Goal: Information Seeking & Learning: Learn about a topic

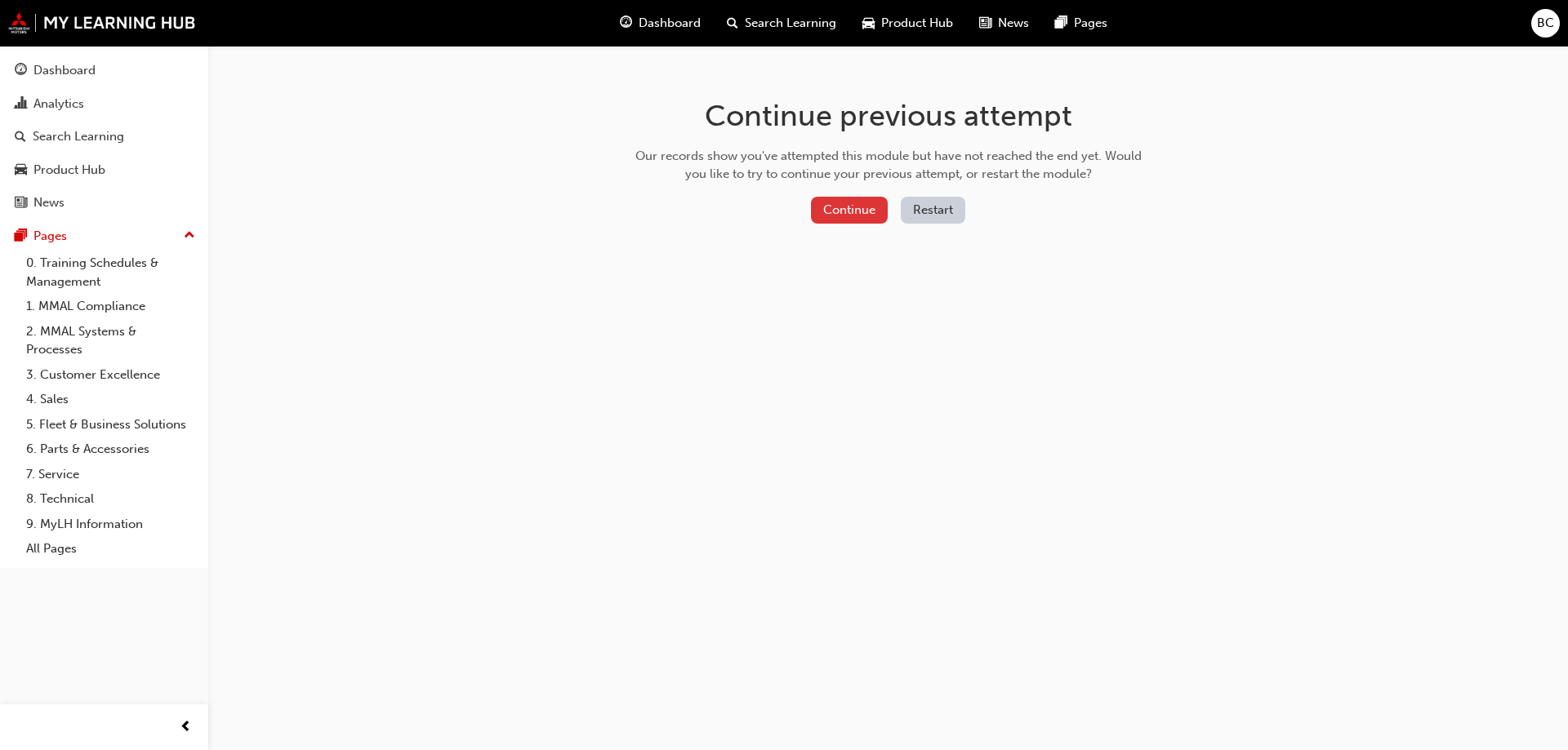
click at [869, 209] on button "Continue" at bounding box center [849, 209] width 77 height 27
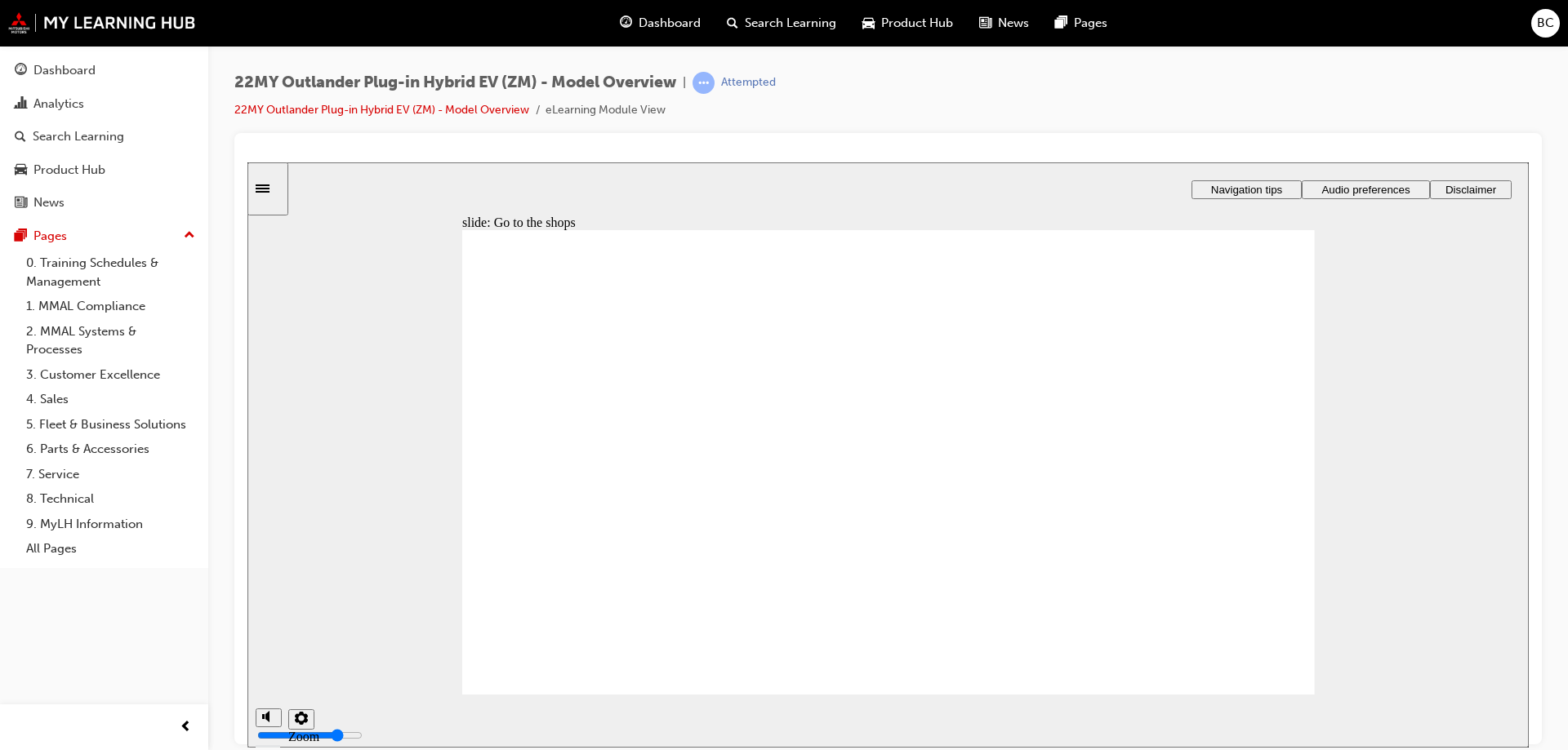
click at [125, 17] on img at bounding box center [101, 22] width 188 height 22
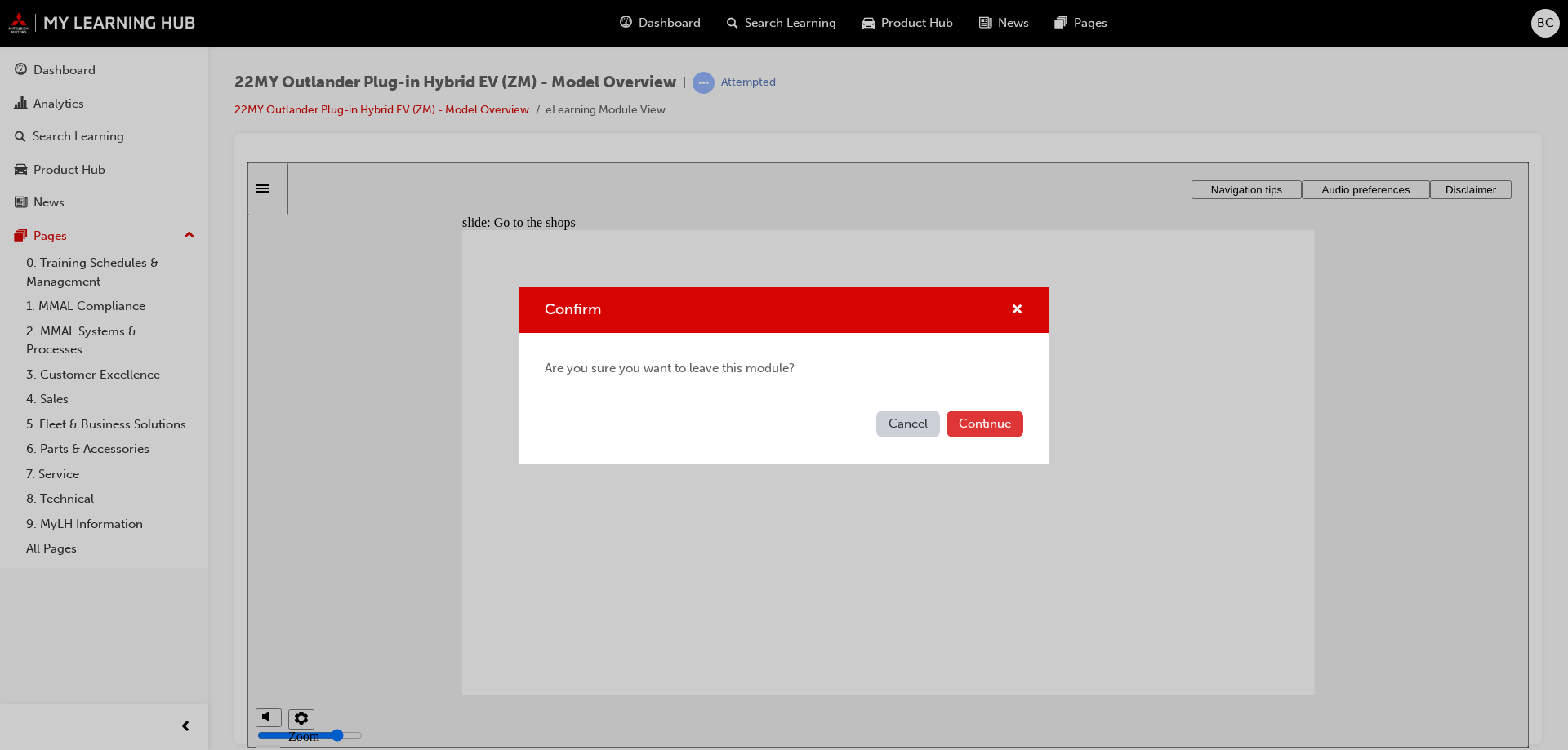
click at [980, 422] on button "Continue" at bounding box center [985, 424] width 77 height 27
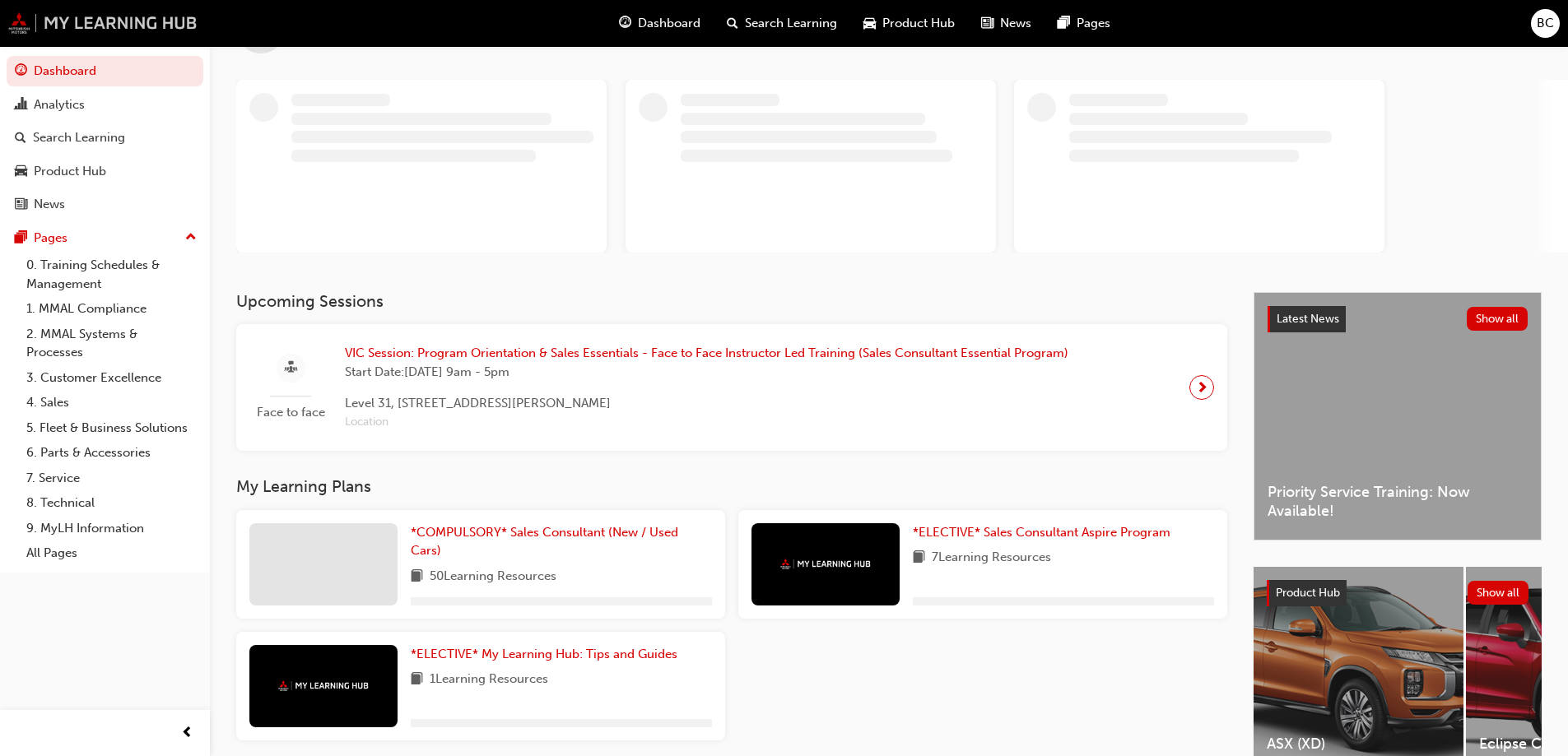
scroll to position [162, 0]
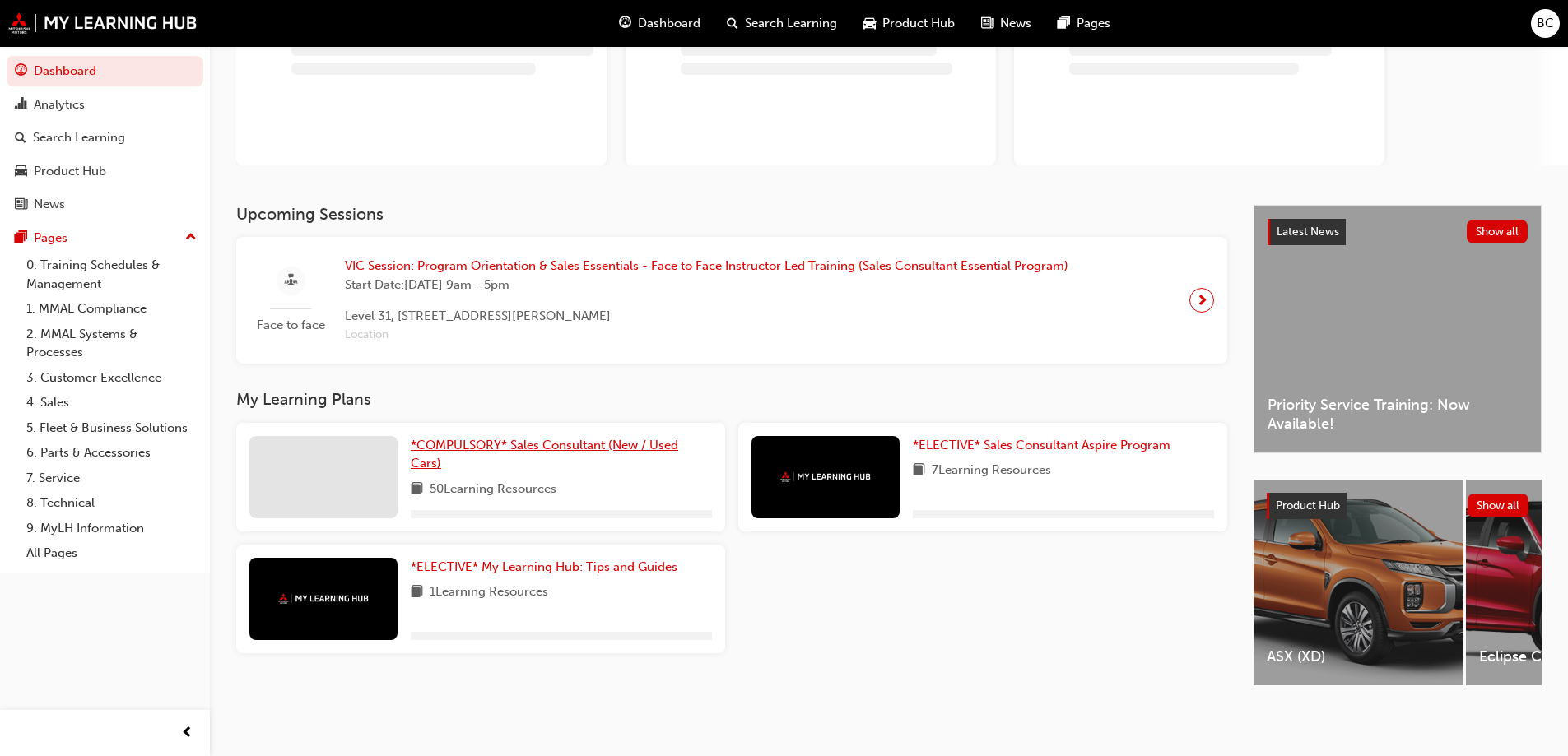
click at [583, 441] on span "*COMPULSORY* Sales Consultant (New / Used Cars)" at bounding box center [544, 454] width 268 height 34
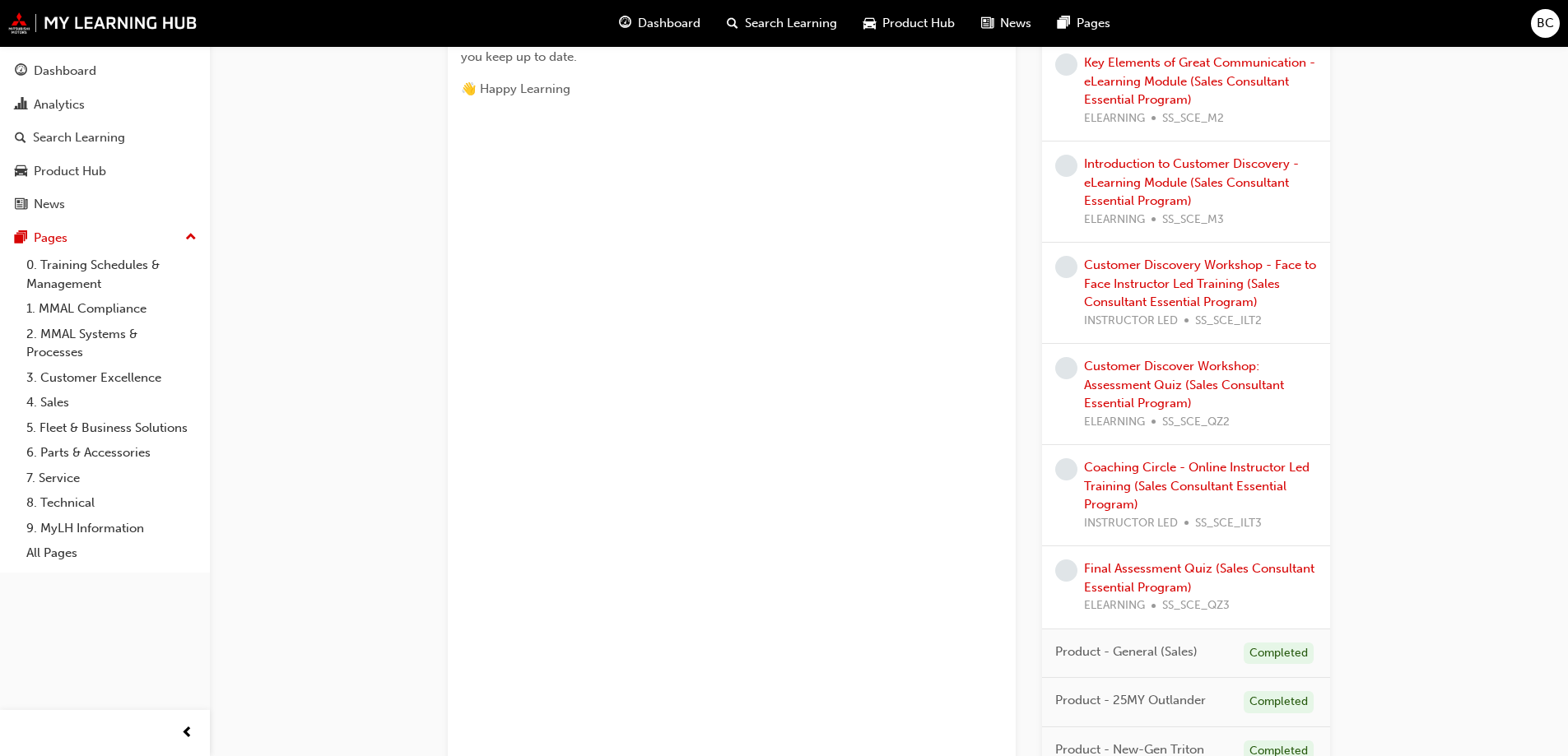
scroll to position [1317, 0]
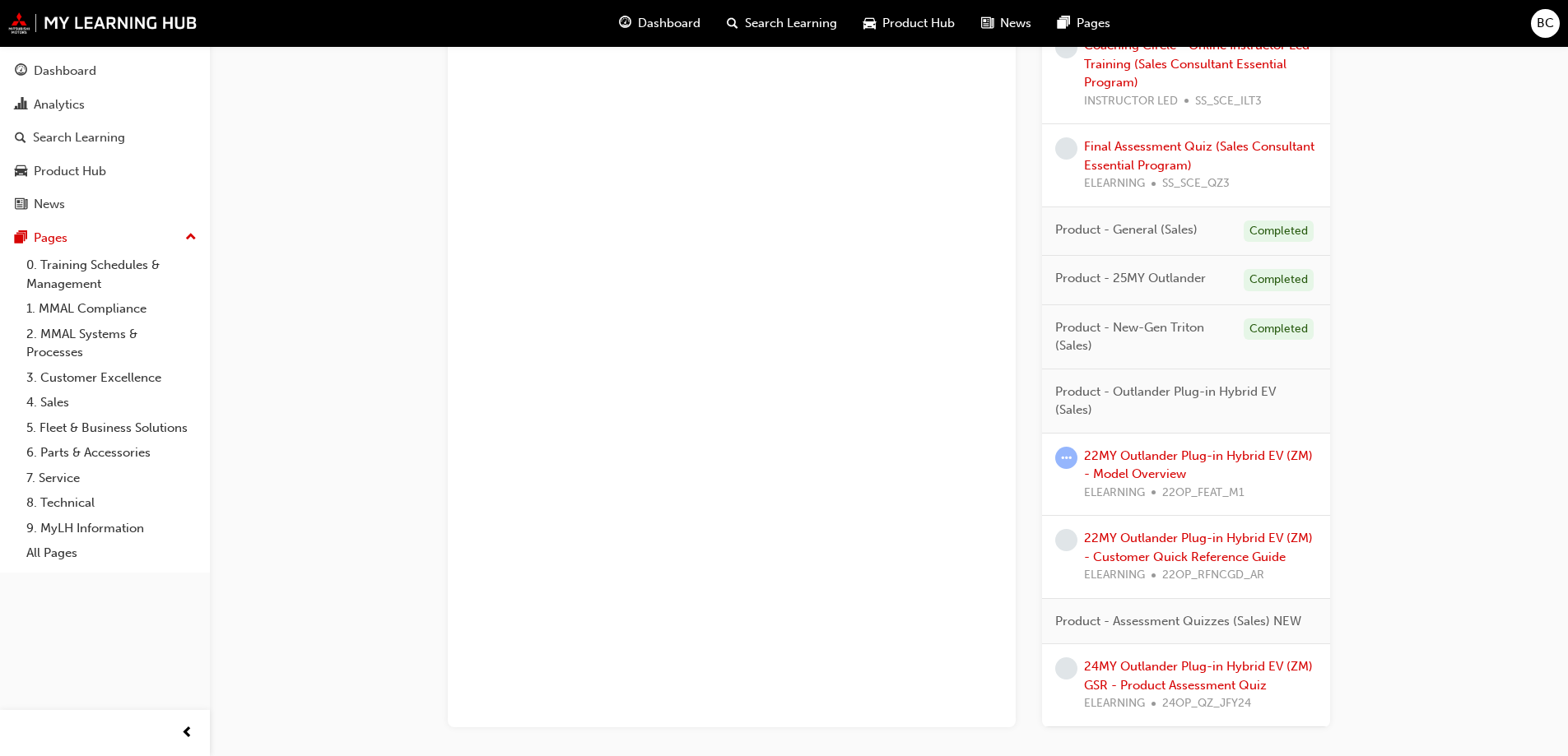
scroll to position [1419, 0]
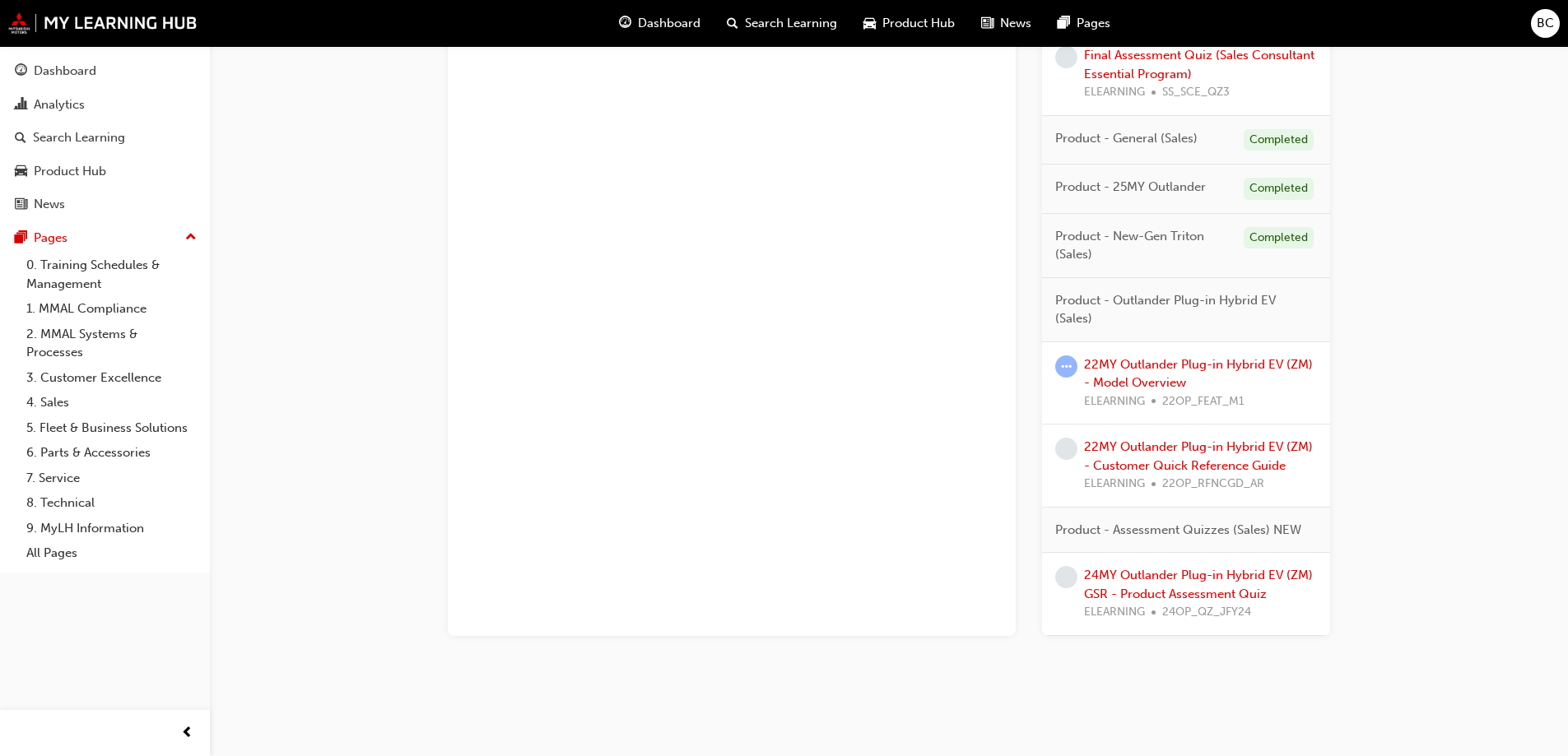
click at [1109, 374] on div "22MY Outlander Plug-in Hybrid EV (ZM) - Model Overview ELEARNING 22OP_FEAT_M1" at bounding box center [1200, 384] width 233 height 56
click at [1197, 378] on div "22MY Outlander Plug-in Hybrid EV (ZM) - Model Overview ELEARNING 22OP_FEAT_M1" at bounding box center [1200, 384] width 233 height 56
click at [1193, 370] on link "22MY Outlander Plug-in Hybrid EV (ZM) - Model Overview" at bounding box center [1198, 374] width 228 height 34
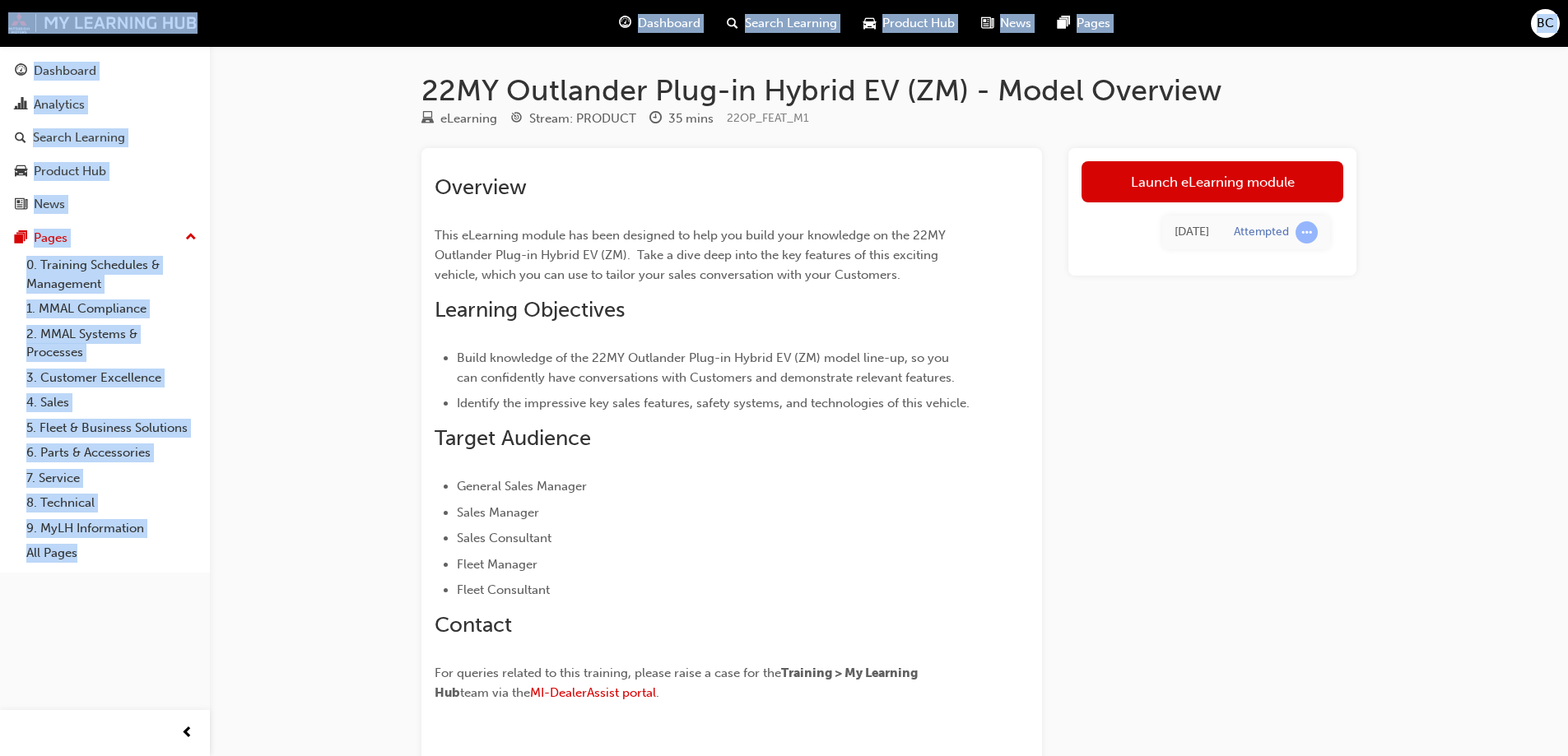
click at [1077, 301] on div "Launch eLearning module Mon 11 Aug 2025 Attempted" at bounding box center [1212, 460] width 288 height 623
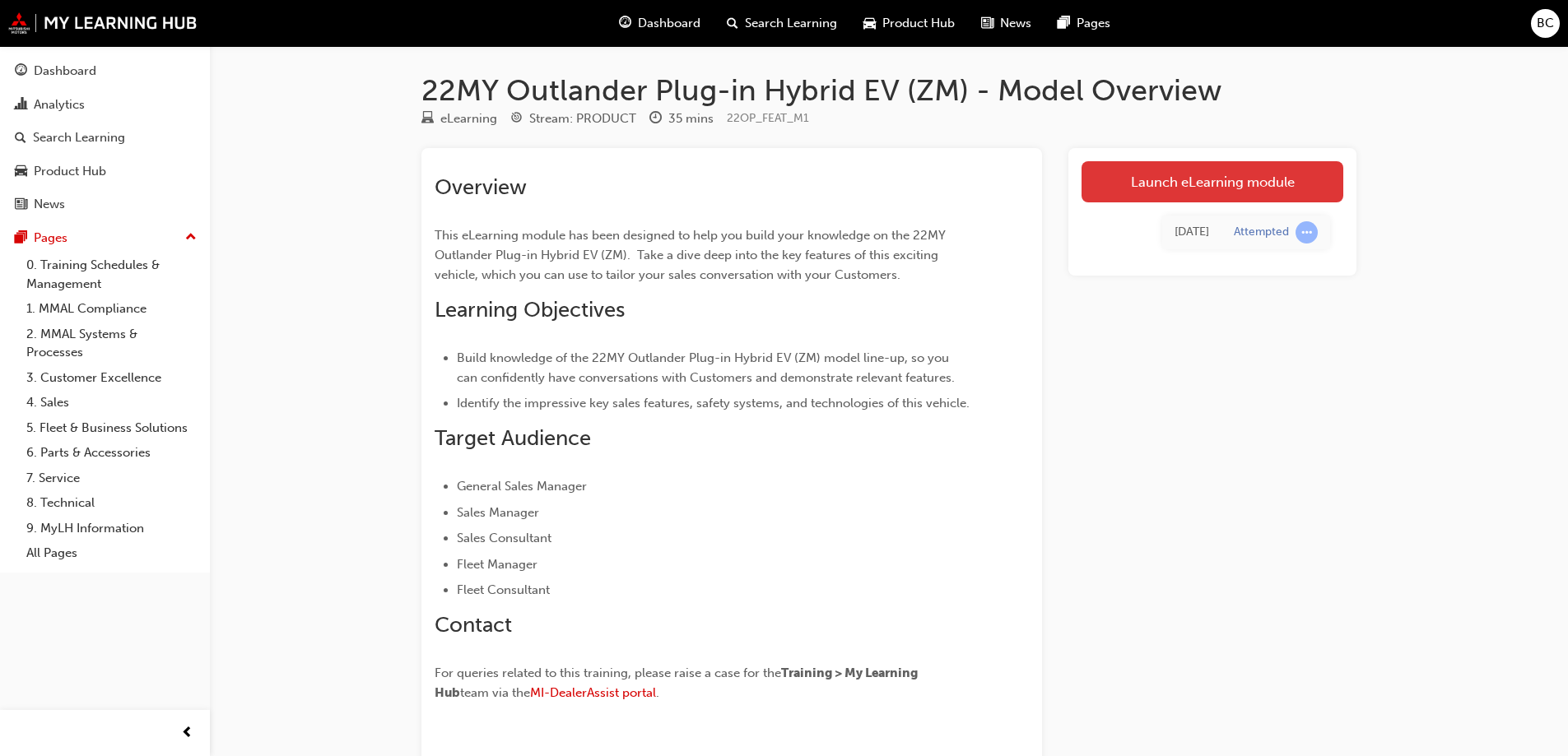
click at [1115, 197] on link "Launch eLearning module" at bounding box center [1212, 181] width 262 height 41
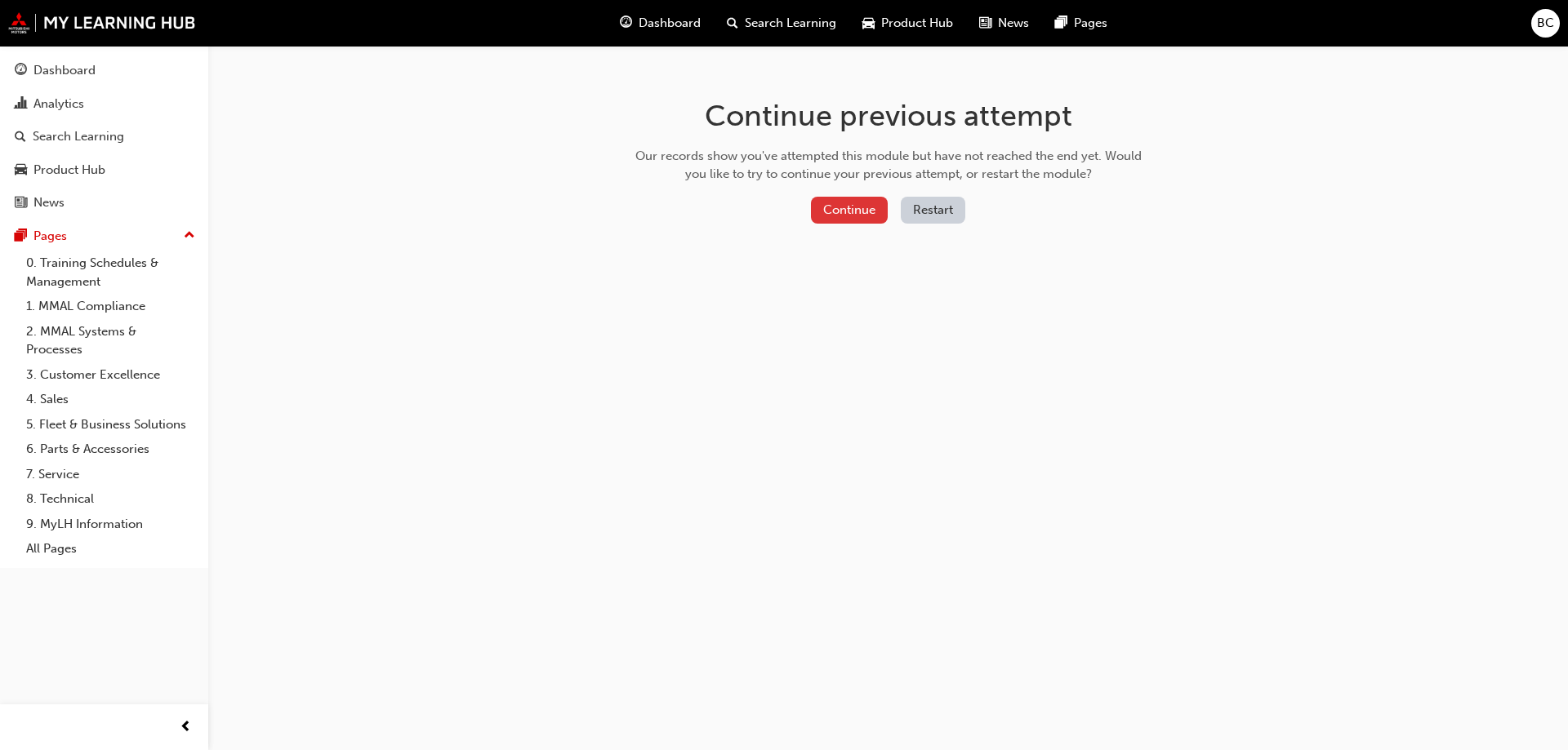
click at [871, 202] on button "Continue" at bounding box center [849, 209] width 77 height 27
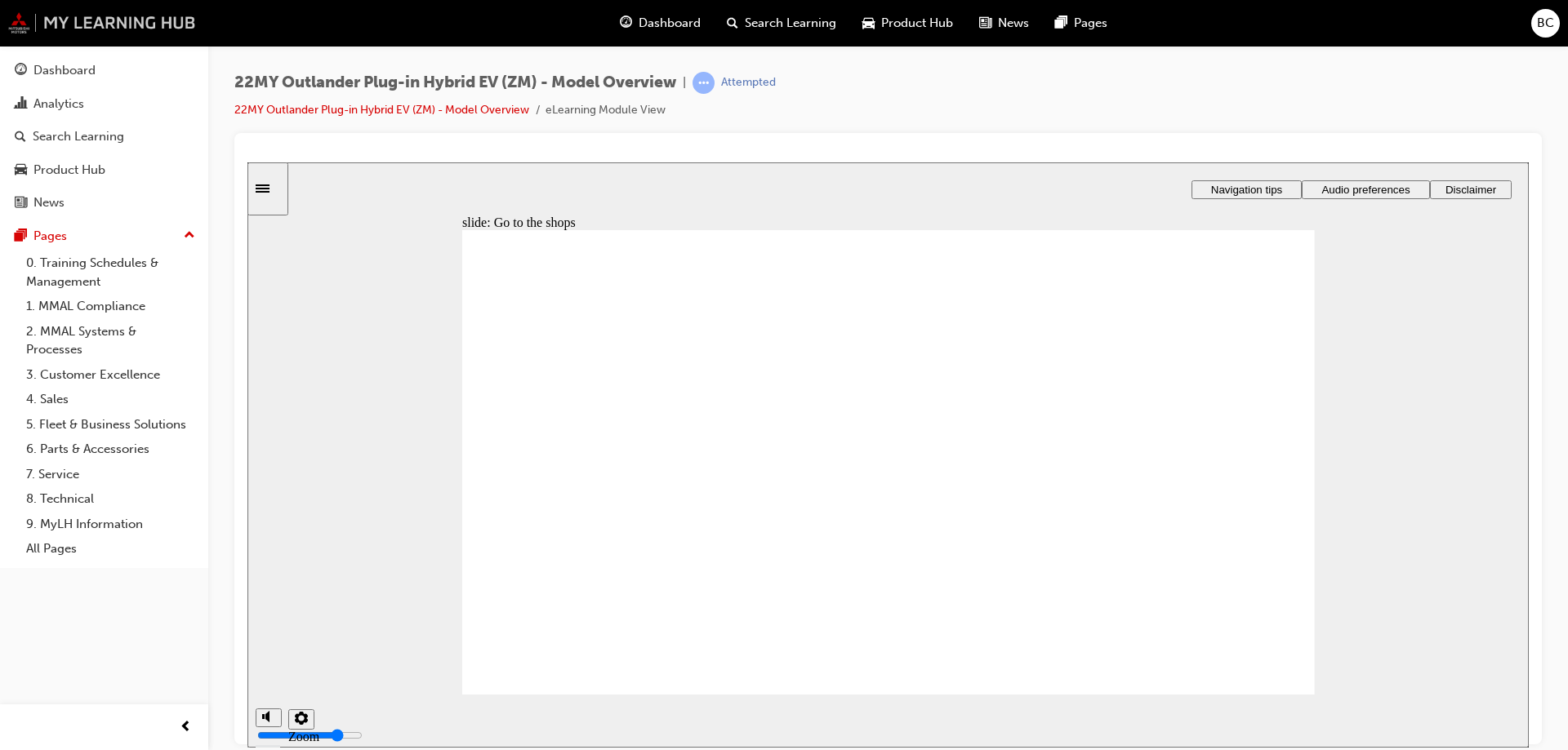
click at [31, 23] on img at bounding box center [101, 22] width 188 height 22
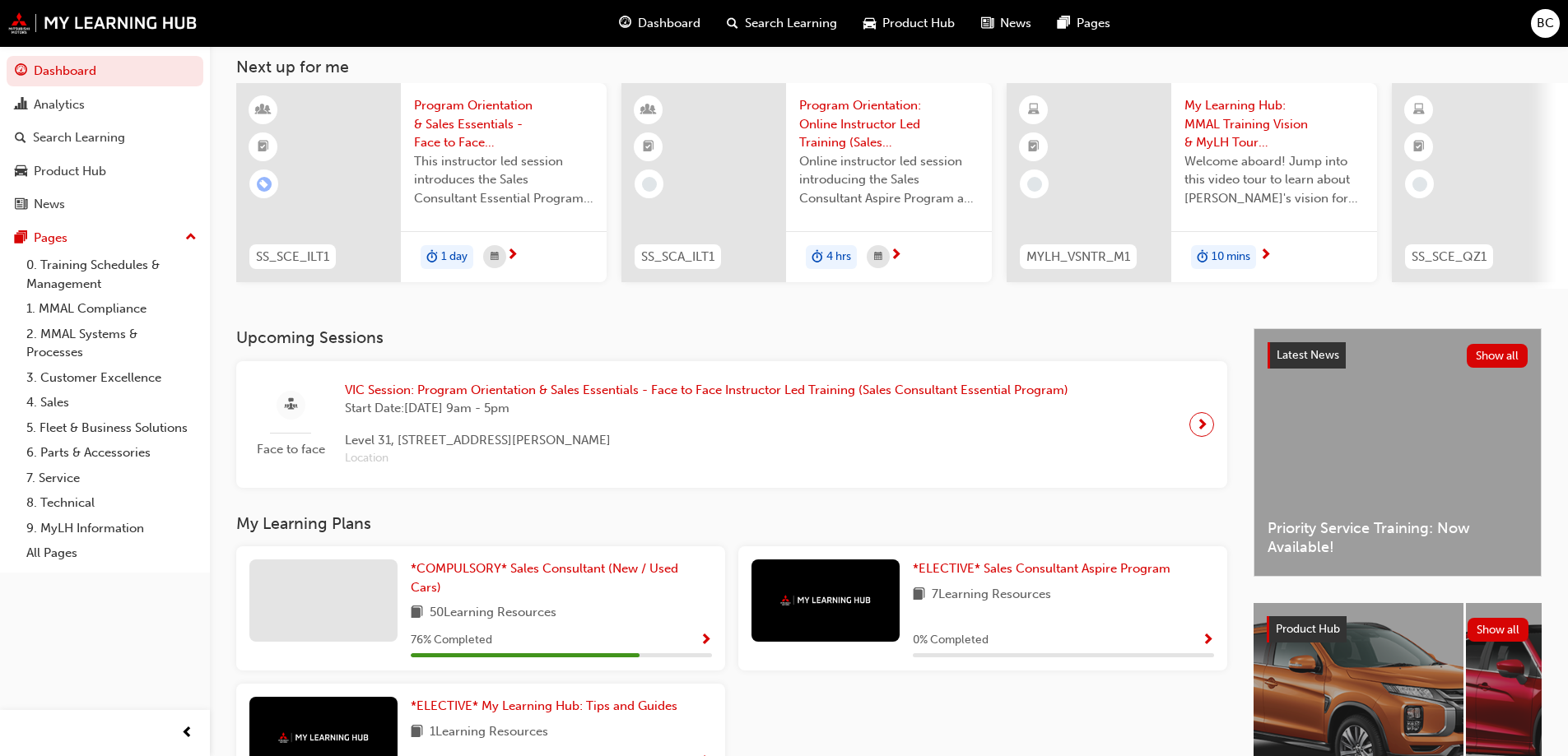
scroll to position [228, 0]
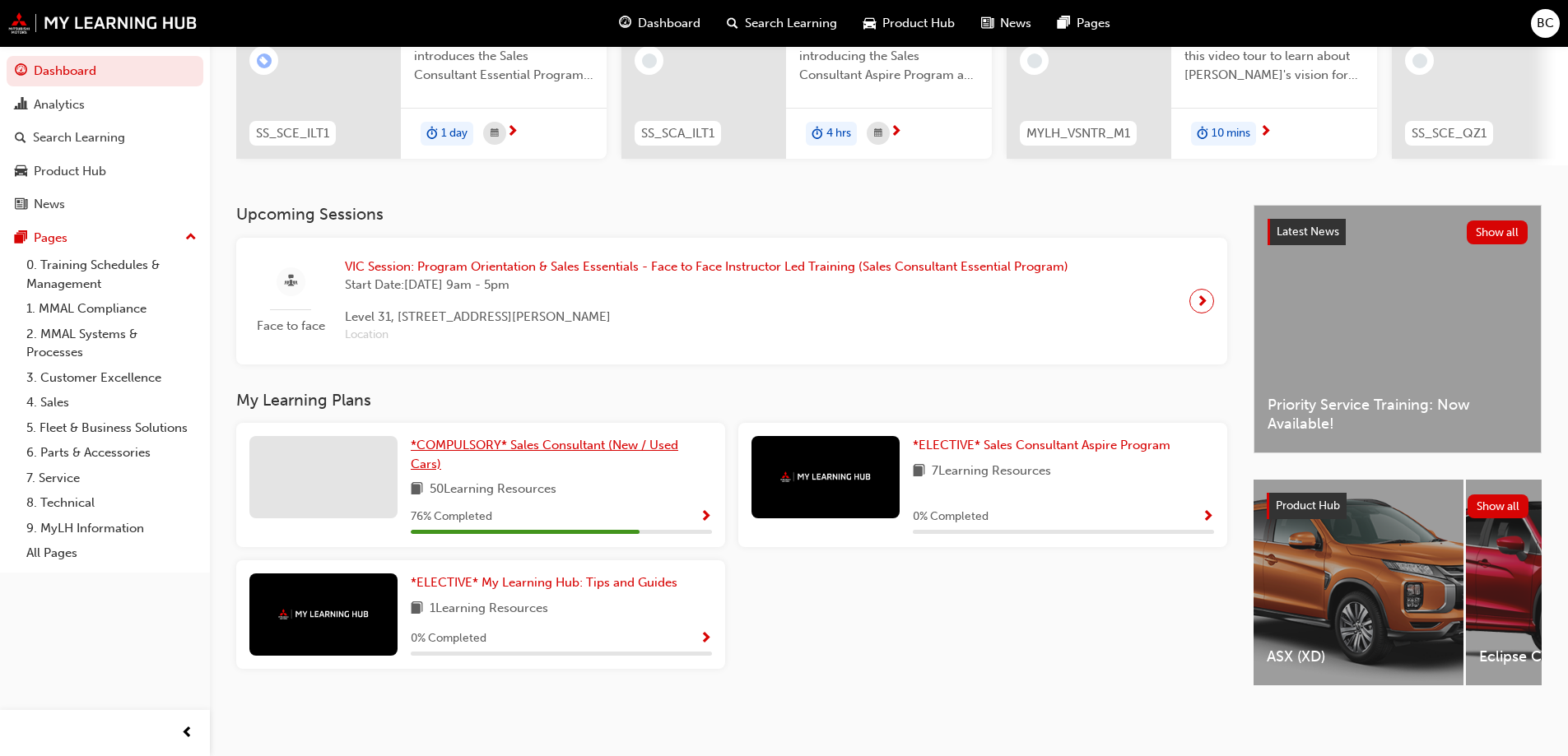
click at [522, 438] on span "*COMPULSORY* Sales Consultant (New / Used Cars)" at bounding box center [544, 454] width 268 height 34
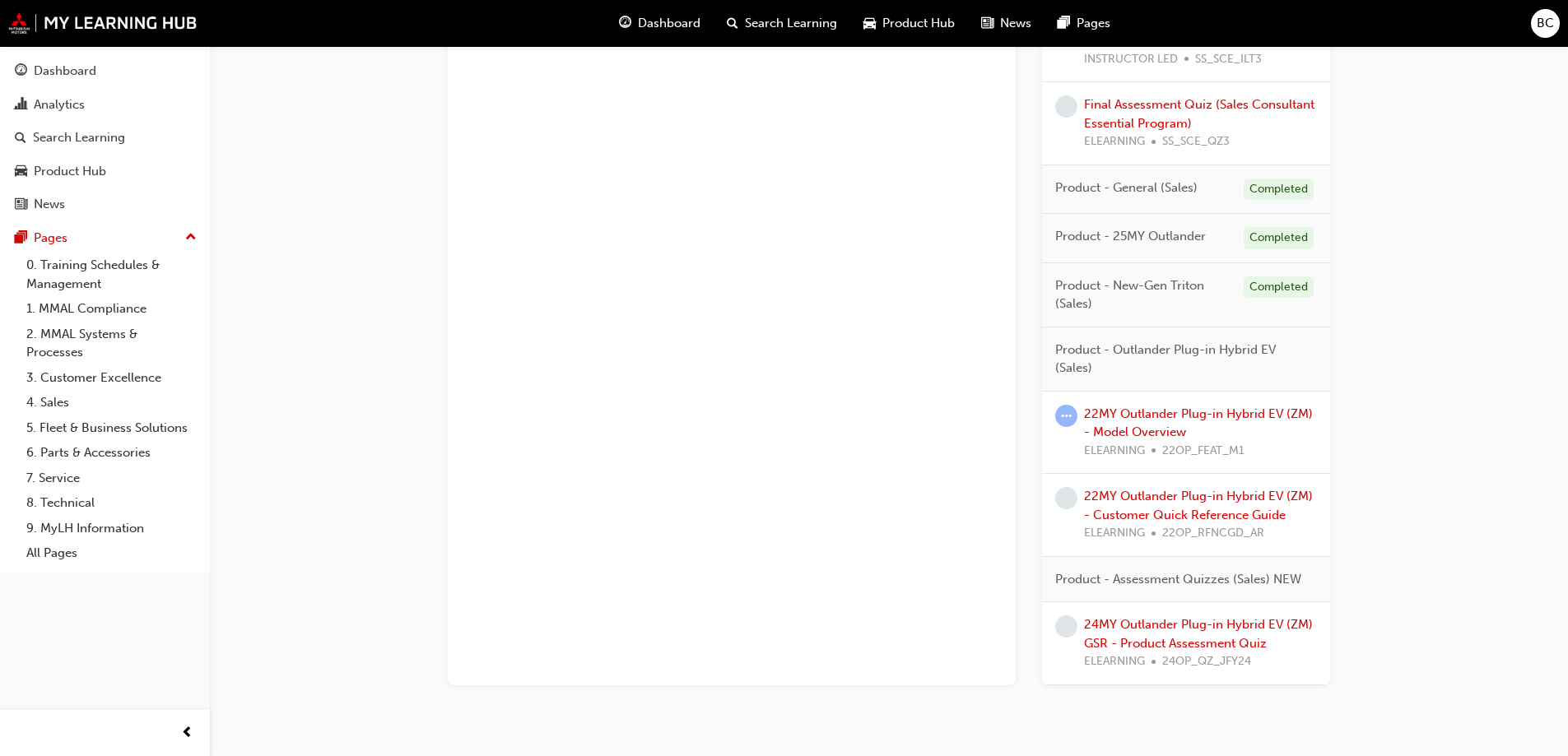
scroll to position [1400, 0]
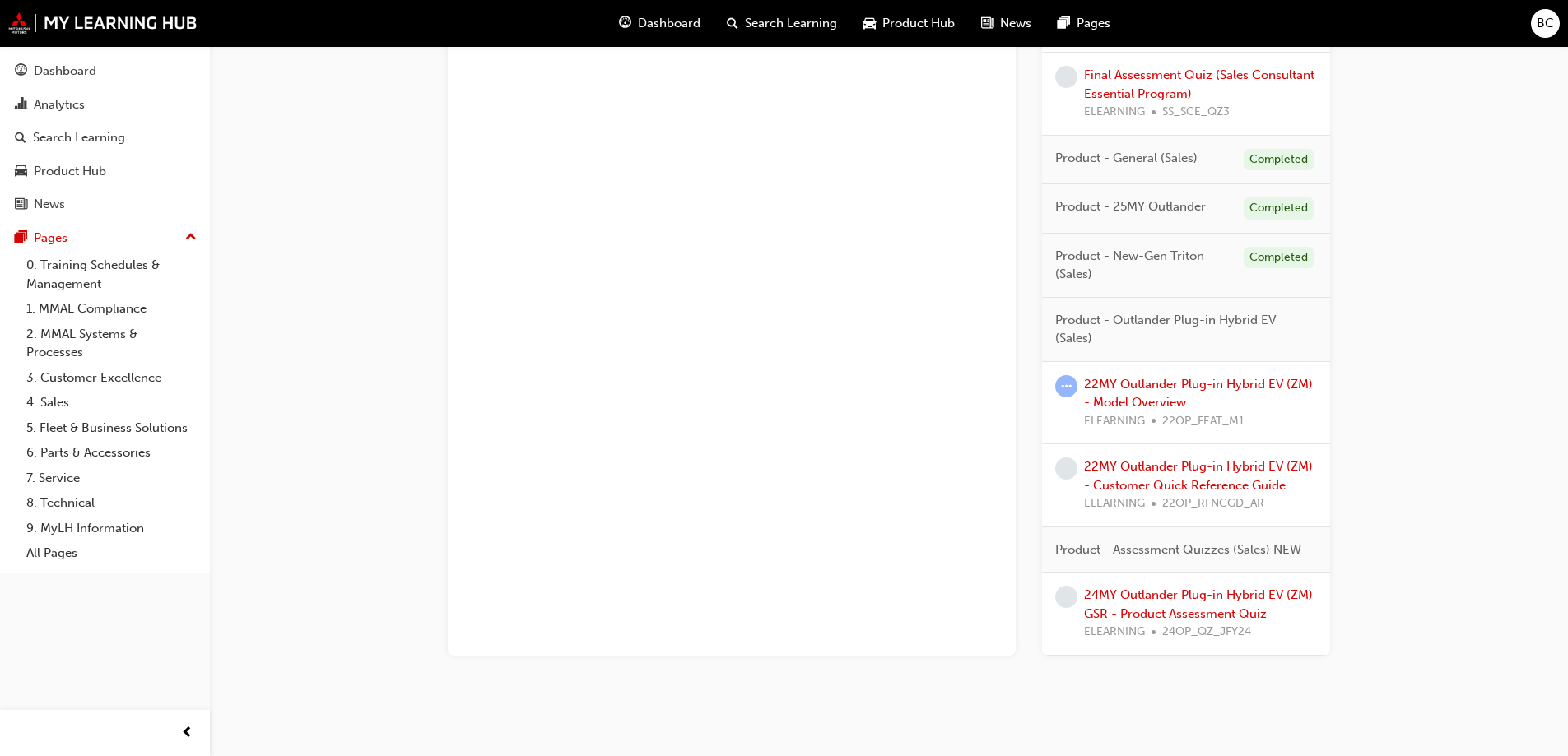
click at [1161, 392] on div "22MY Outlander Plug-in Hybrid EV (ZM) - Model Overview ELEARNING 22OP_FEAT_M1" at bounding box center [1200, 403] width 233 height 56
click at [1159, 388] on link "22MY Outlander Plug-in Hybrid EV (ZM) - Model Overview" at bounding box center [1198, 393] width 228 height 34
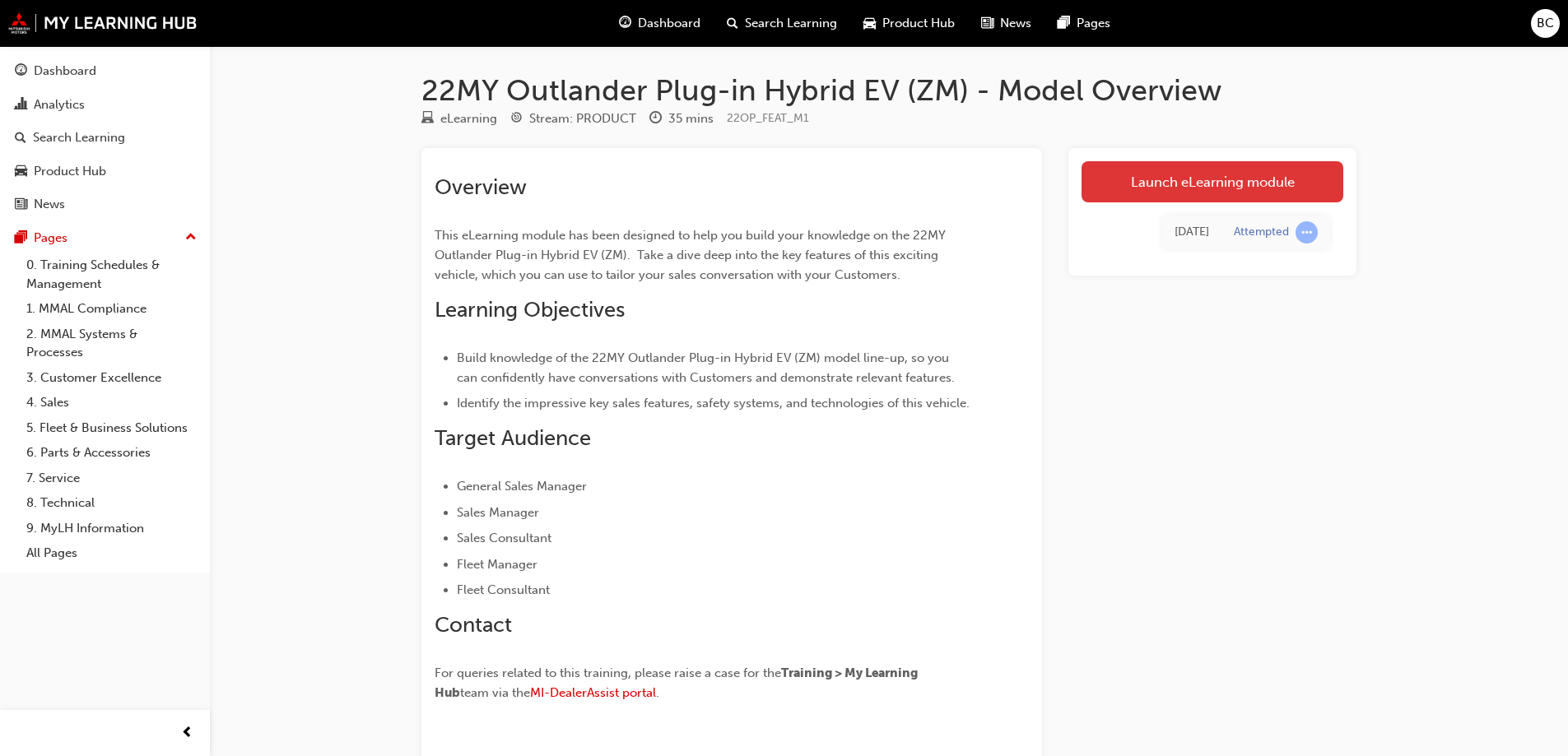
click at [1300, 166] on link "Launch eLearning module" at bounding box center [1212, 181] width 262 height 41
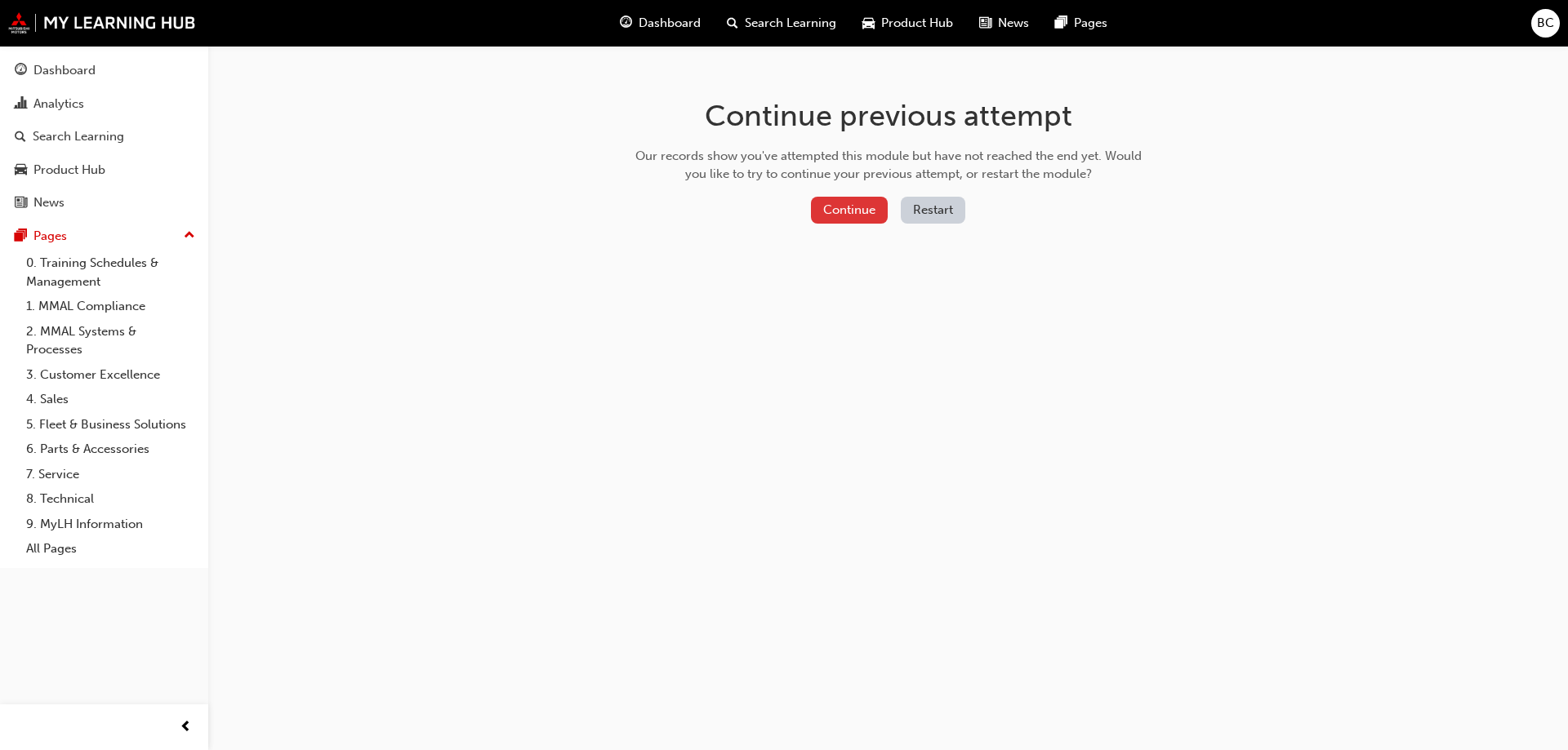
click at [861, 205] on button "Continue" at bounding box center [849, 209] width 77 height 27
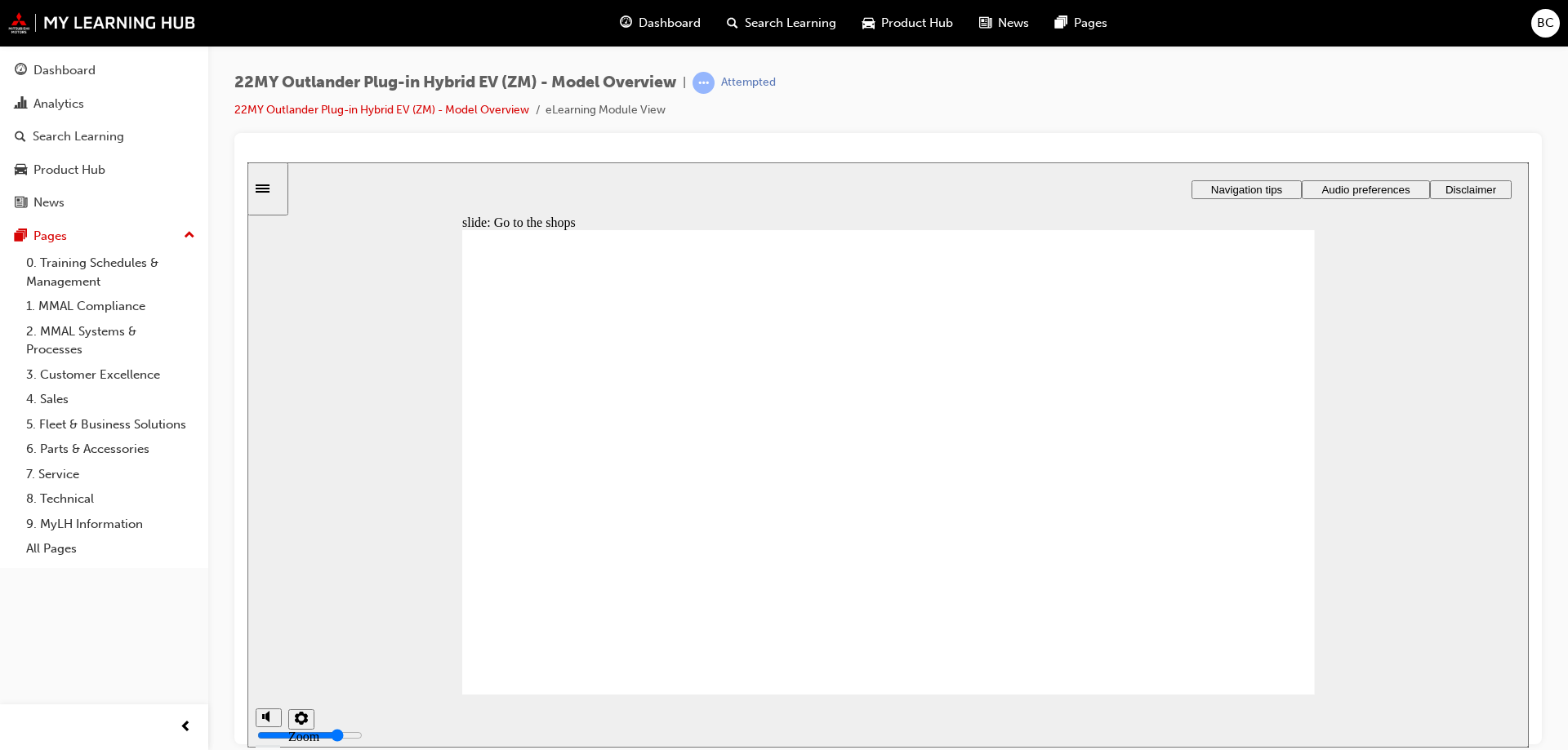
drag, startPoint x: 1263, startPoint y: 671, endPoint x: 1274, endPoint y: 663, distance: 13.6
drag, startPoint x: 492, startPoint y: 305, endPoint x: 1143, endPoint y: 254, distance: 653.0
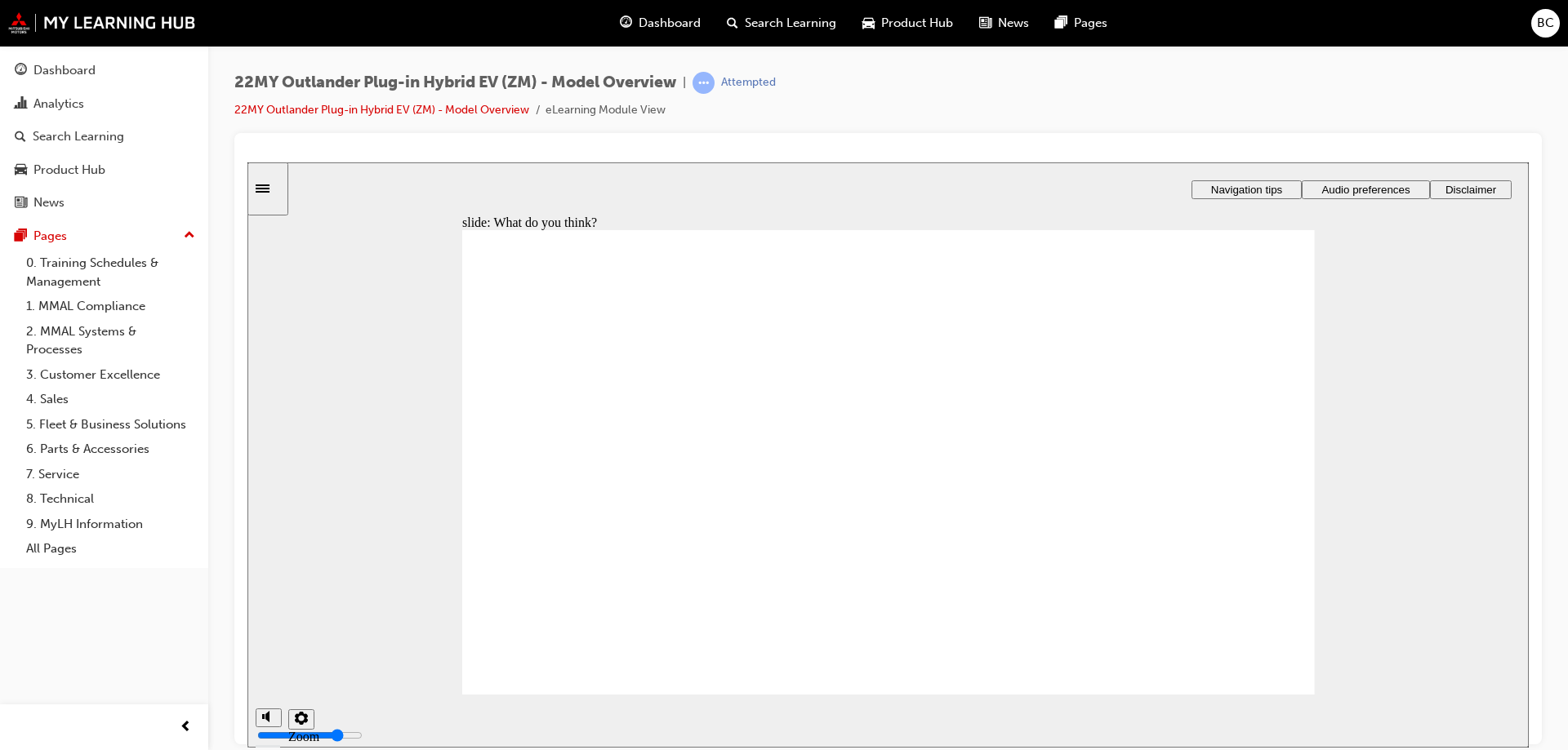
drag, startPoint x: 452, startPoint y: 349, endPoint x: 1127, endPoint y: 315, distance: 675.9
click at [928, 315] on div "slide: What do you think? Rectangle 1 Rectangle 3 What do you think? Round Same…" at bounding box center [888, 454] width 1282 height 586
checkbox input "true"
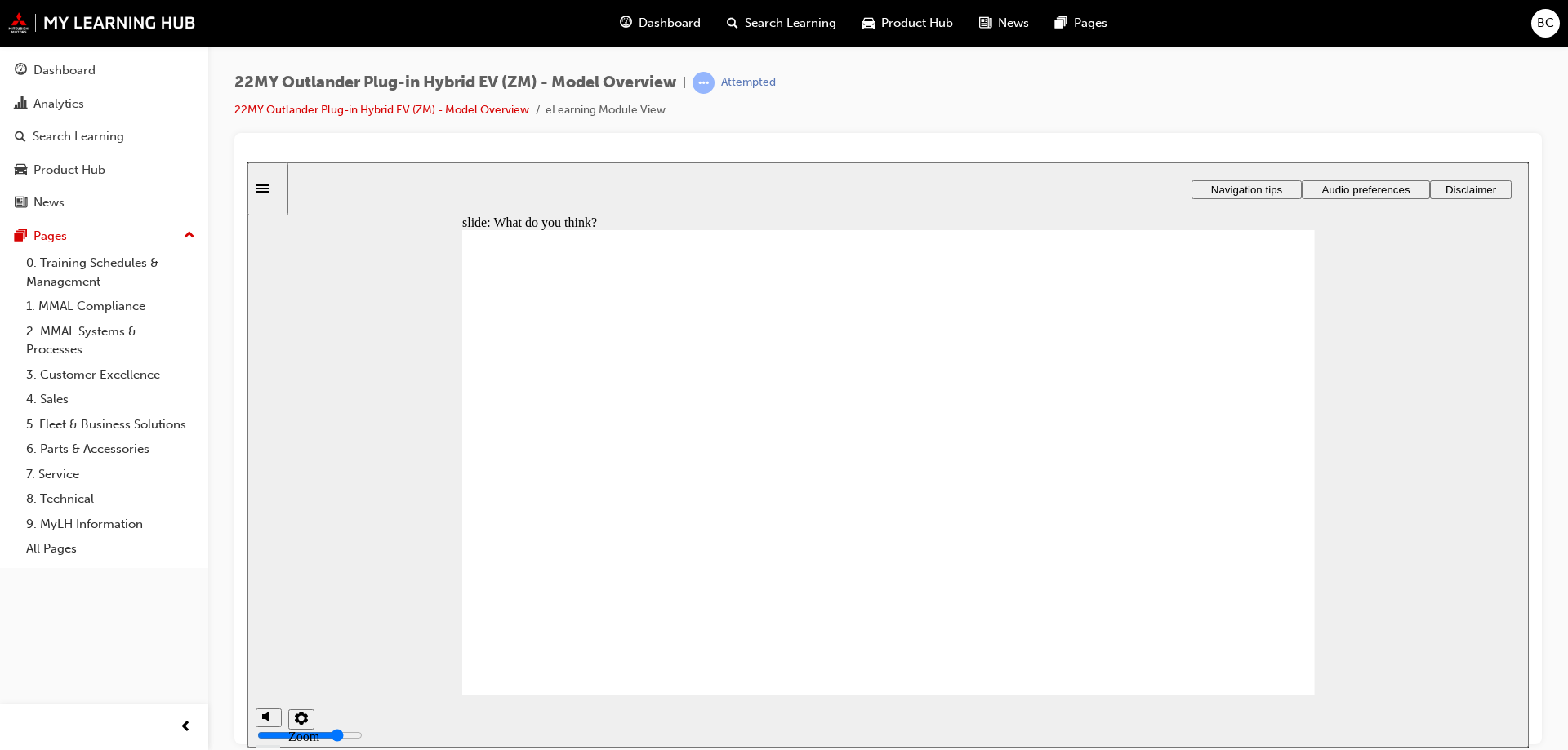
checkbox input "true"
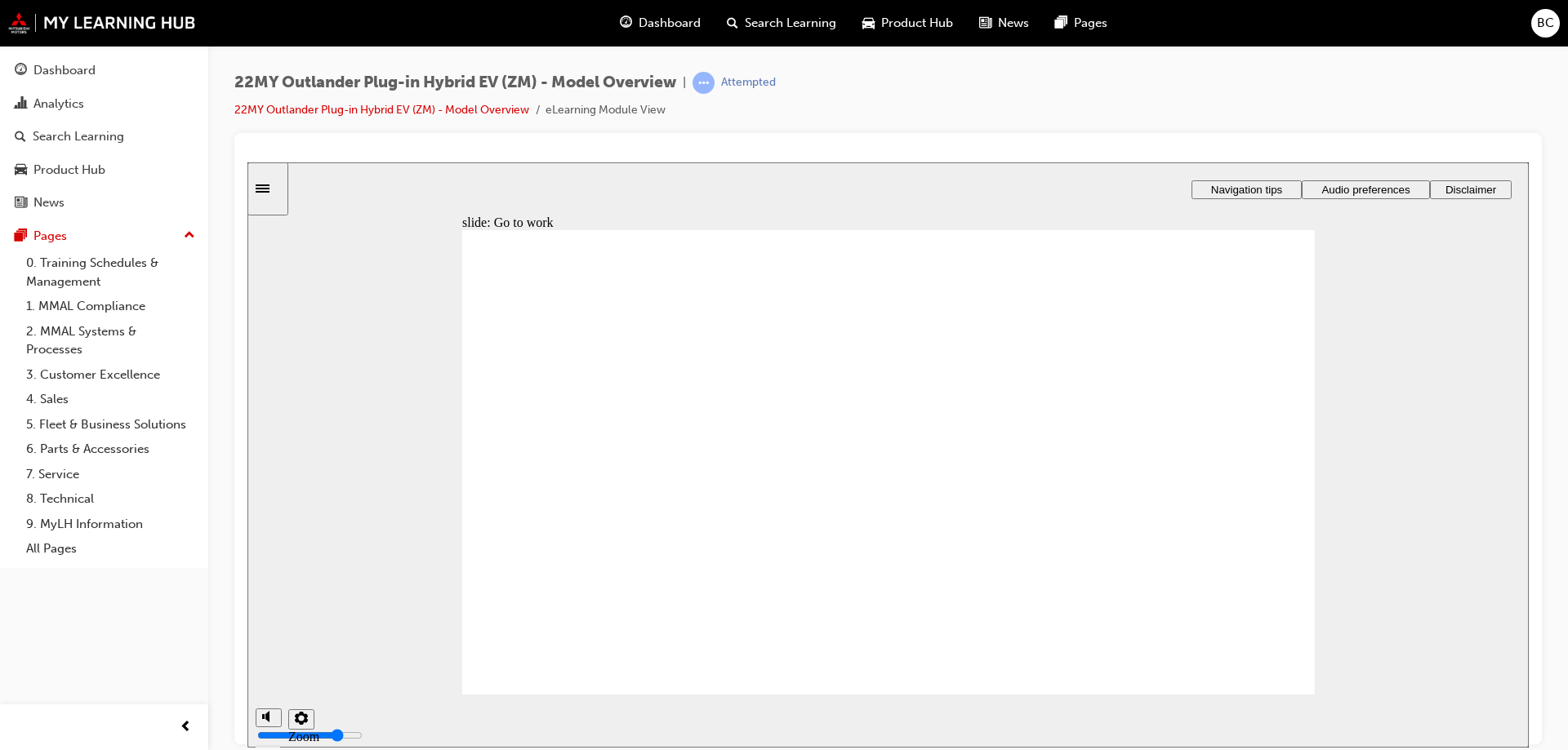
drag, startPoint x: 596, startPoint y: 334, endPoint x: 843, endPoint y: 337, distance: 247.0
radio input "true"
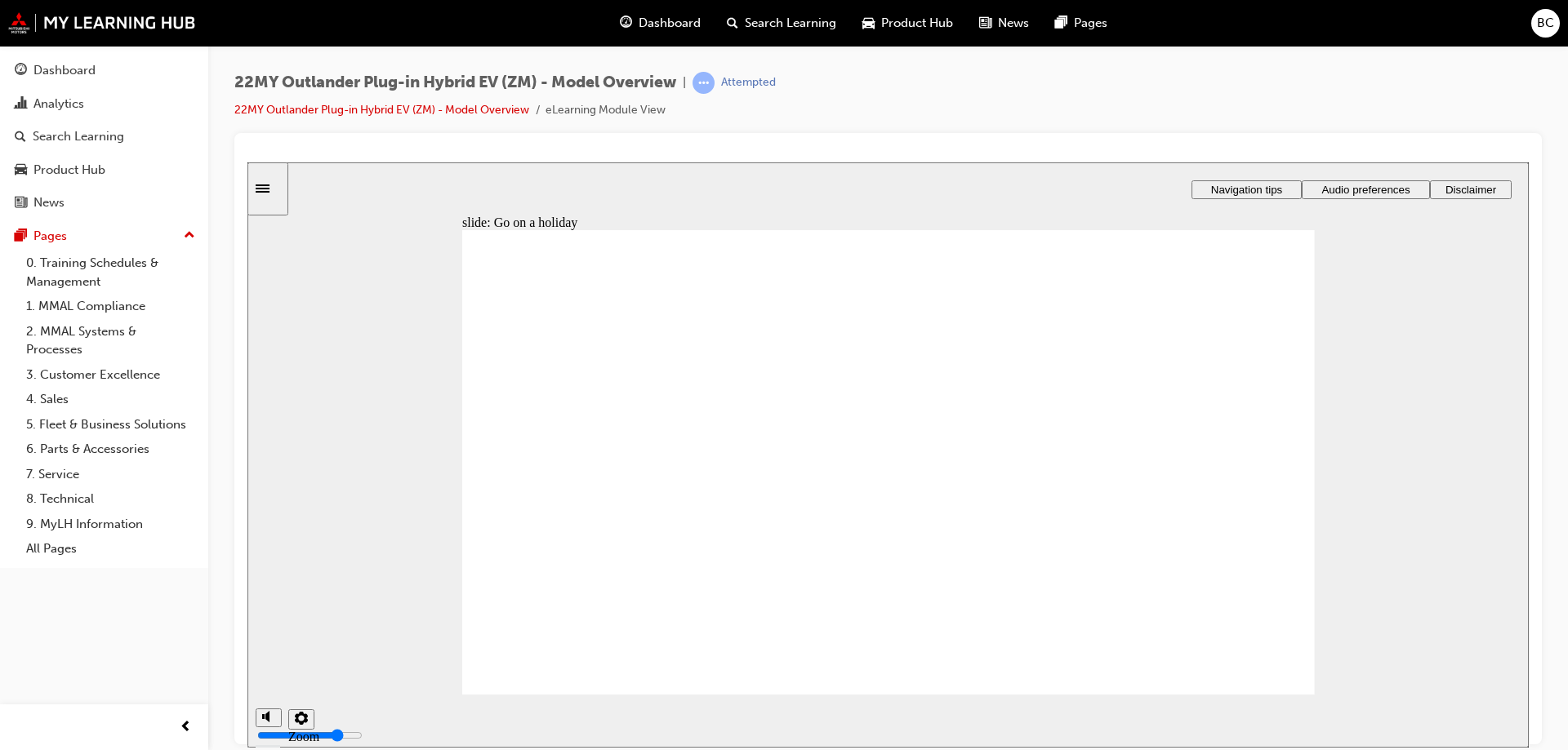
drag, startPoint x: 617, startPoint y: 345, endPoint x: 858, endPoint y: 332, distance: 241.4
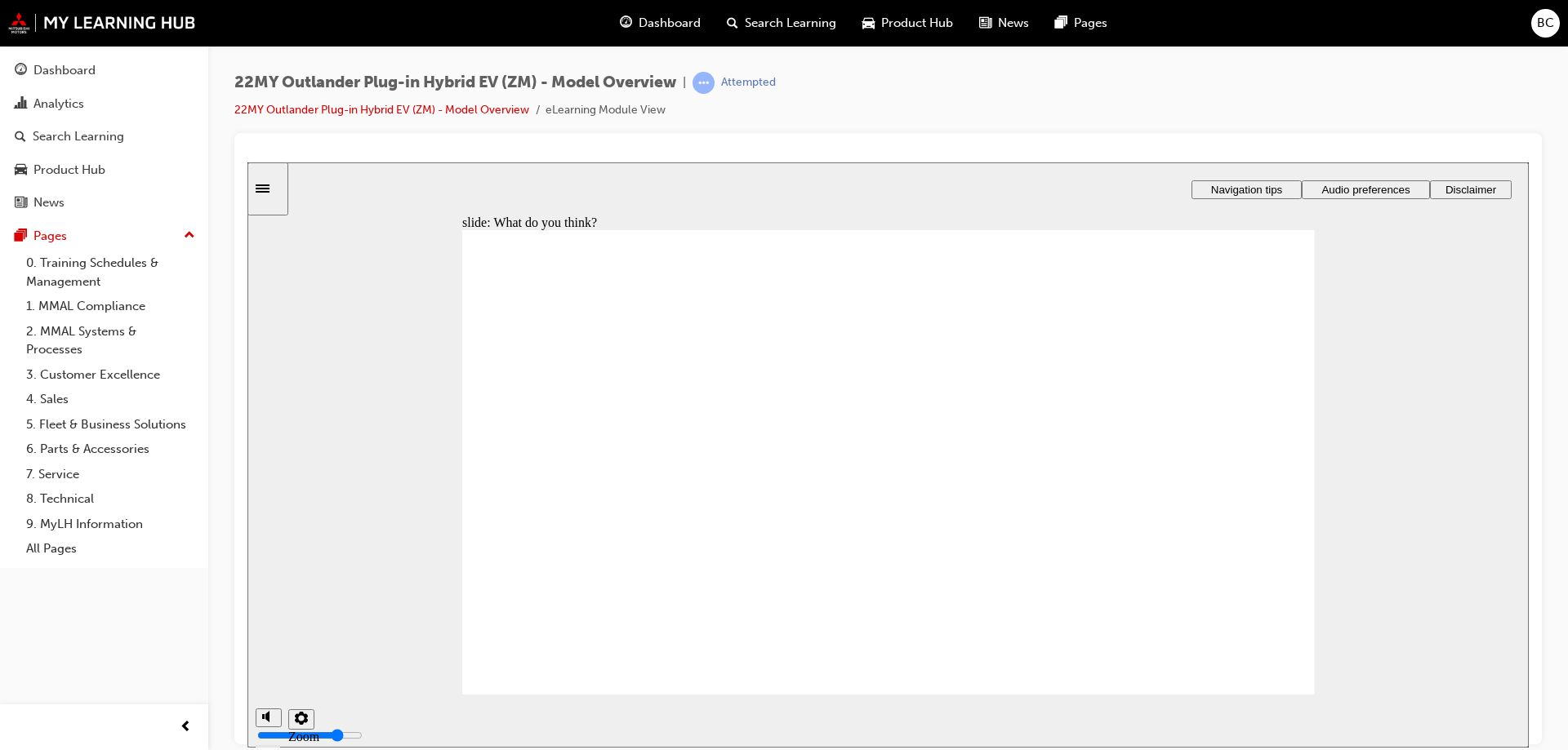
radio input "true"
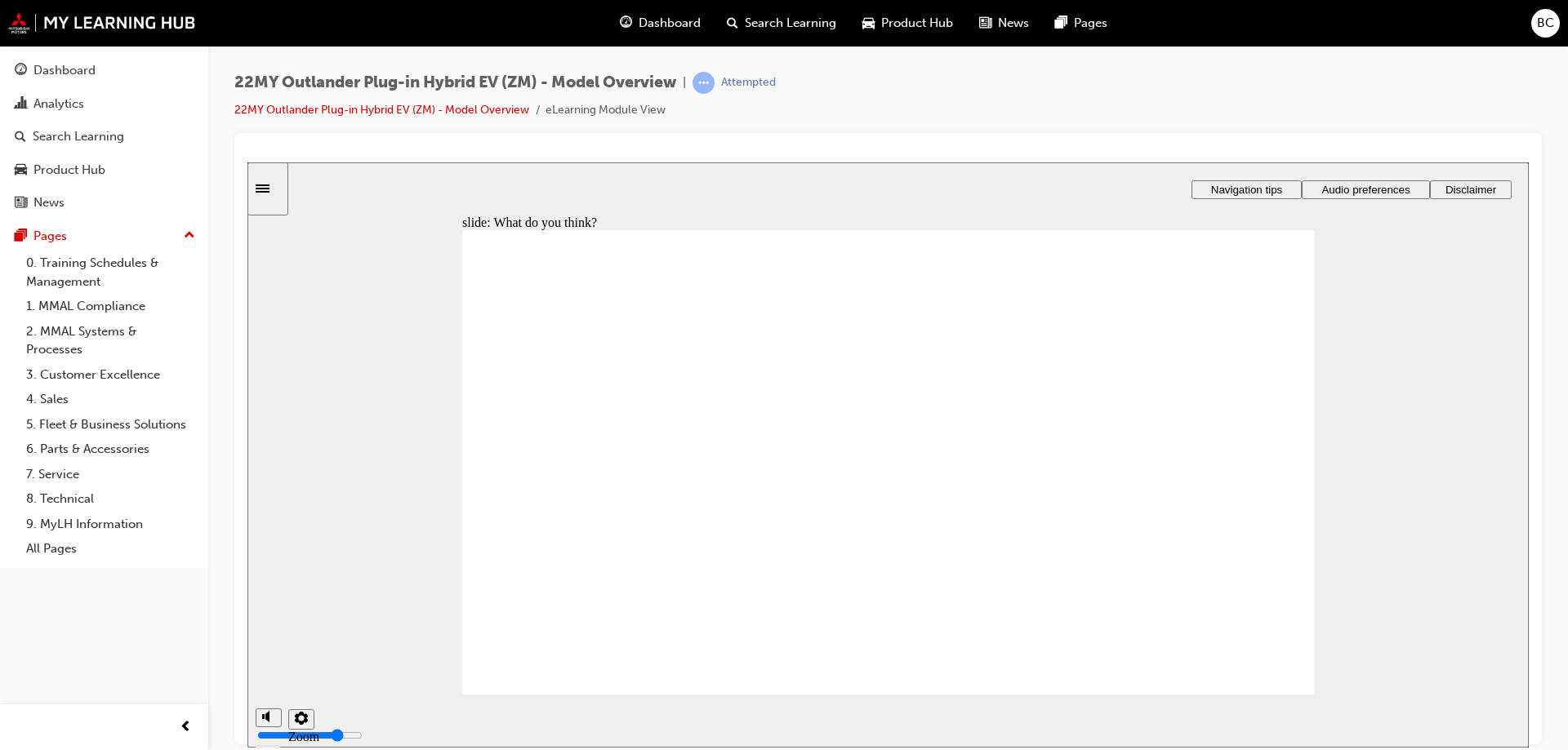
radio input "true"
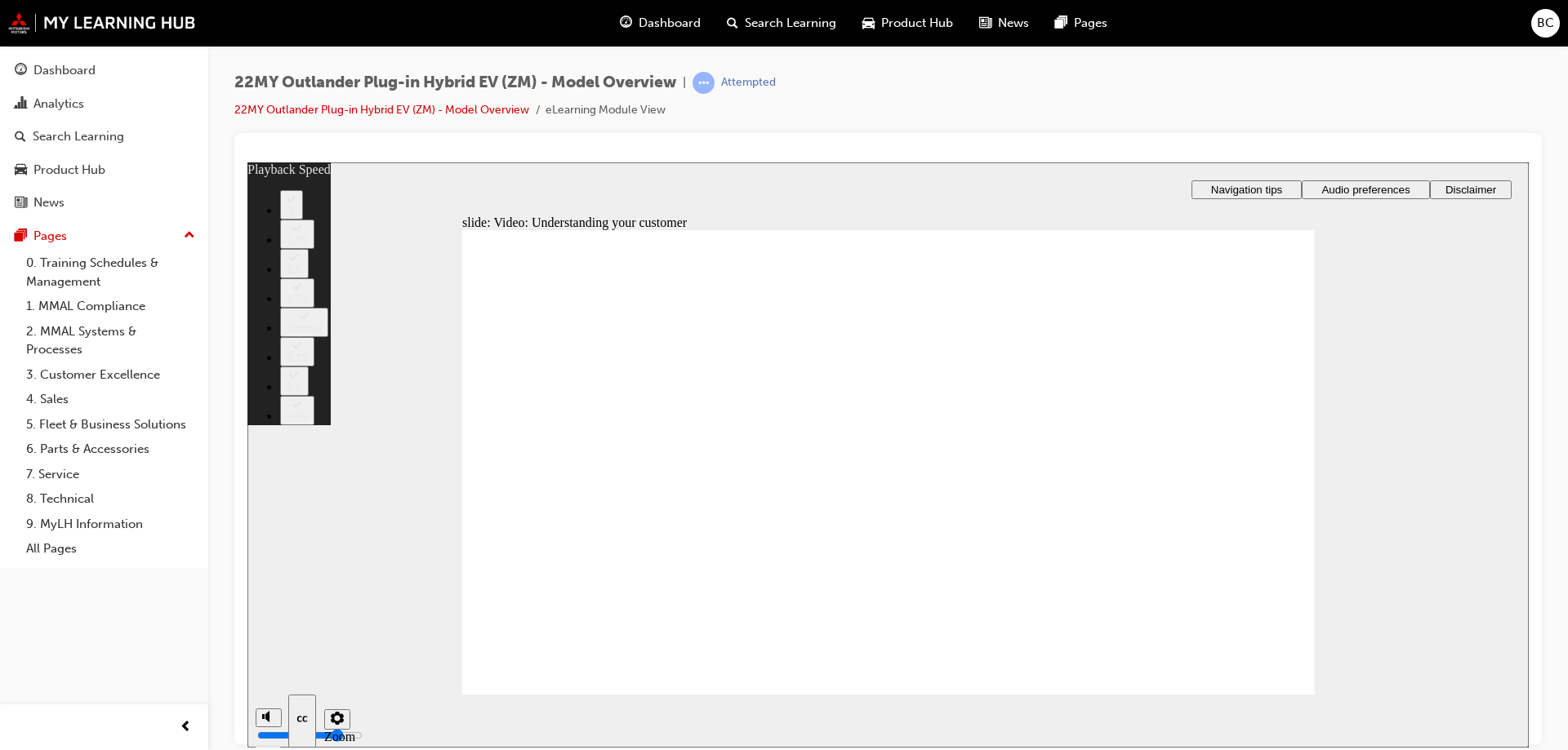
drag, startPoint x: 570, startPoint y: 651, endPoint x: 1310, endPoint y: 628, distance: 740.4
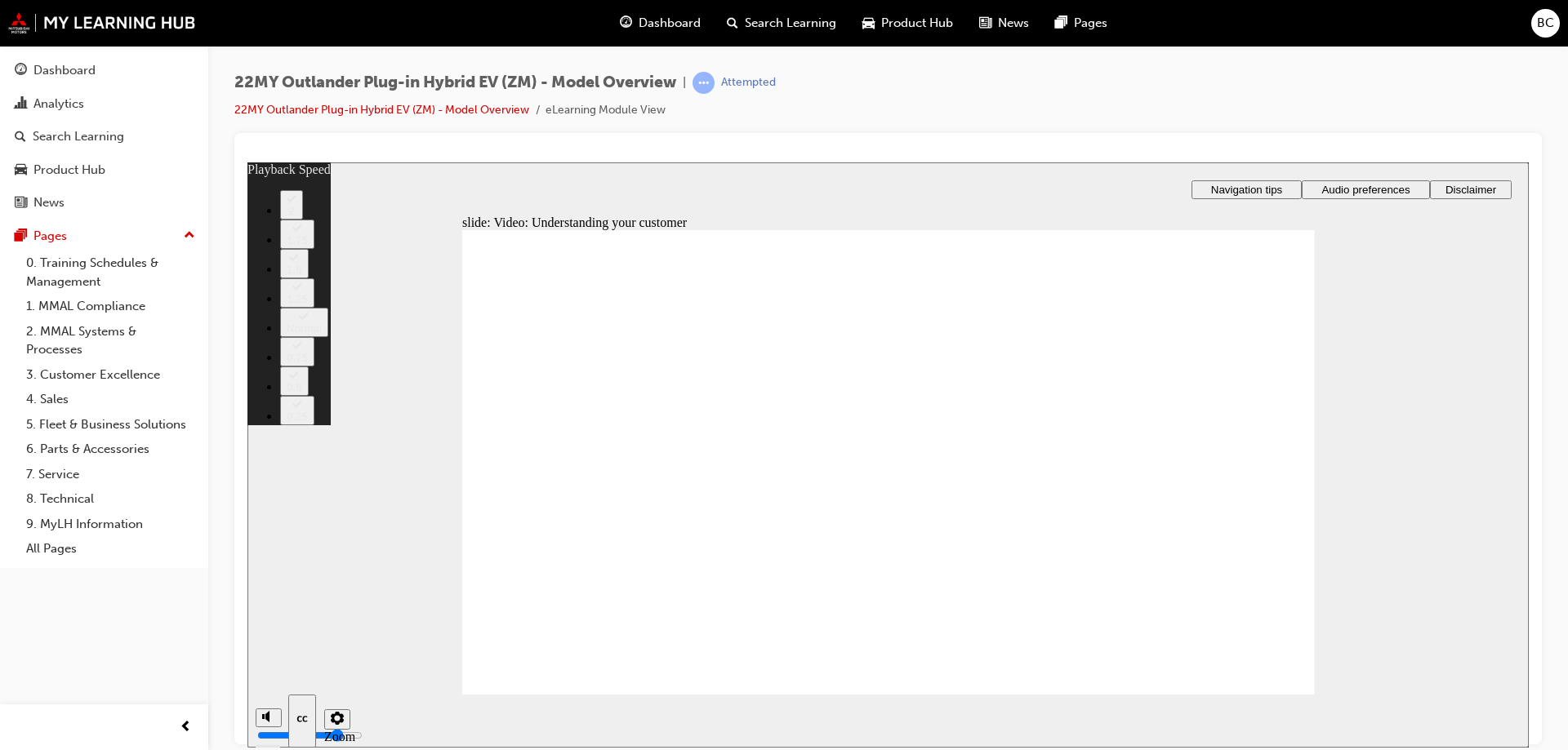
type input "91"
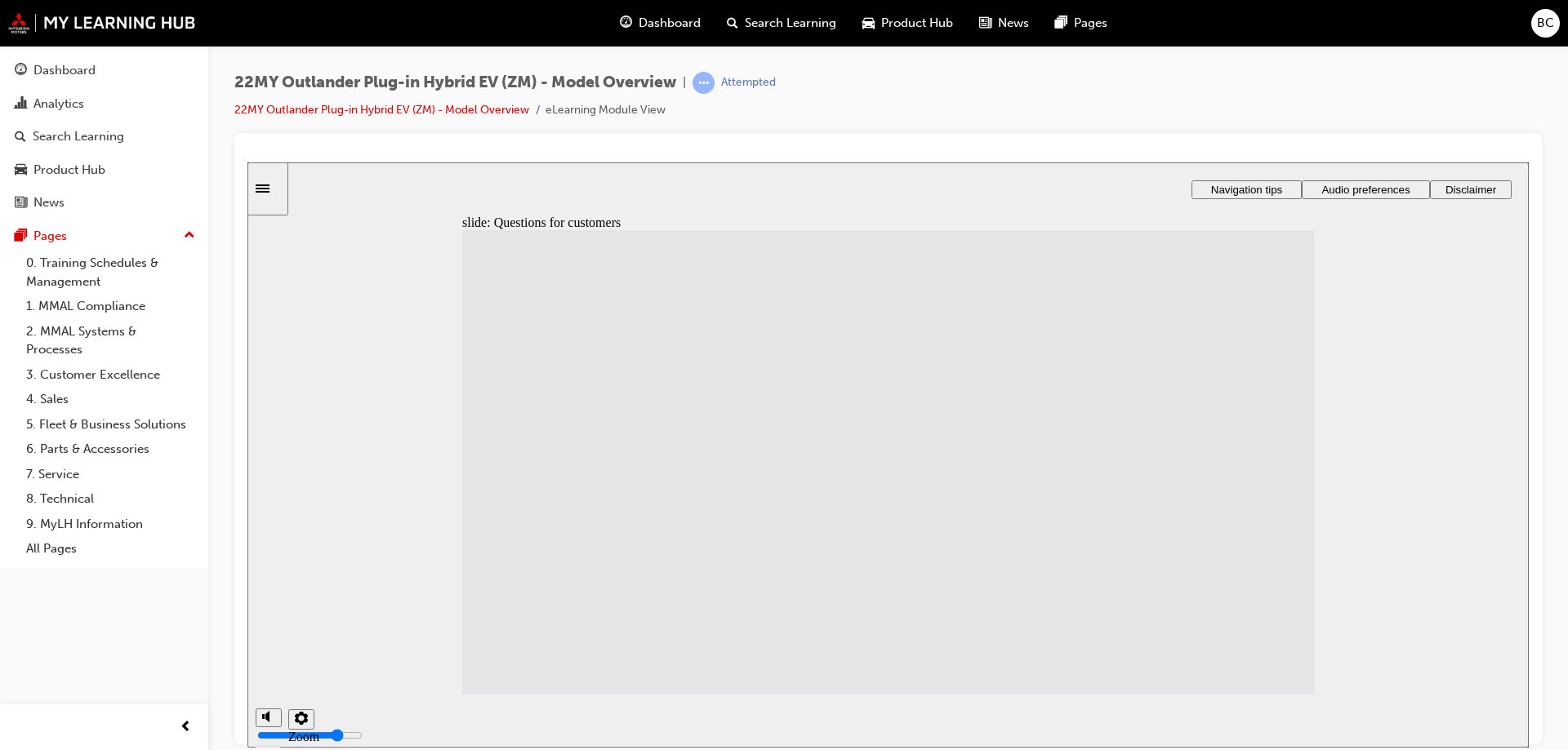
drag, startPoint x: 794, startPoint y: 490, endPoint x: 780, endPoint y: 548, distance: 59.7
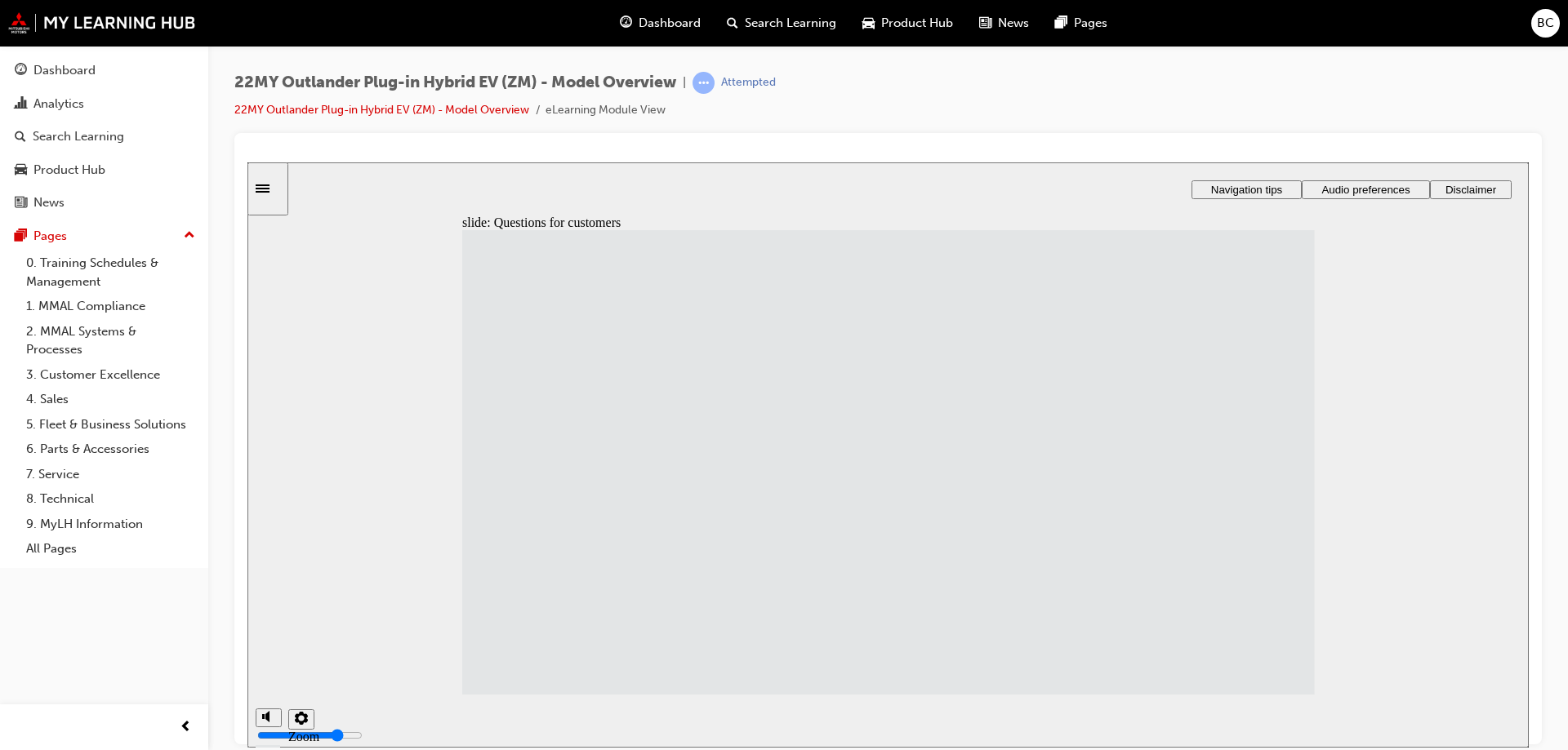
drag, startPoint x: 781, startPoint y: 552, endPoint x: 780, endPoint y: 561, distance: 9.1
drag, startPoint x: 781, startPoint y: 584, endPoint x: 785, endPoint y: 595, distance: 11.7
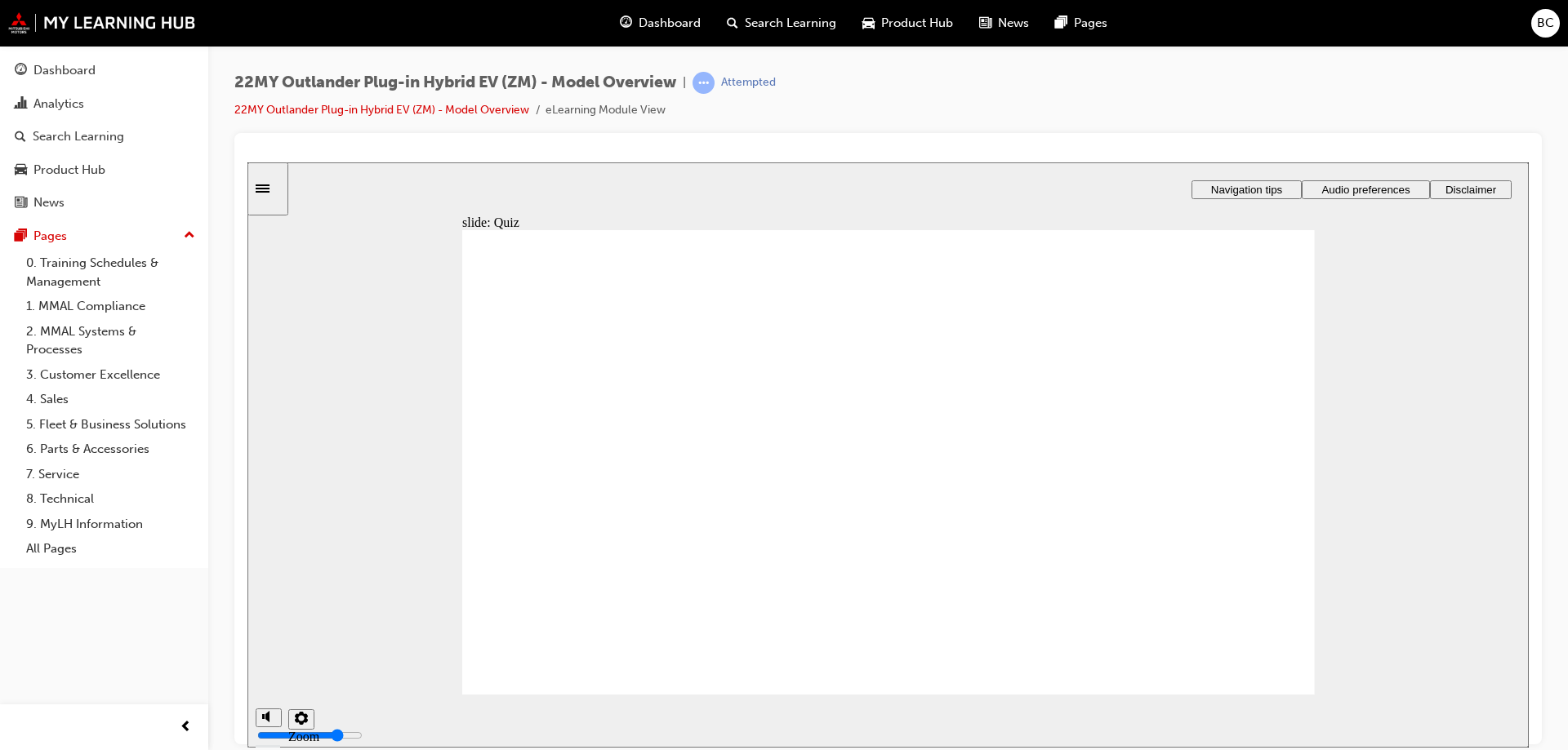
drag, startPoint x: 517, startPoint y: 569, endPoint x: 516, endPoint y: 548, distance: 21.0
click at [517, 566] on div "Rectangle 1 Rectangle 2 Outlander: Main features and benefits Quiz Click Next t…" at bounding box center [888, 469] width 852 height 479
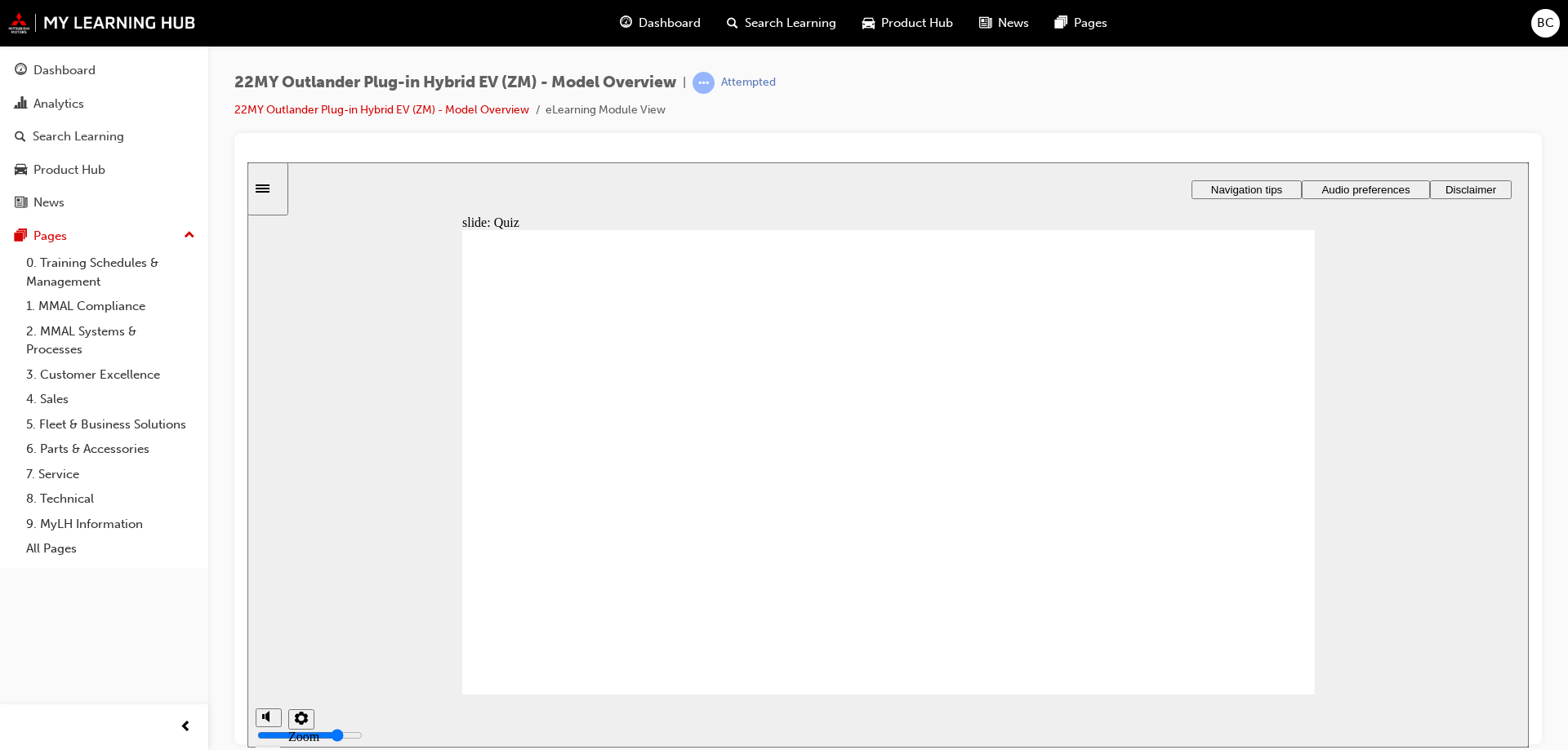
drag, startPoint x: 946, startPoint y: 407, endPoint x: 961, endPoint y: 446, distance: 41.8
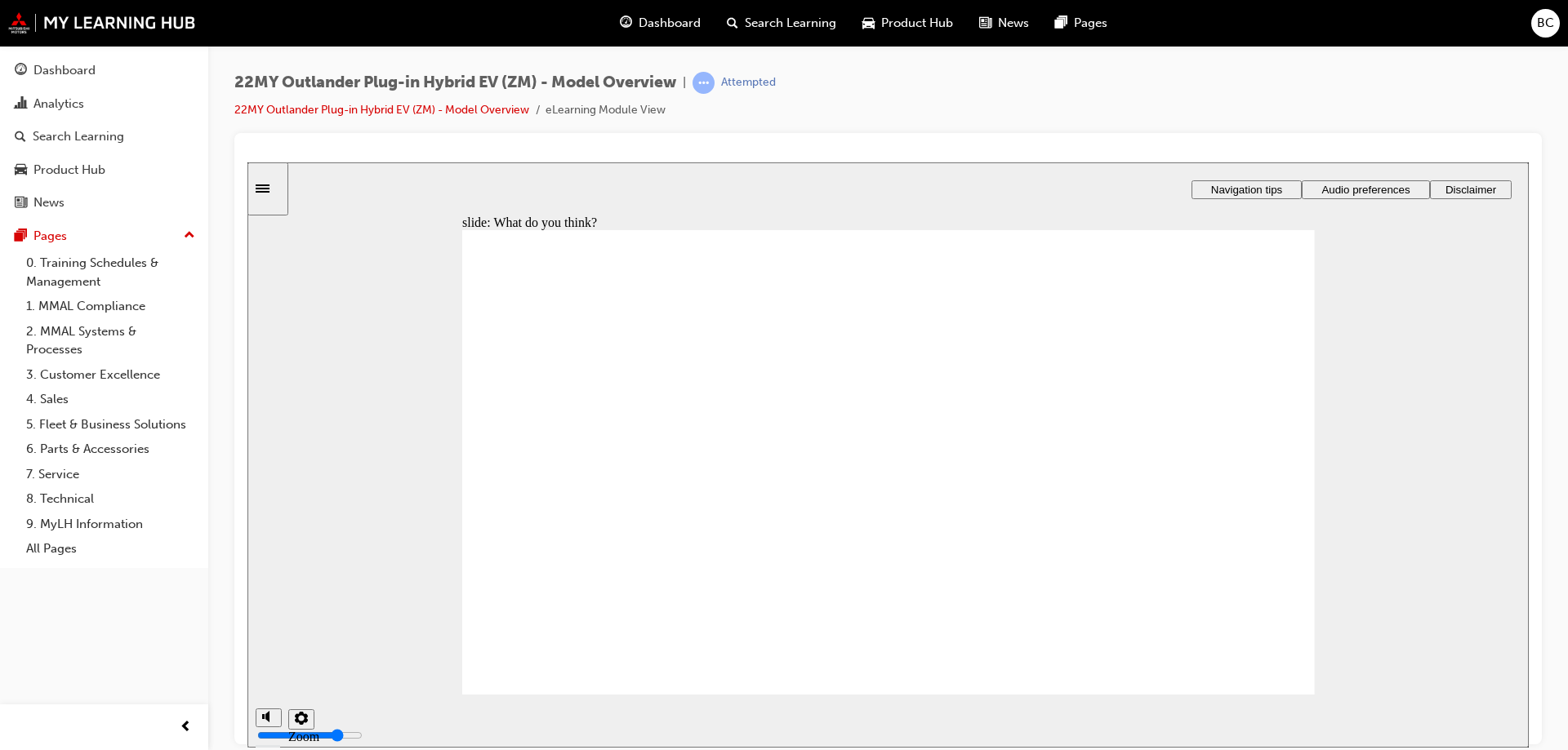
drag, startPoint x: 667, startPoint y: 328, endPoint x: 977, endPoint y: 333, distance: 310.0
radio input "true"
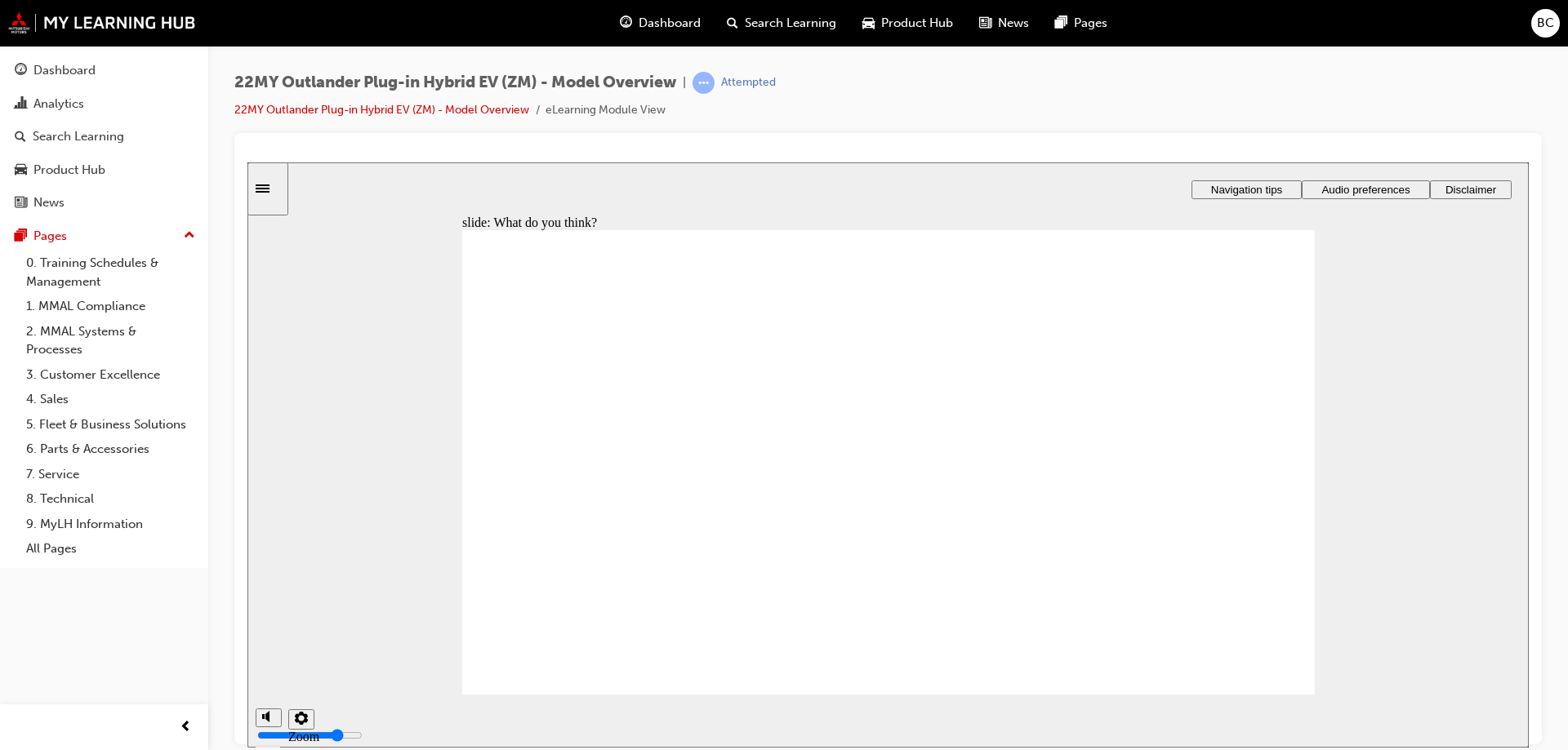
radio input "true"
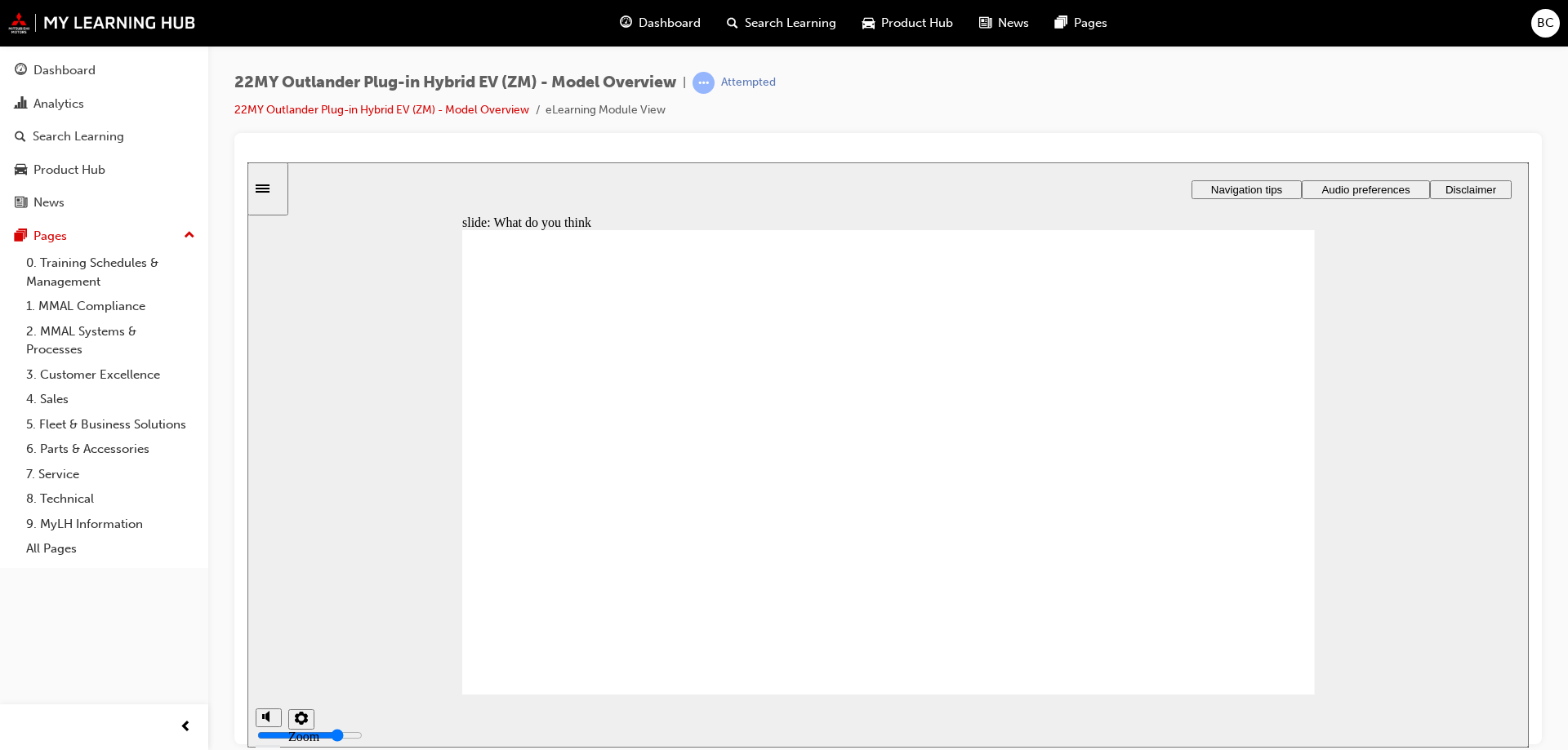
radio input "false"
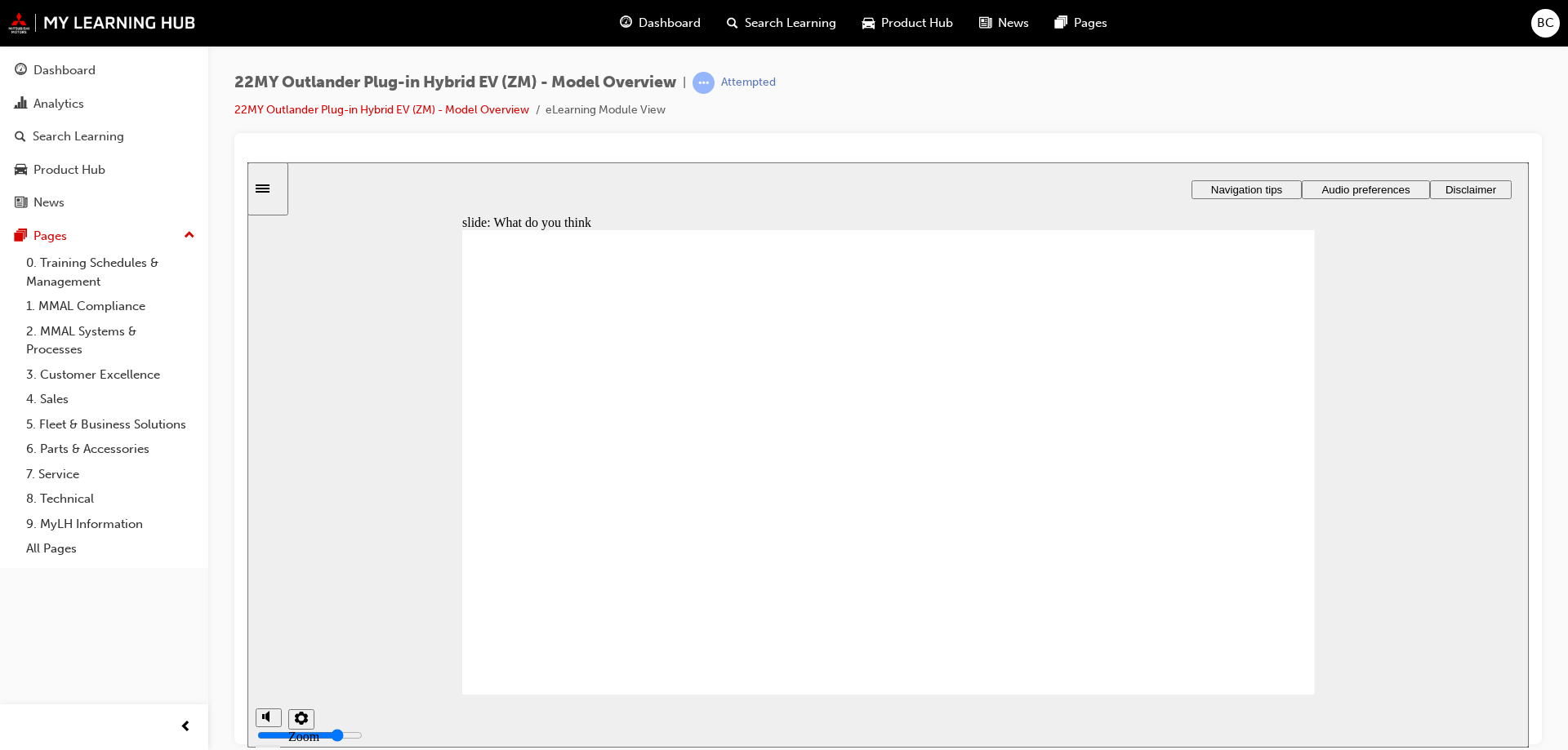
radio input "false"
radio input "true"
drag, startPoint x: 562, startPoint y: 328, endPoint x: 855, endPoint y: 341, distance: 293.3
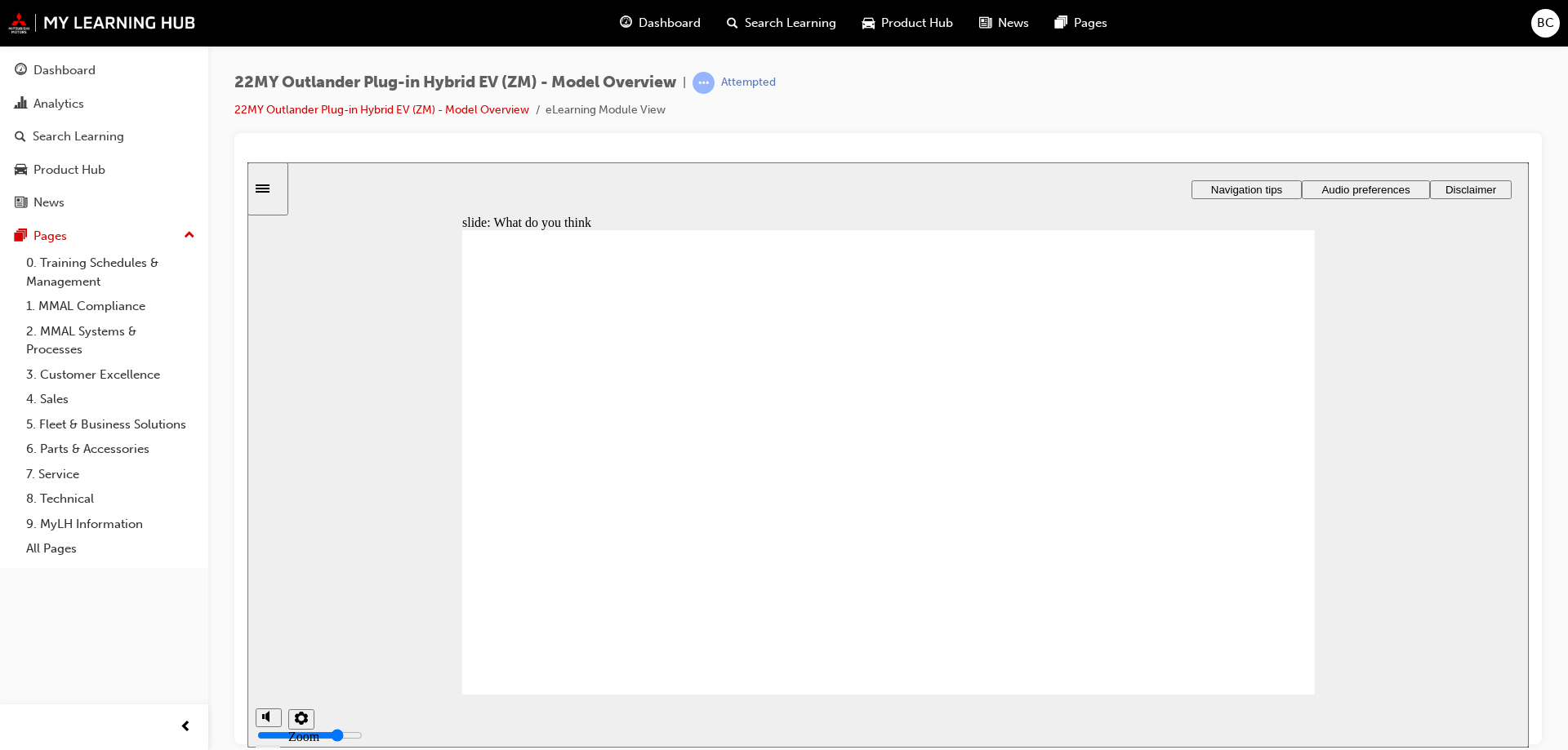
drag, startPoint x: 635, startPoint y: 335, endPoint x: 946, endPoint y: 356, distance: 311.7
radio input "true"
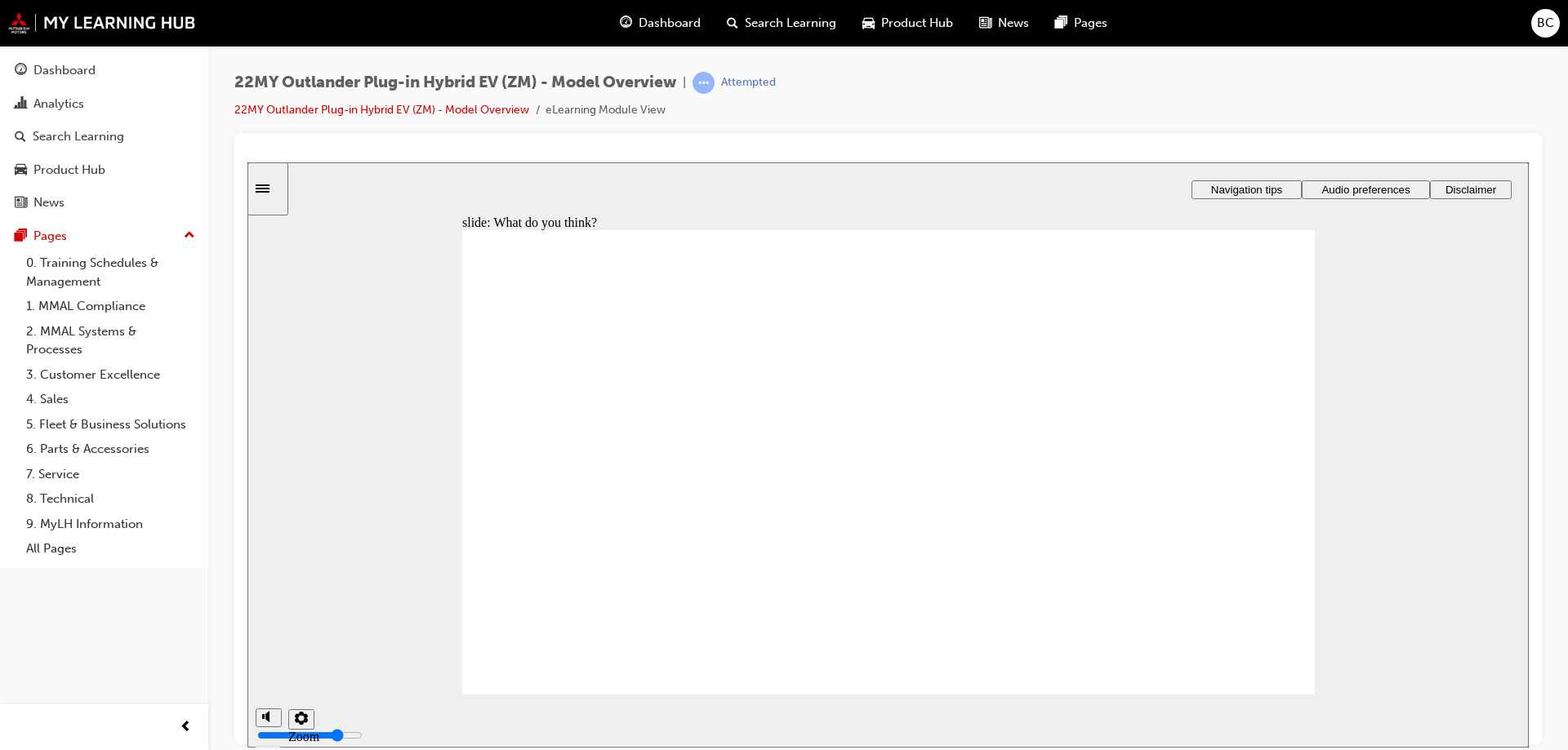
drag, startPoint x: 601, startPoint y: 336, endPoint x: 659, endPoint y: 347, distance: 59.0
radio input "true"
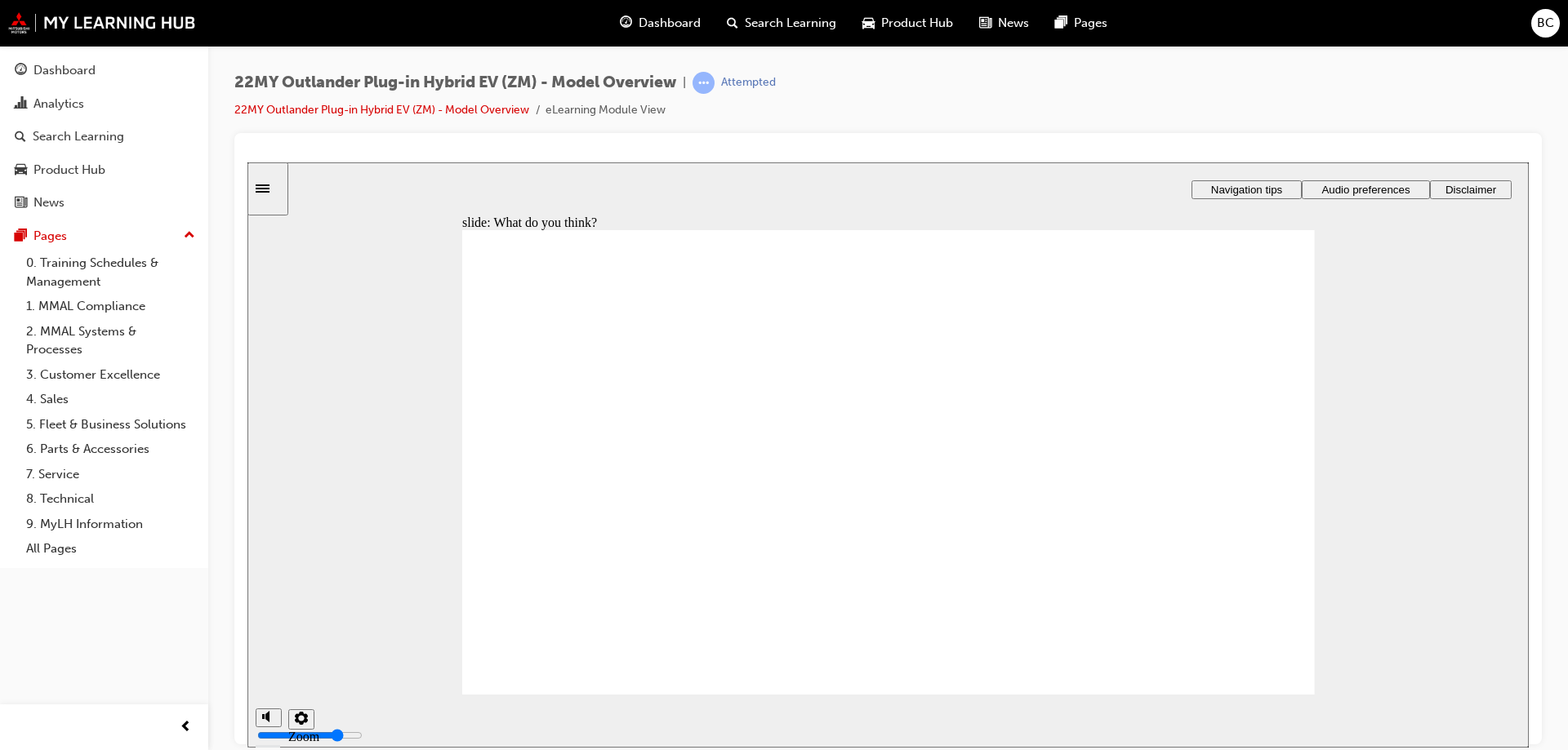
checkbox input "true"
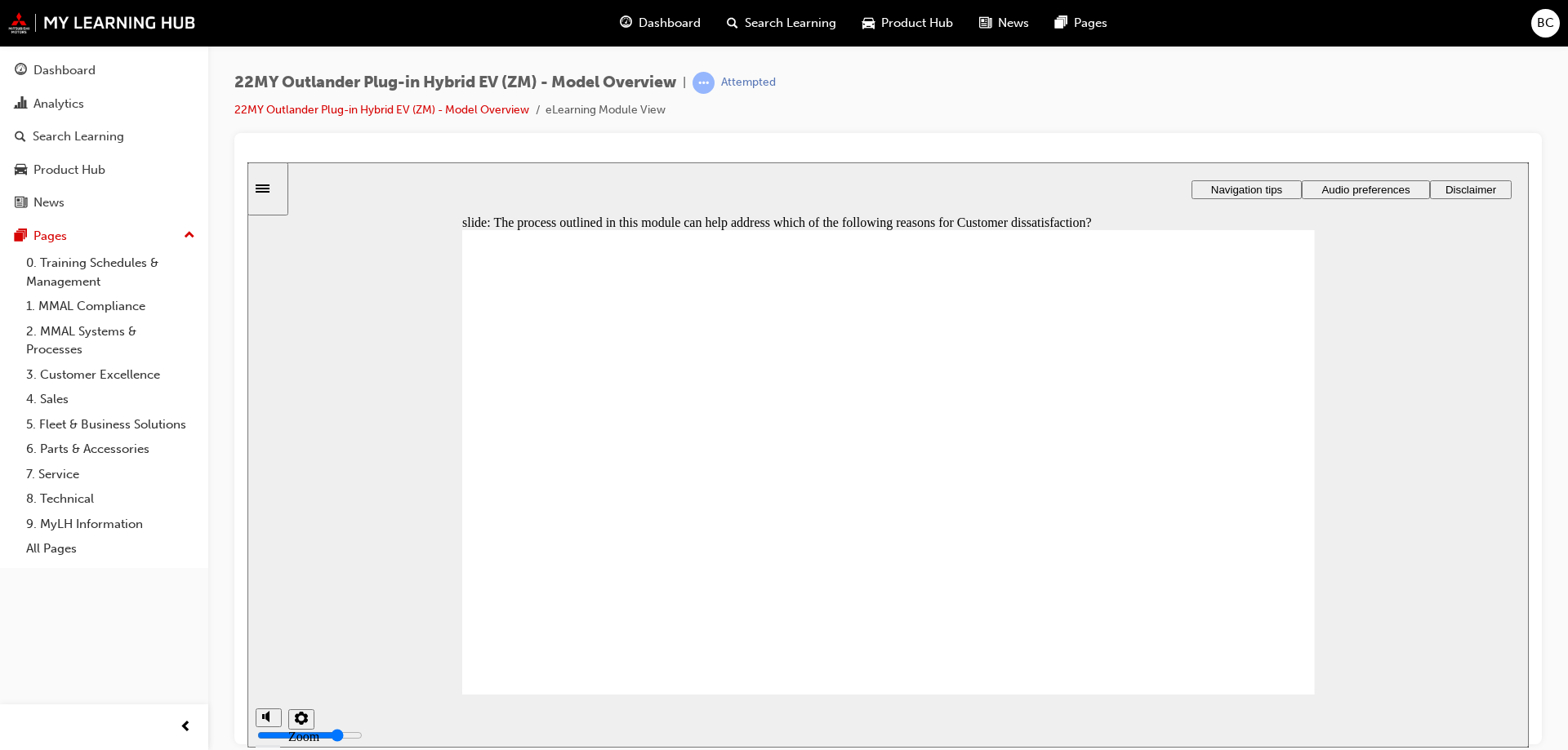
drag, startPoint x: 691, startPoint y: 452, endPoint x: 896, endPoint y: 521, distance: 216.3
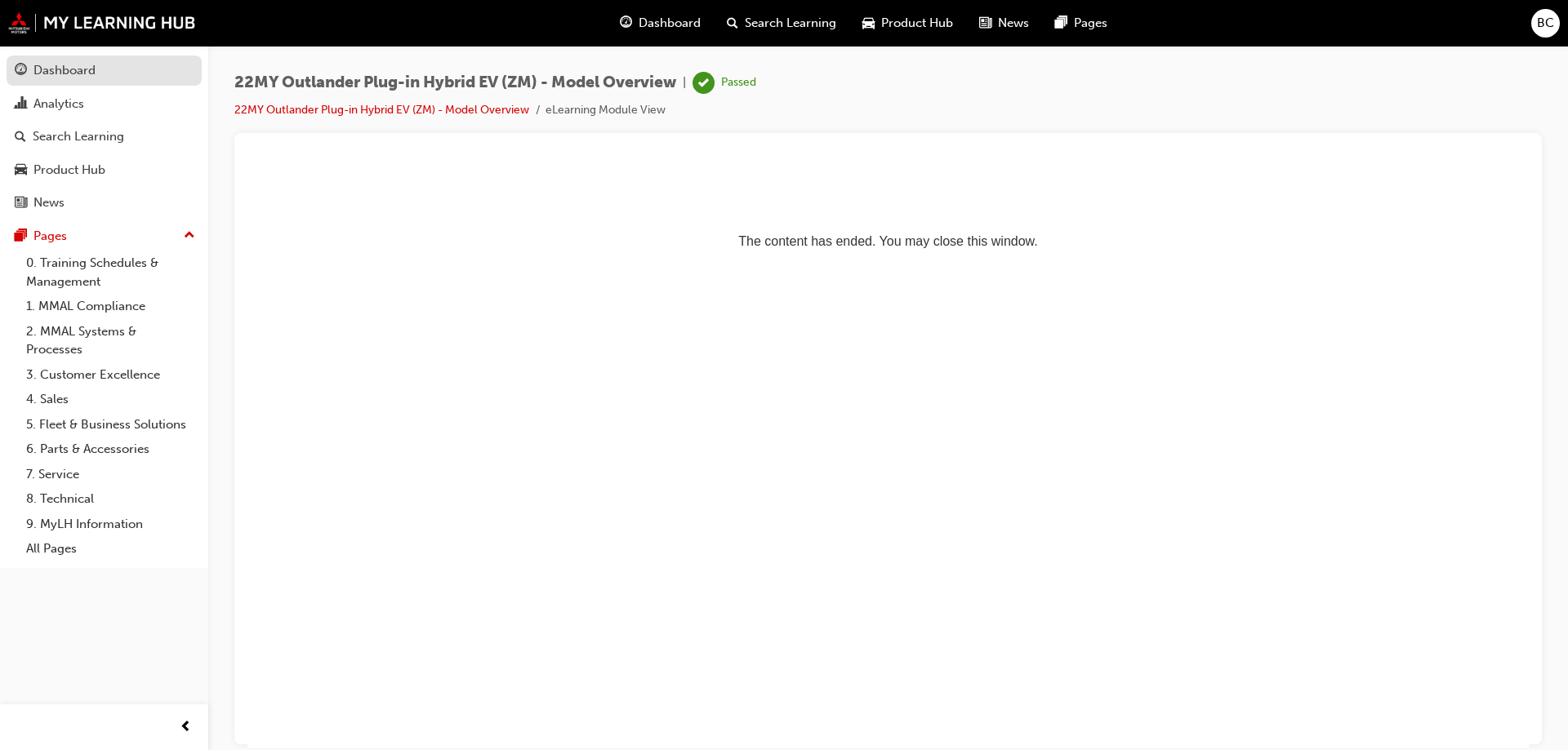
click at [61, 62] on div "Dashboard" at bounding box center [65, 71] width 62 height 19
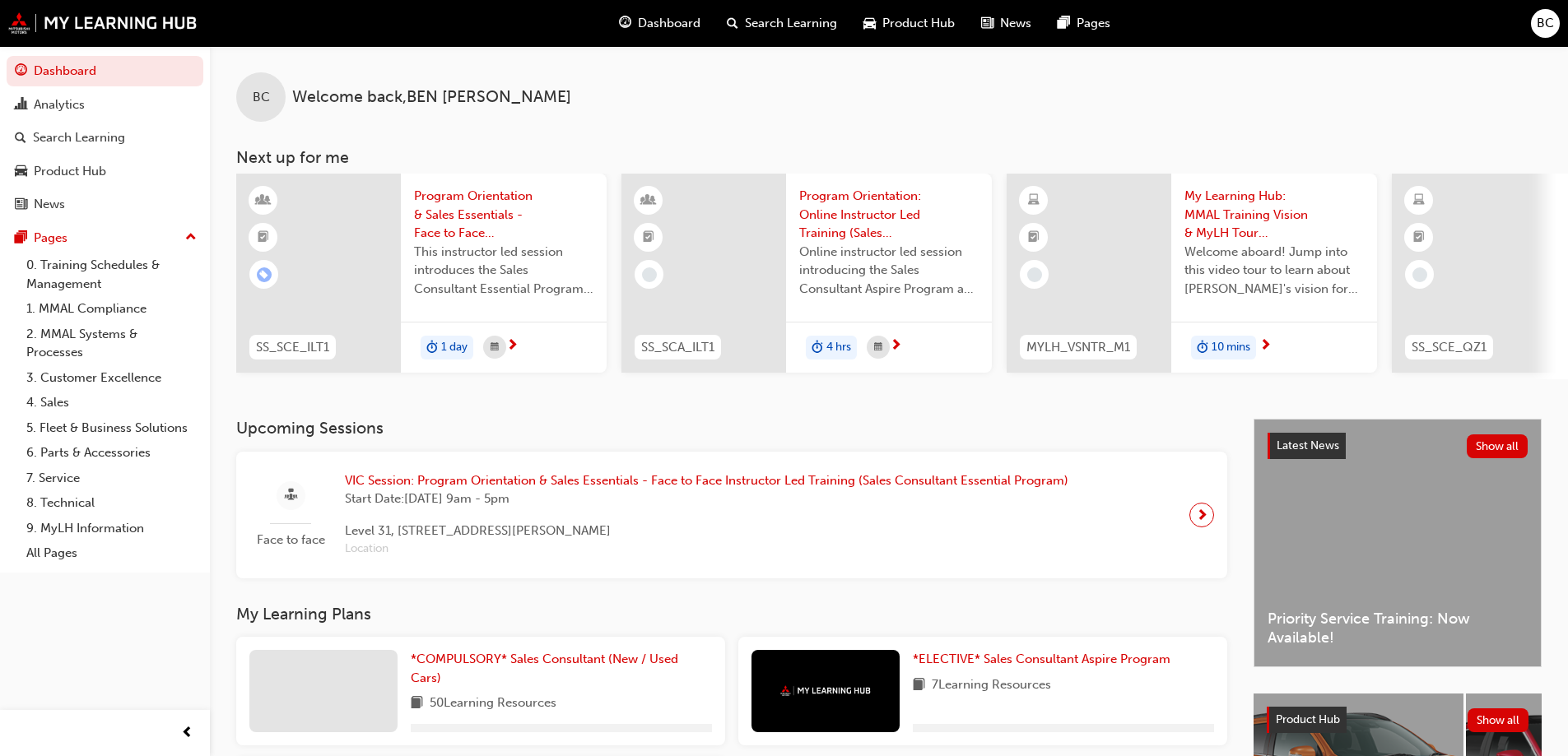
scroll to position [165, 0]
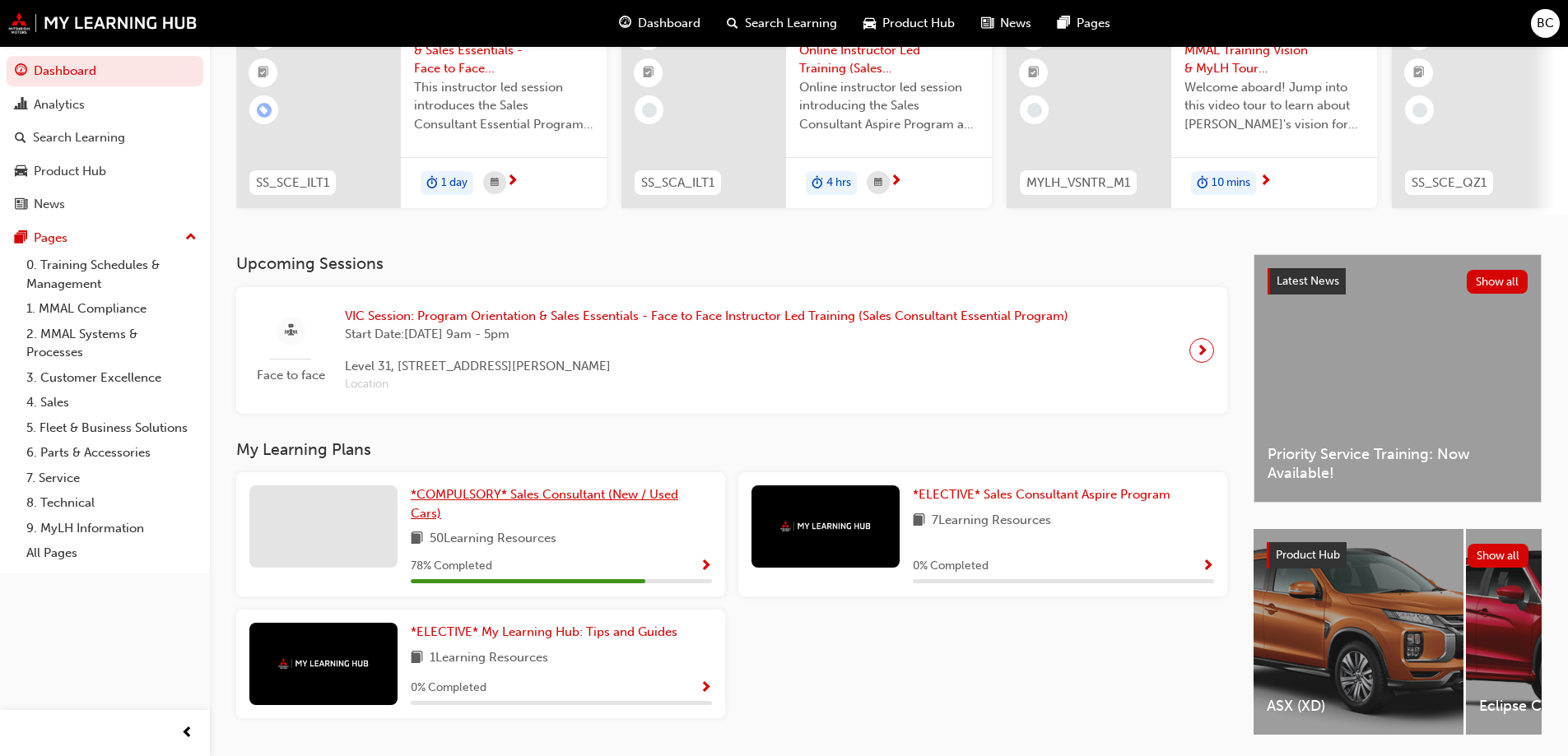
click at [513, 504] on span "*COMPULSORY* Sales Consultant (New / Used Cars)" at bounding box center [544, 504] width 268 height 34
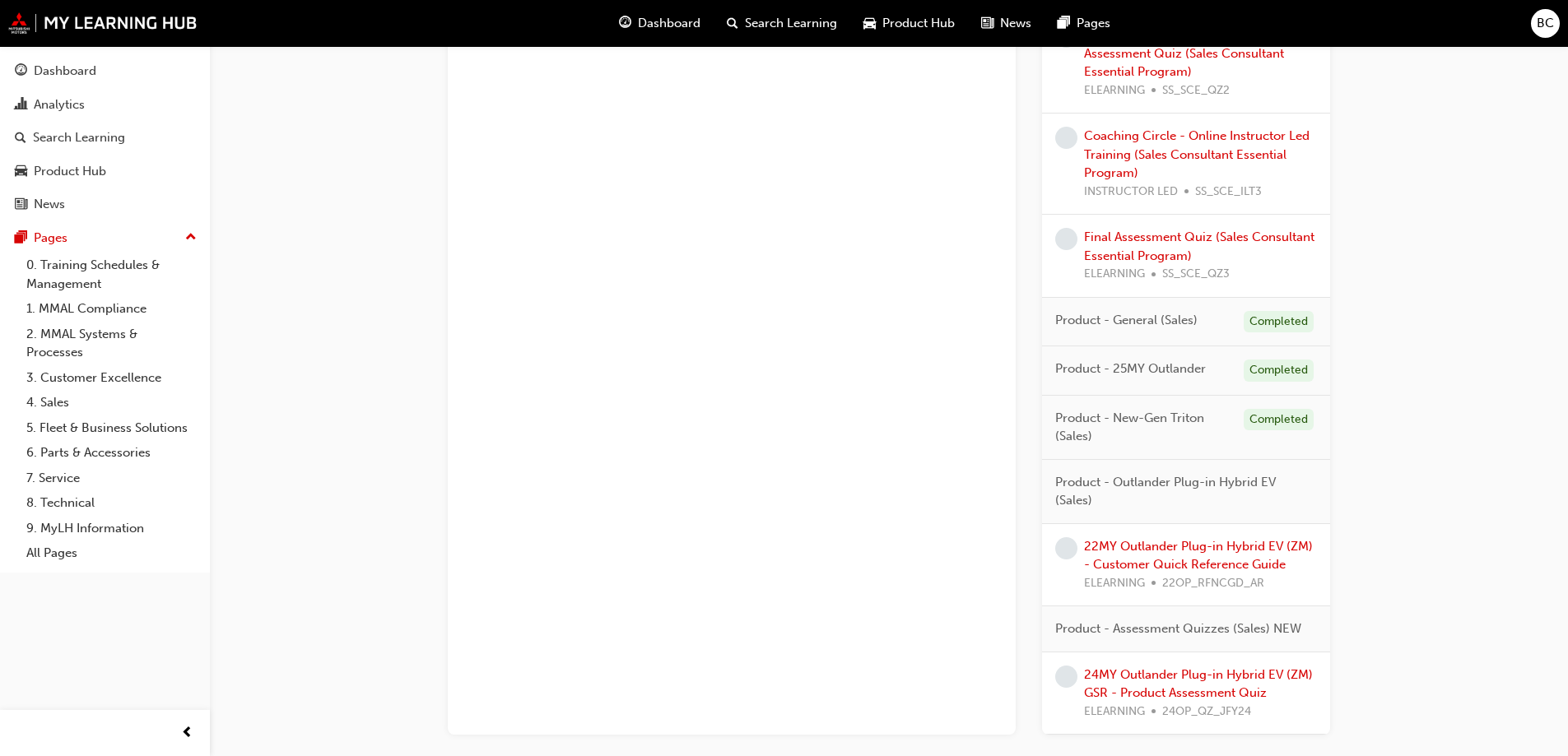
scroll to position [1336, 0]
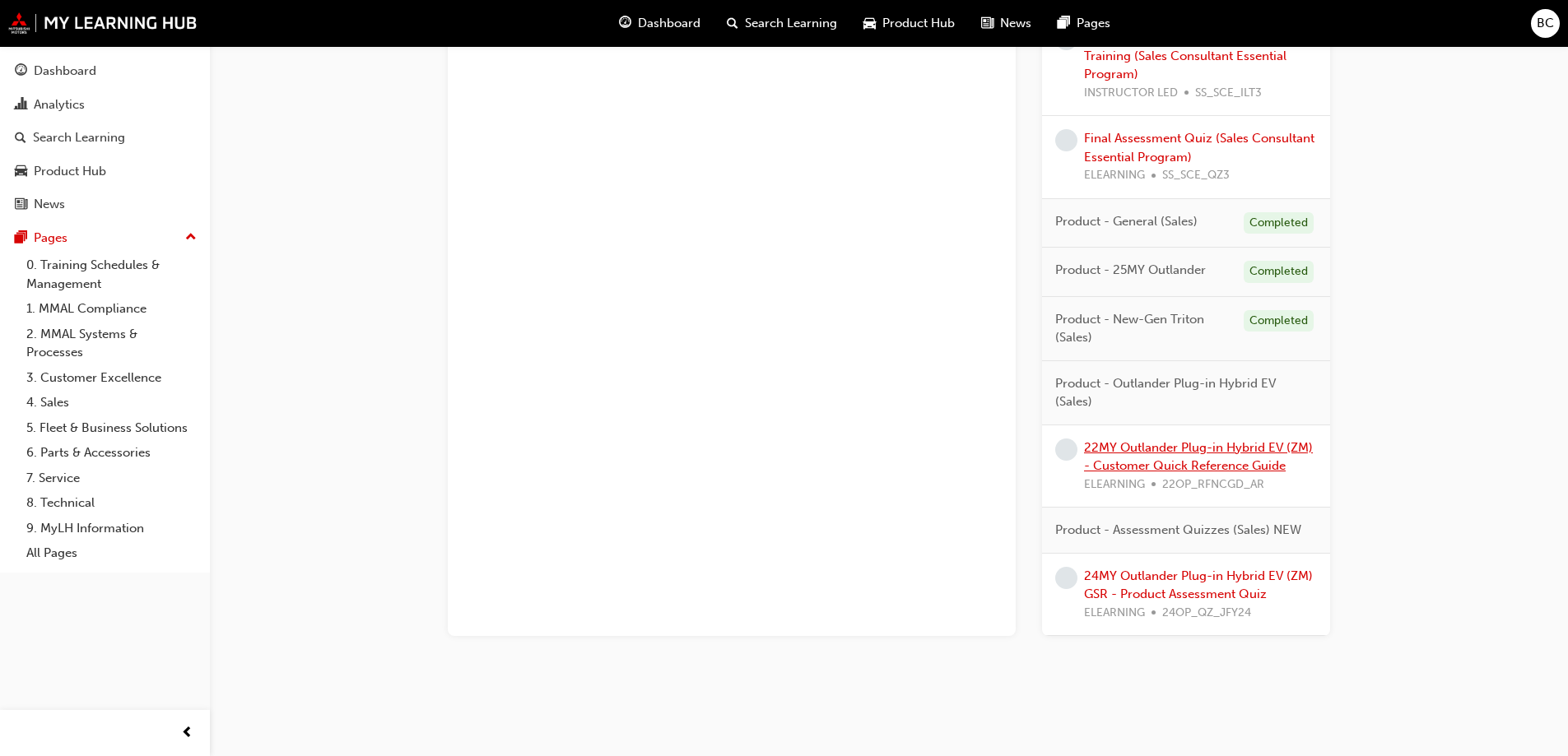
click at [1139, 454] on link "22MY Outlander Plug-in Hybrid EV (ZM) - Customer Quick Reference Guide" at bounding box center [1198, 457] width 228 height 34
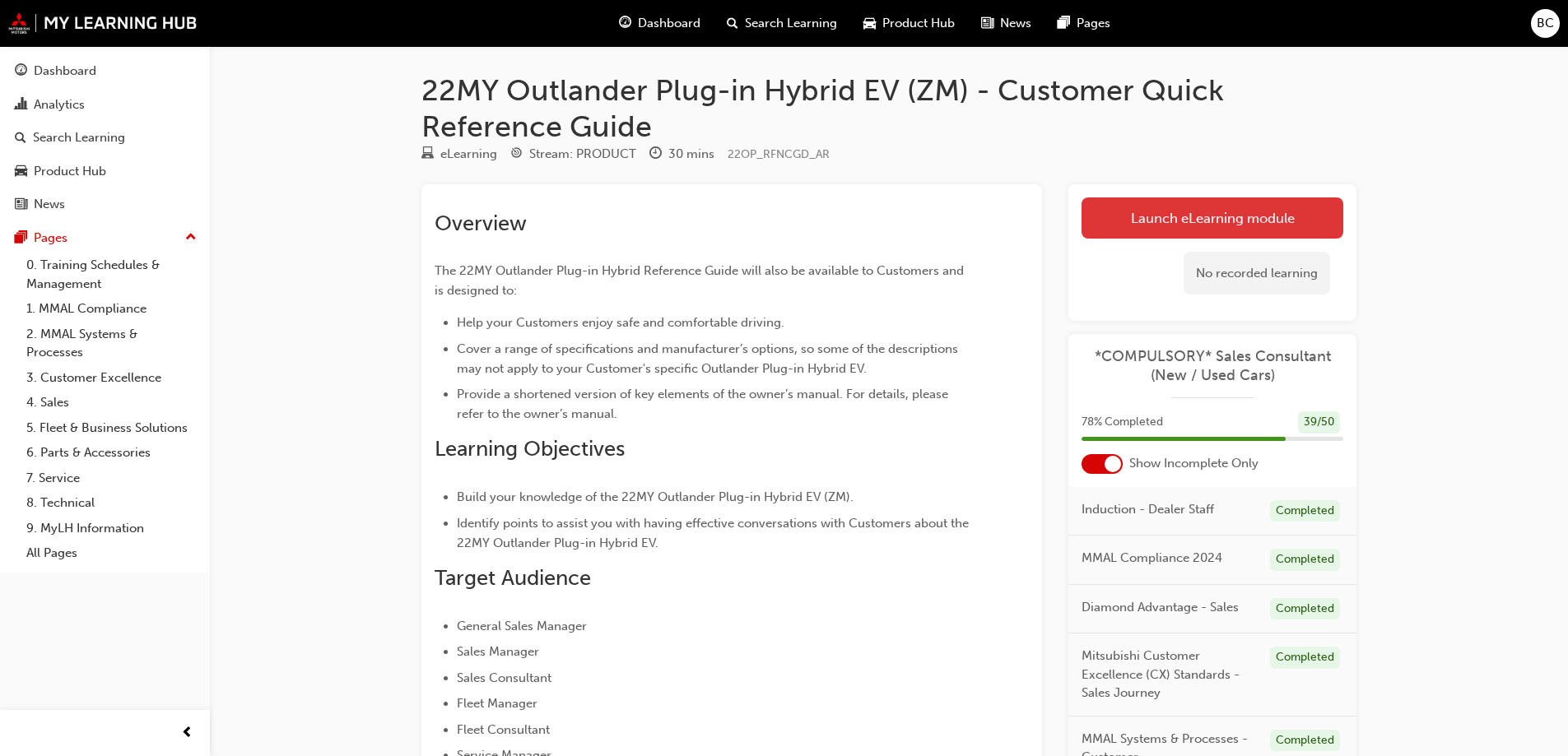
click at [1174, 215] on link "Launch eLearning module" at bounding box center [1212, 218] width 262 height 41
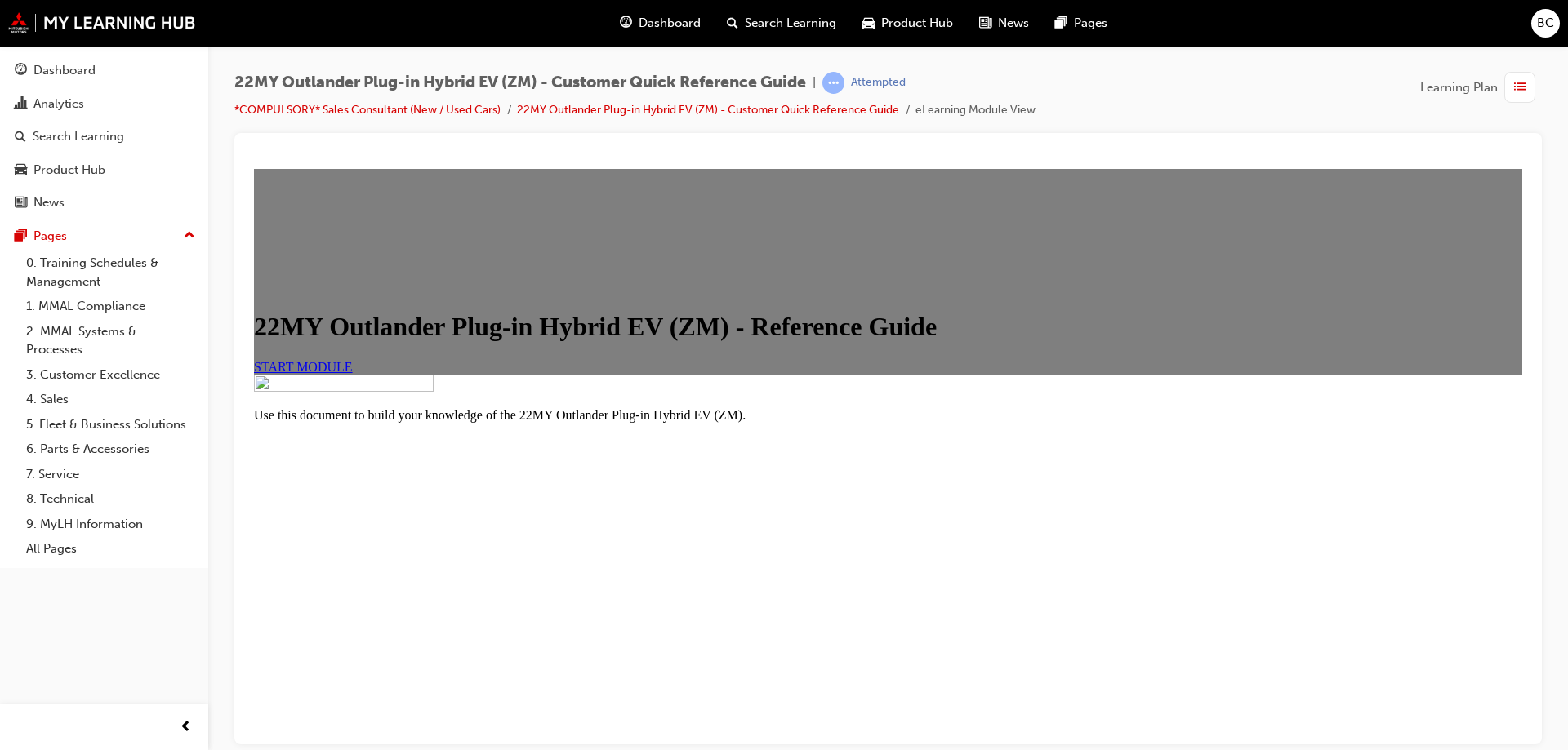
scroll to position [81, 0]
click at [353, 373] on link "START MODULE" at bounding box center [304, 366] width 99 height 14
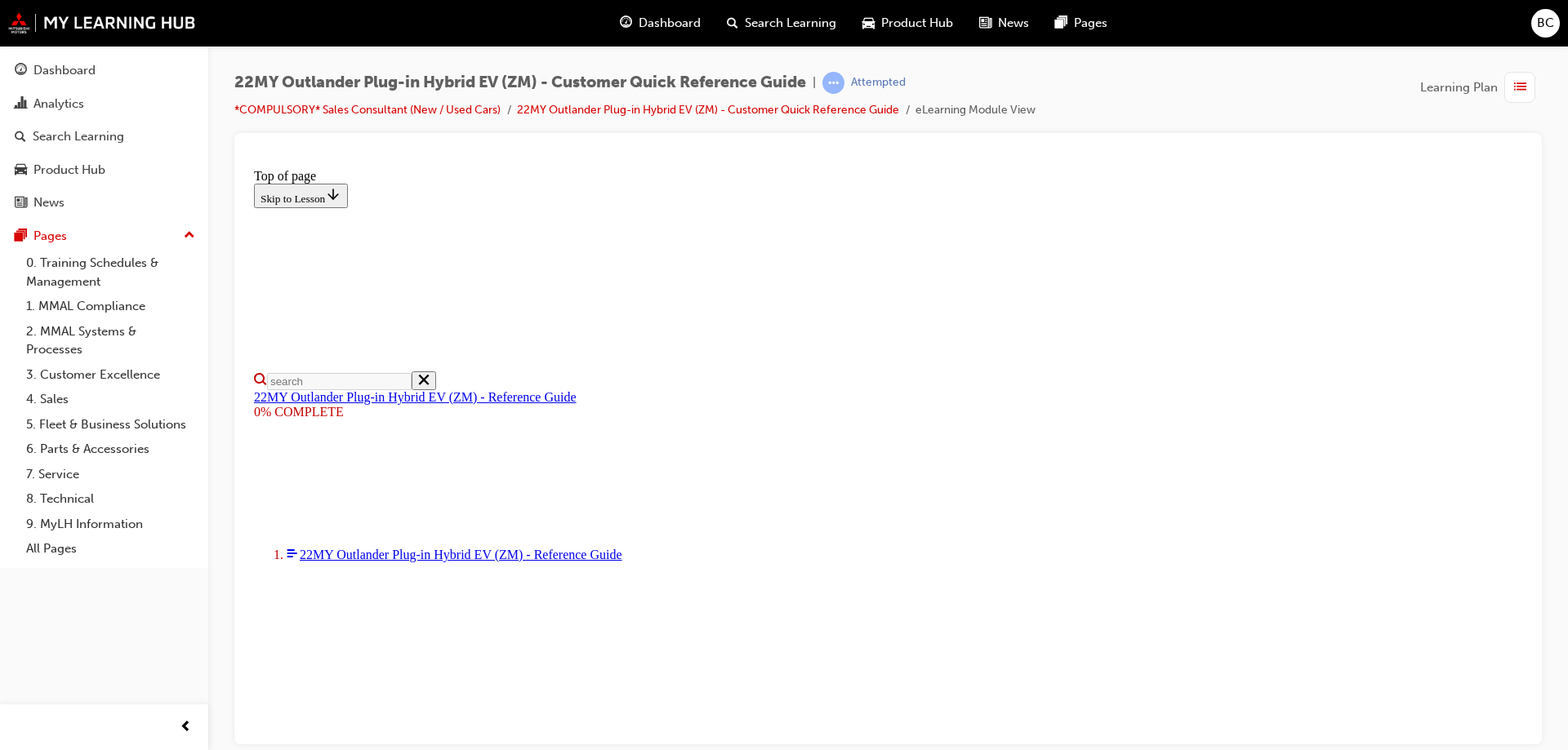
scroll to position [0, 0]
select select "auto"
type input "10"
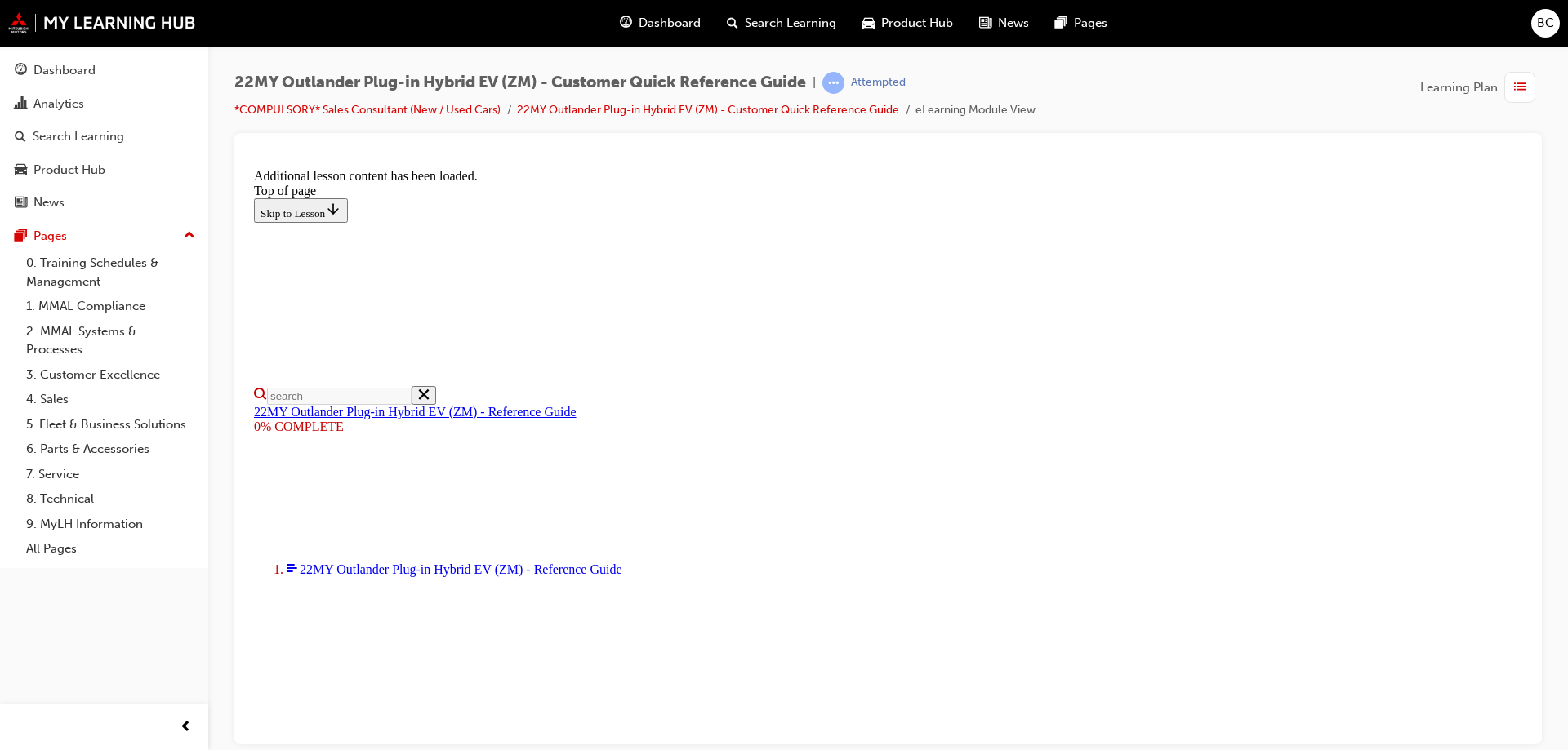
scroll to position [0, 0]
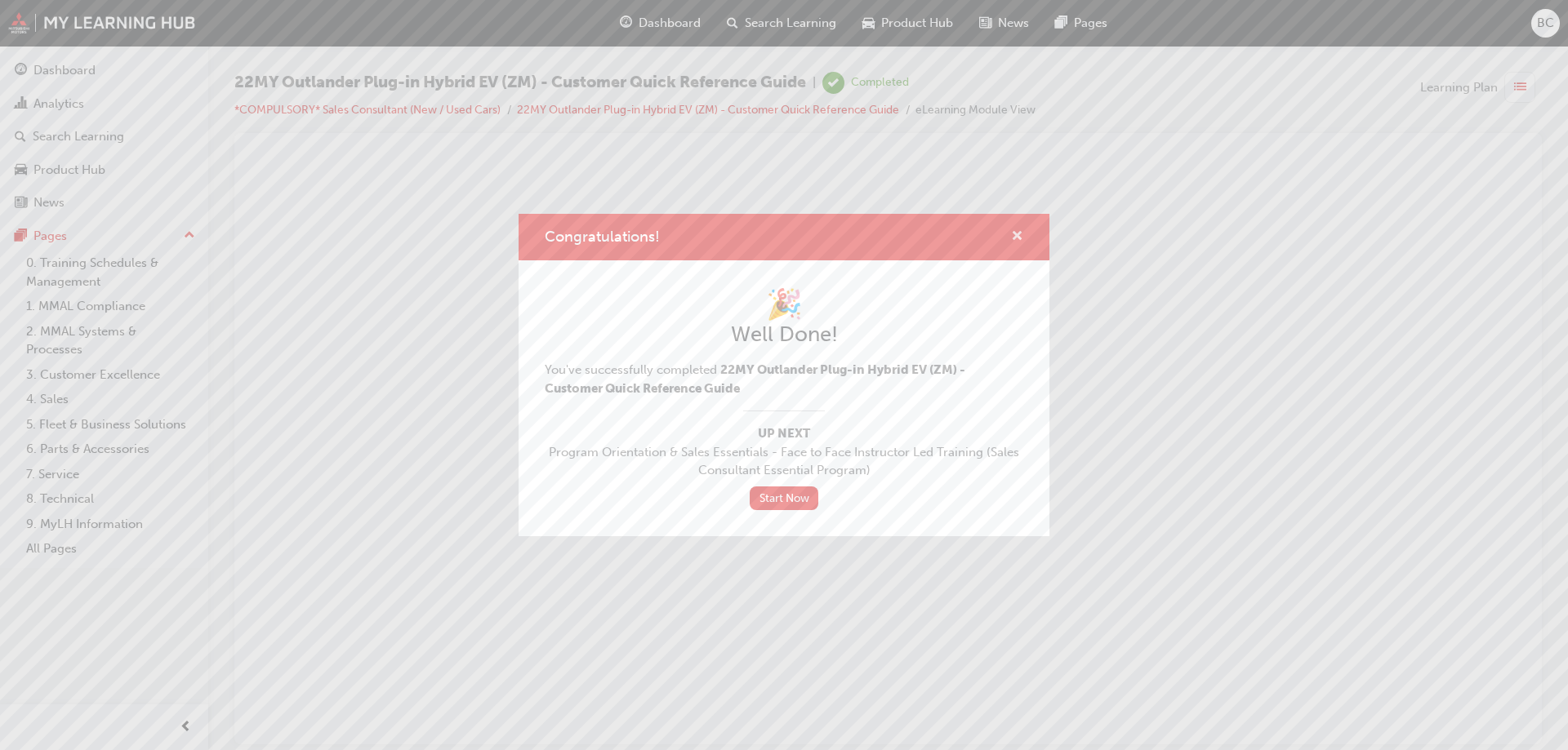
click at [1014, 234] on span "cross-icon" at bounding box center [1018, 237] width 12 height 15
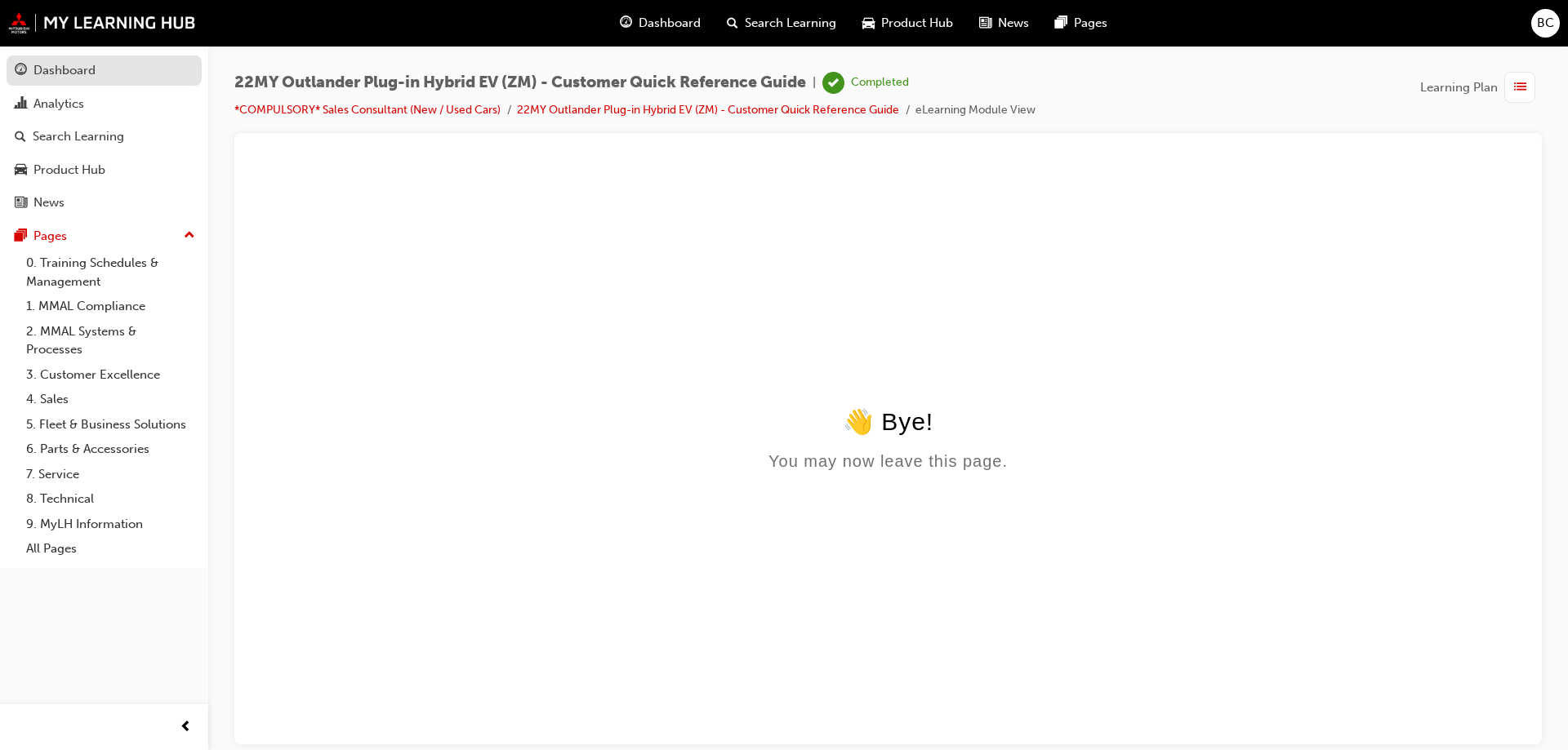
click at [68, 68] on div "Dashboard" at bounding box center [65, 71] width 62 height 19
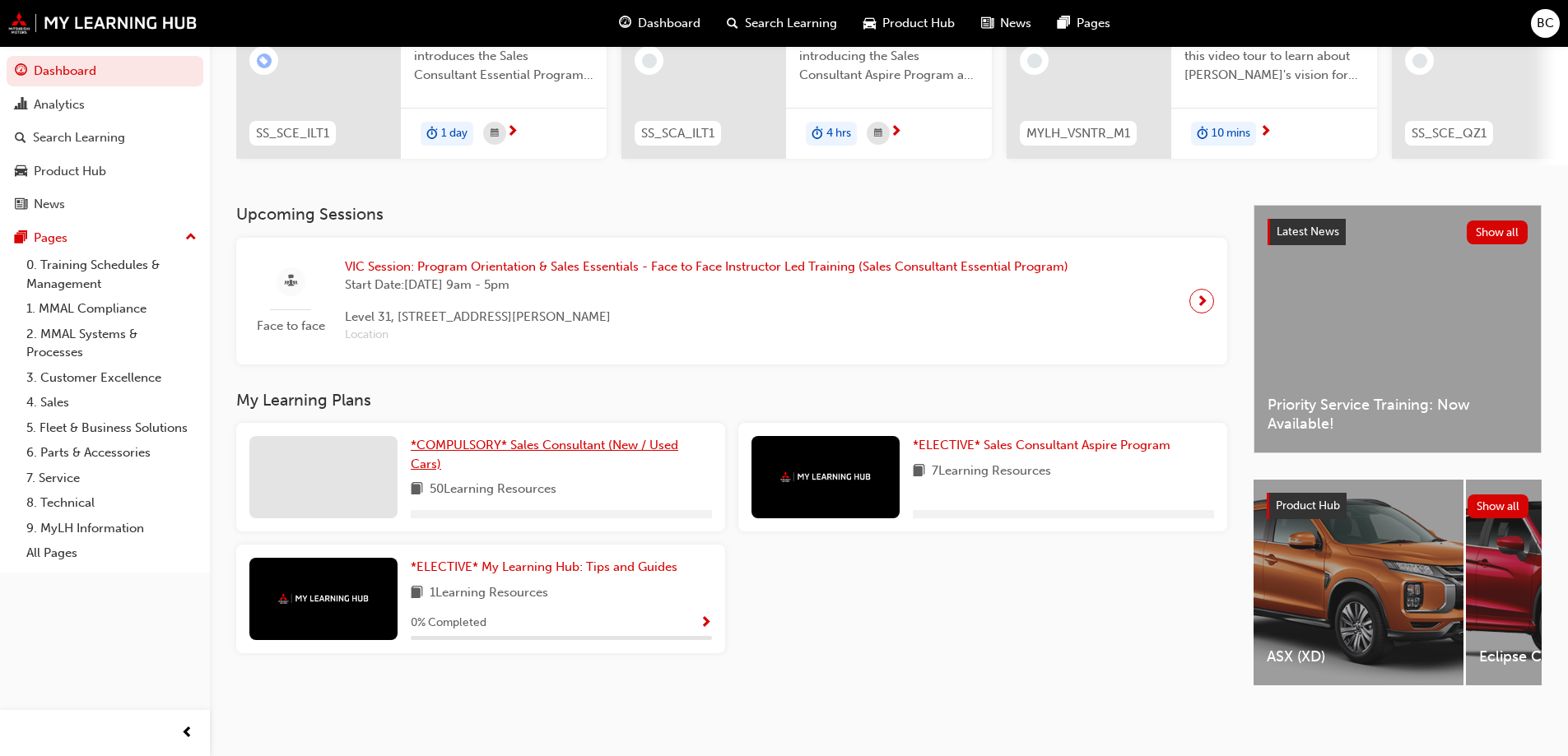
click at [515, 438] on span "*COMPULSORY* Sales Consultant (New / Used Cars)" at bounding box center [544, 454] width 268 height 34
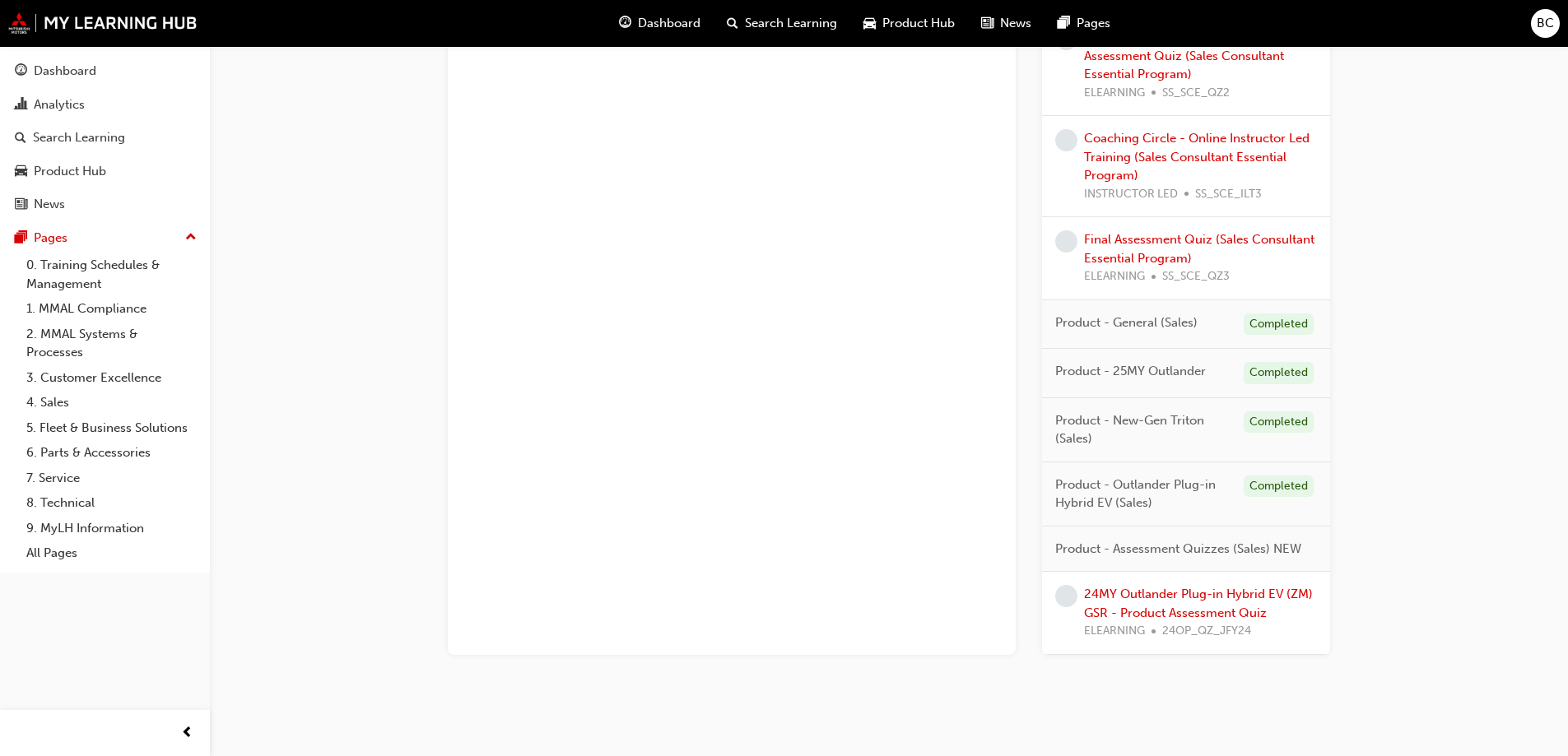
scroll to position [1254, 0]
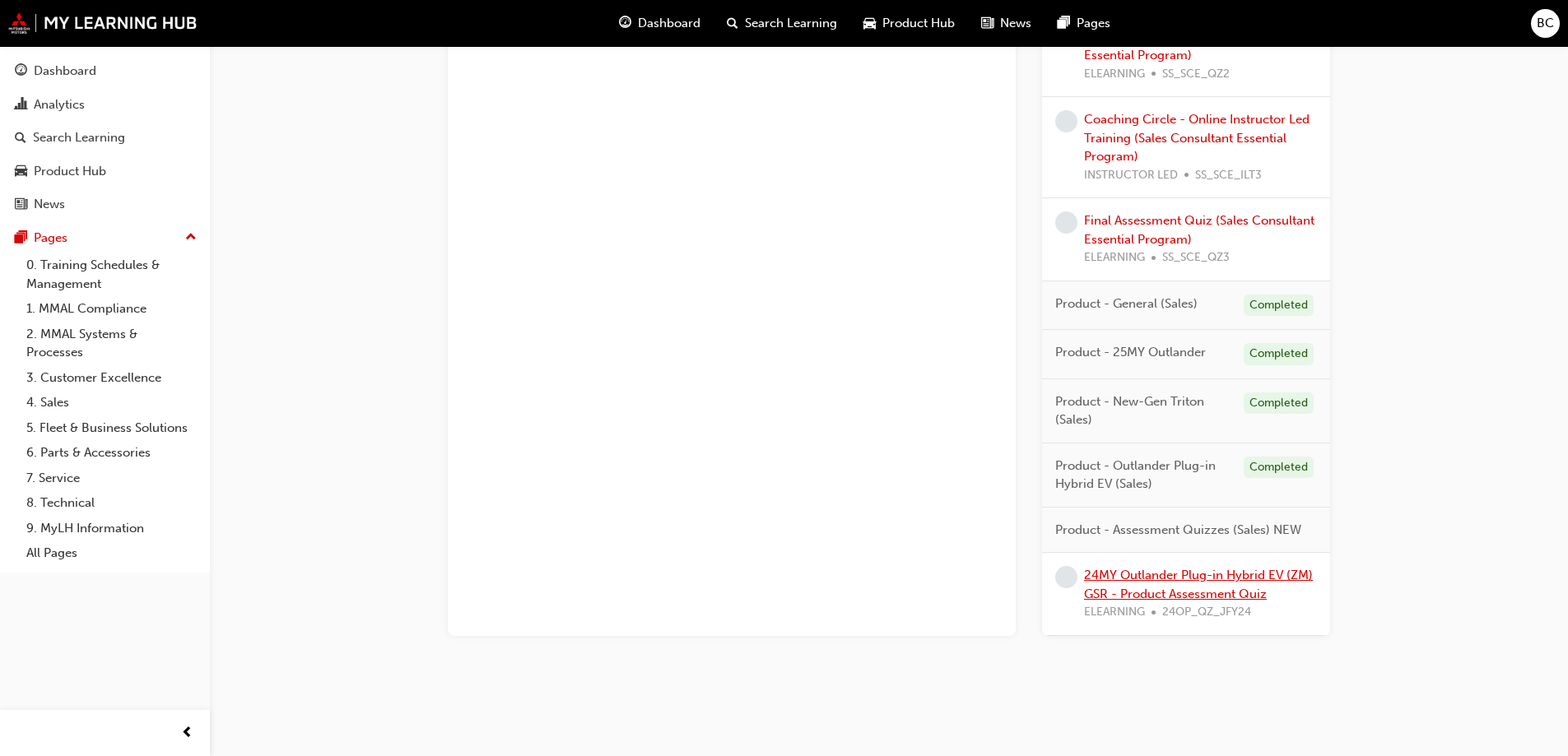
click at [1141, 598] on link "24MY Outlander Plug-in Hybrid EV (ZM) GSR - Product Assessment Quiz" at bounding box center [1198, 584] width 228 height 34
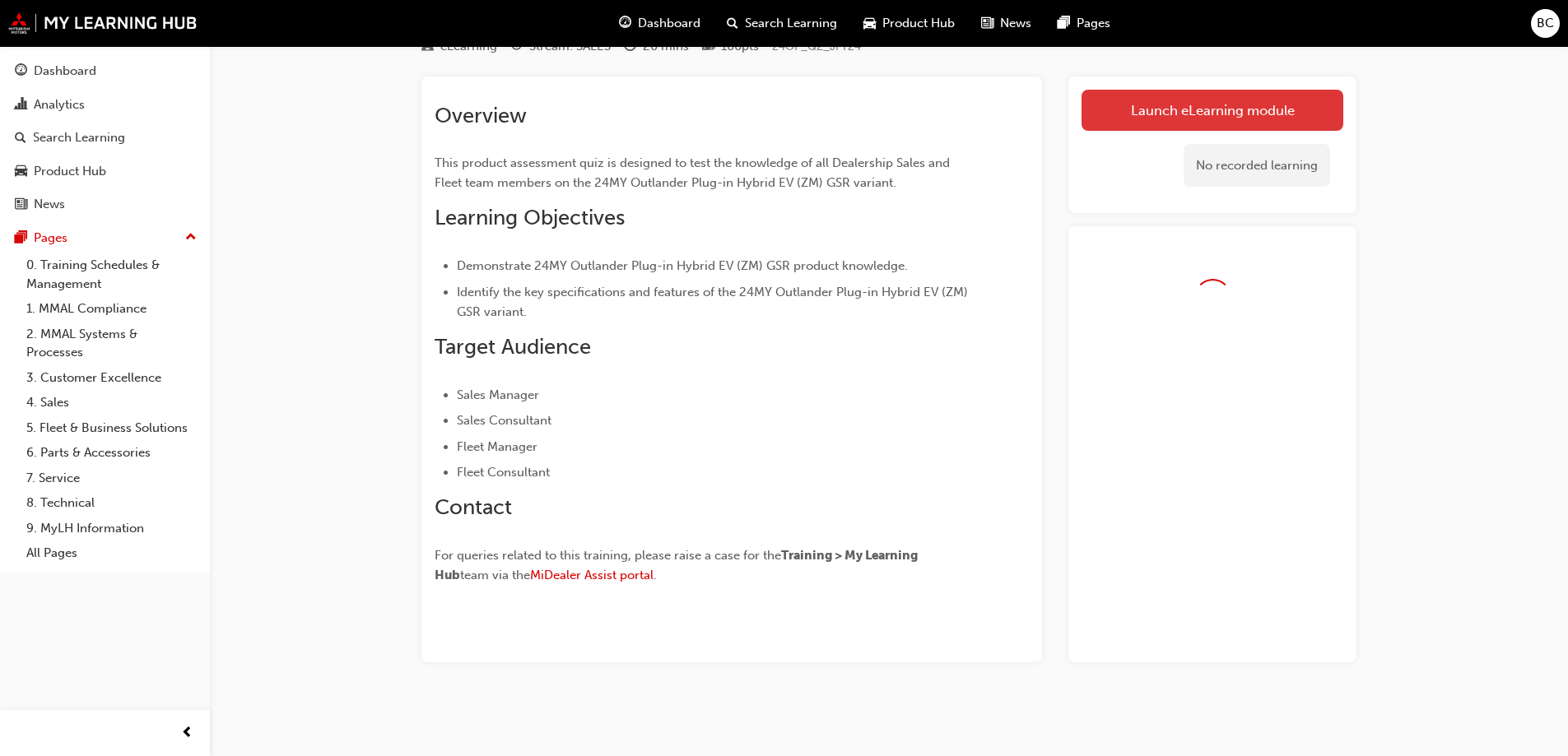
click at [1137, 128] on link "Launch eLearning module" at bounding box center [1212, 110] width 262 height 41
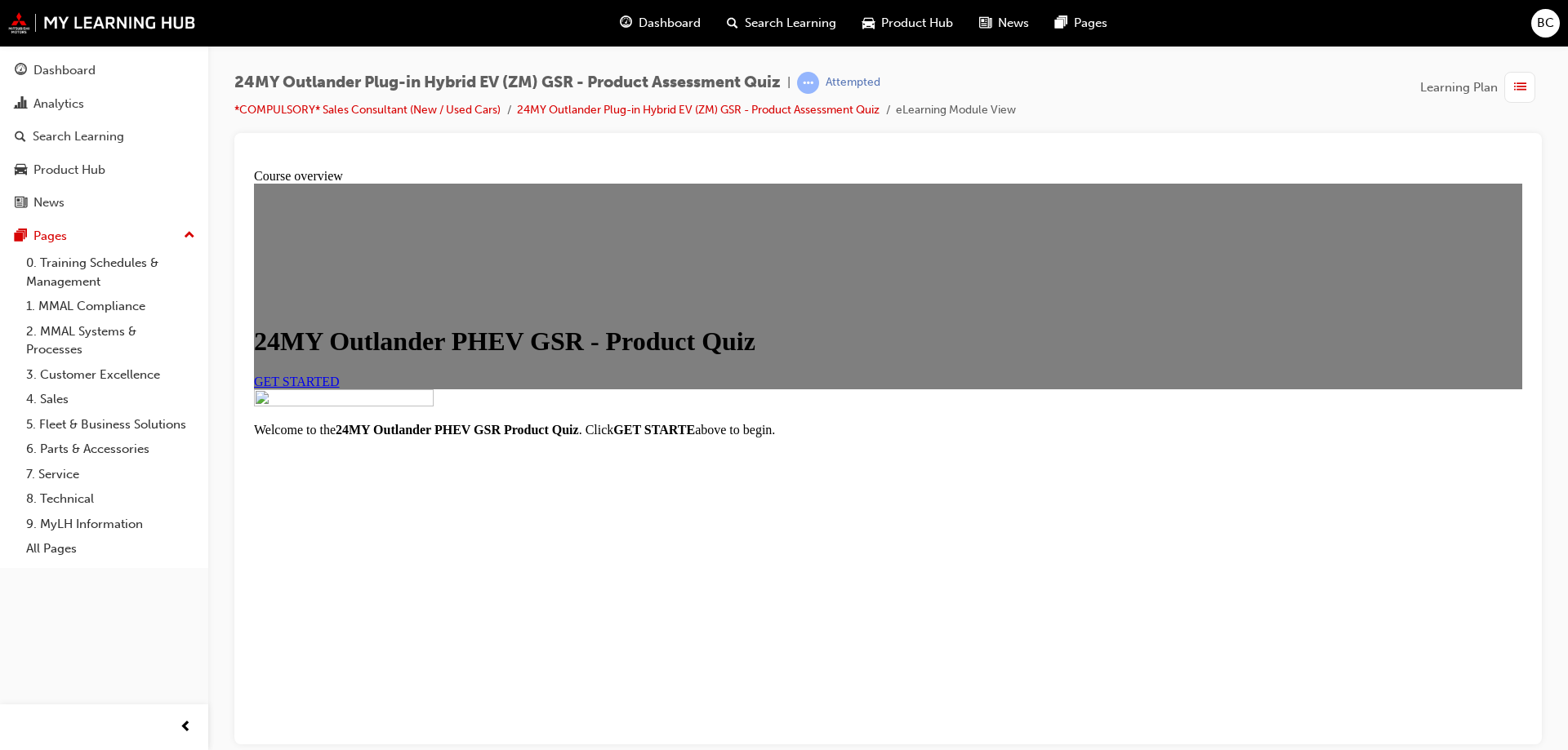
click at [340, 388] on span "GET STARTED" at bounding box center [297, 381] width 86 height 14
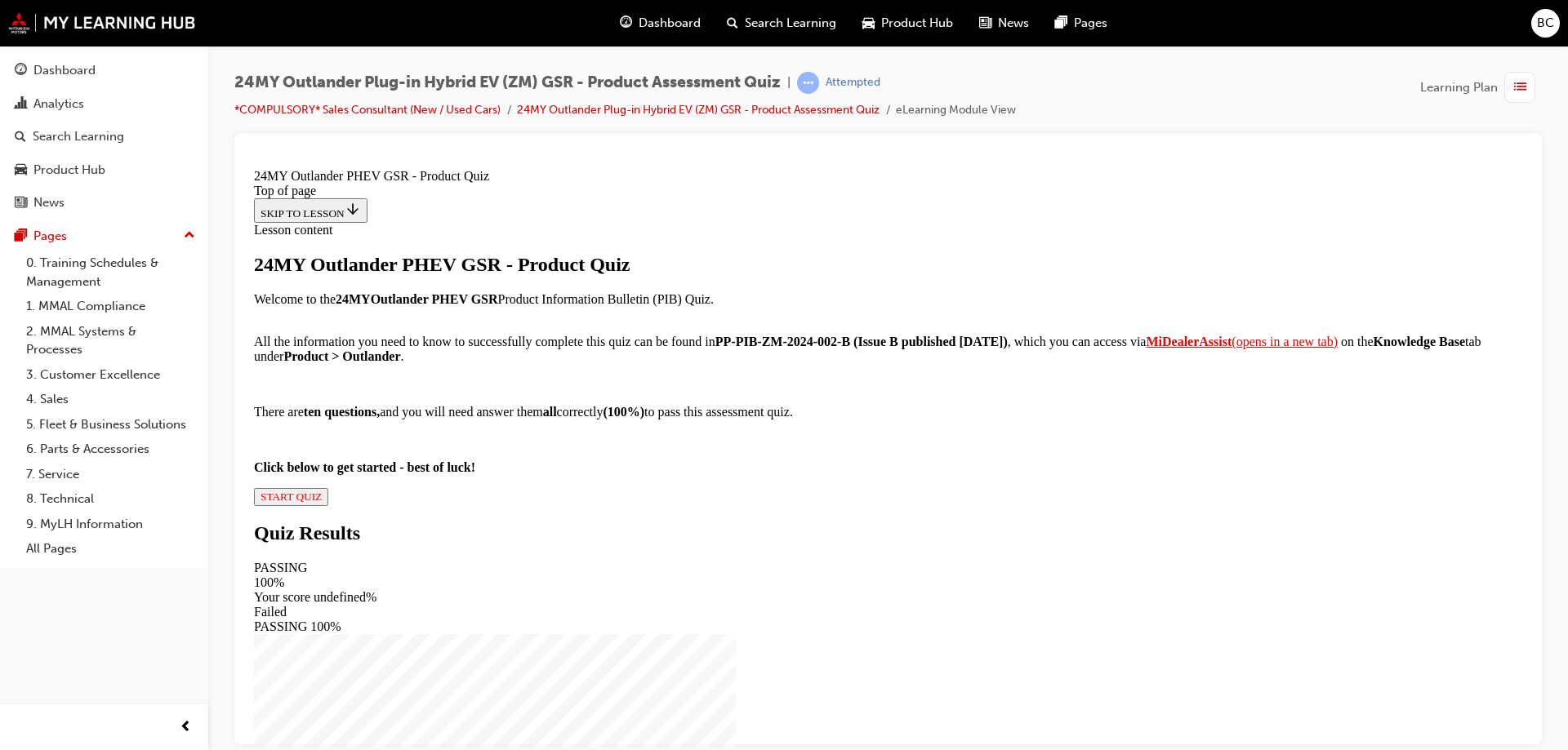
click at [604, 505] on div "24MY Outlander PHEV GSR - Product Quiz Welcome to the 24MY Outlander PHEV GSR P…" at bounding box center [889, 380] width 1269 height 253
click at [322, 503] on span "START QUIZ" at bounding box center [291, 496] width 61 height 12
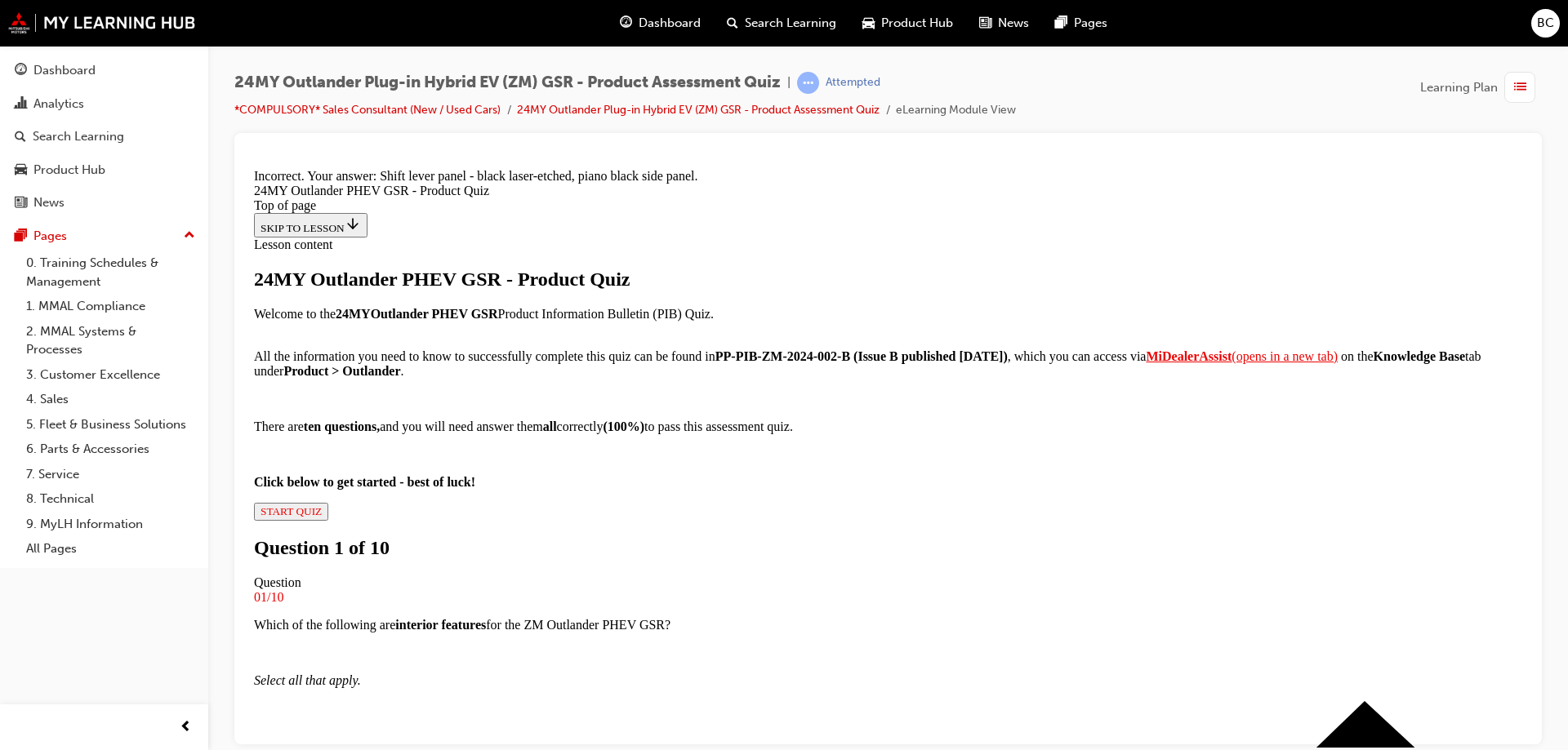
scroll to position [245, 0]
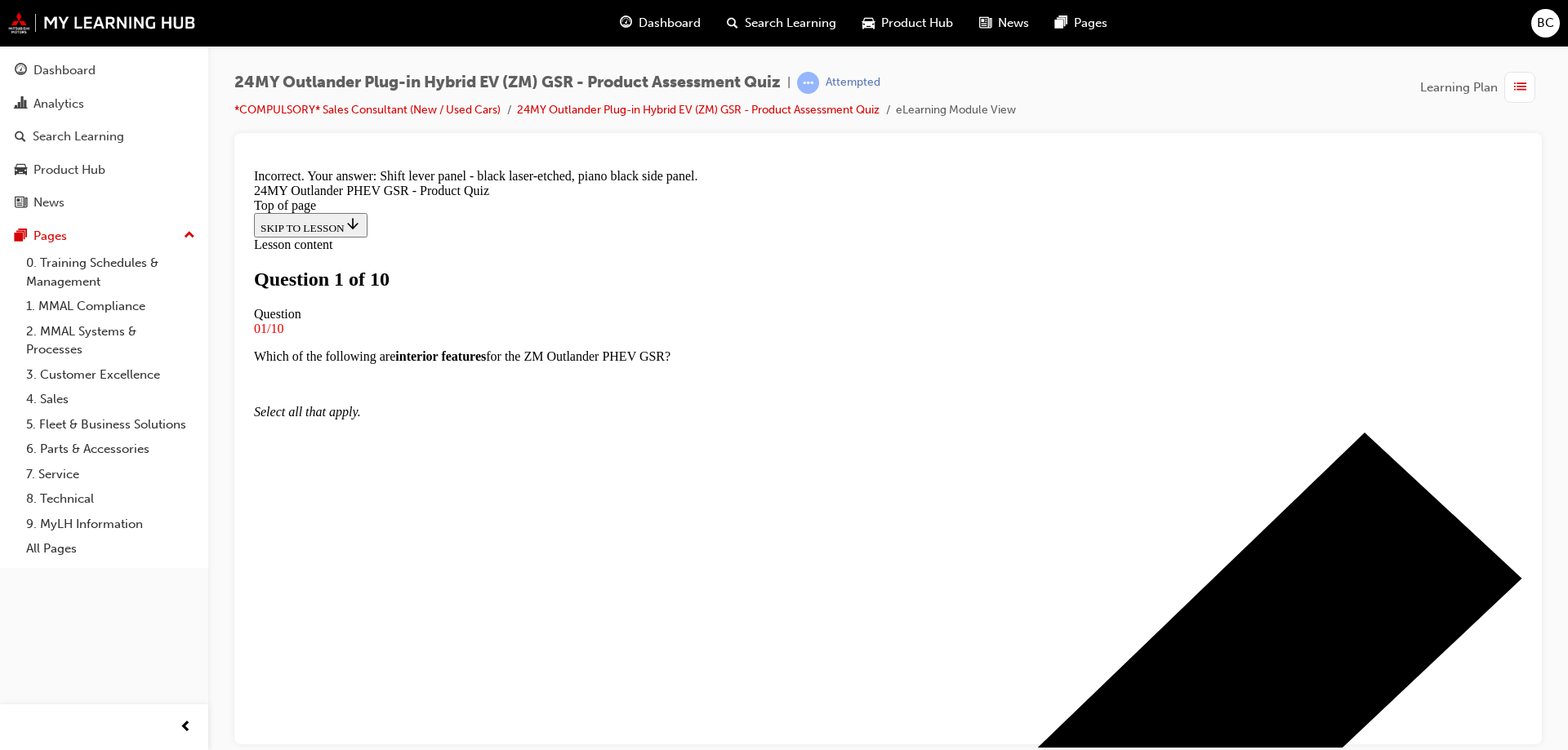
drag, startPoint x: 606, startPoint y: 311, endPoint x: 1097, endPoint y: 401, distance: 499.2
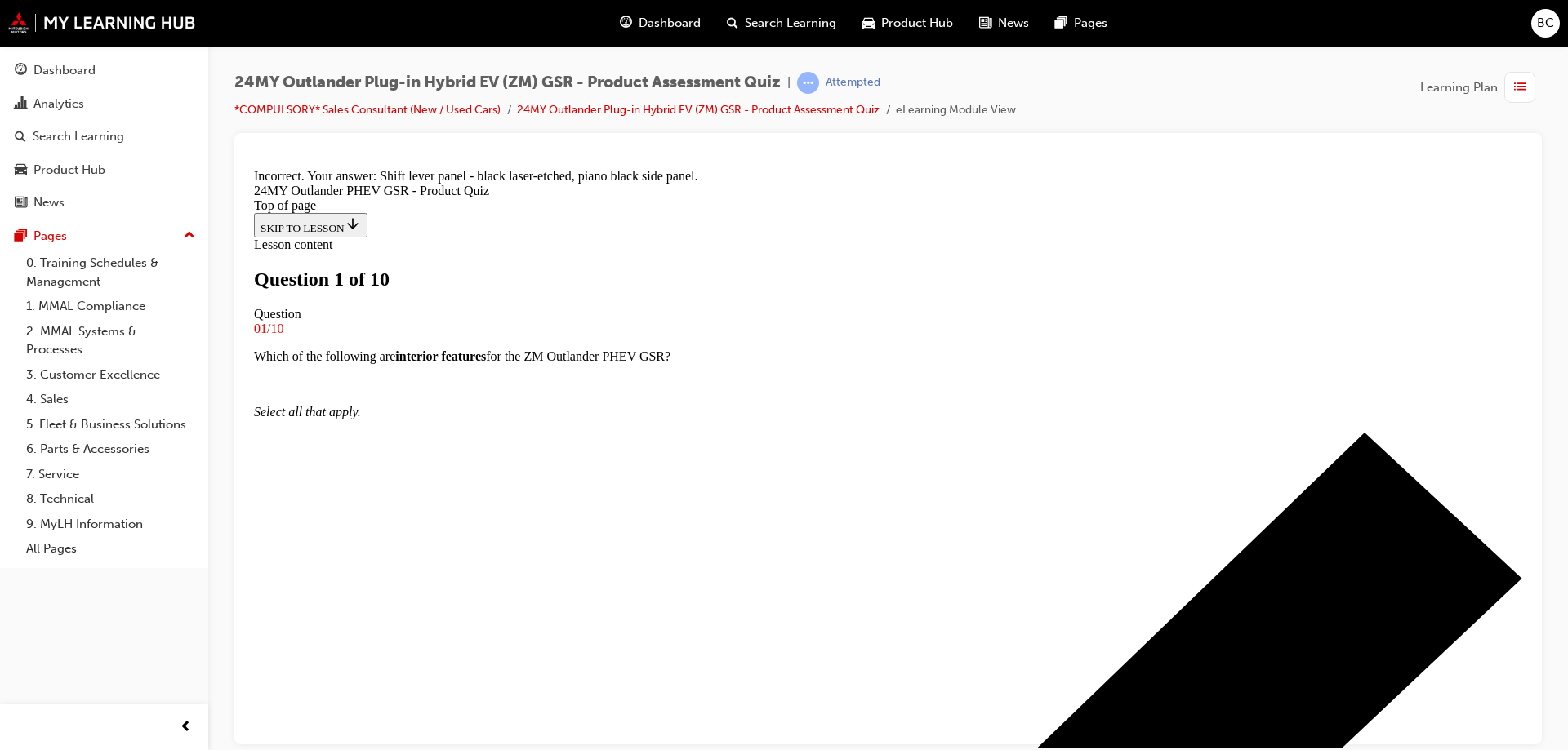
drag, startPoint x: 604, startPoint y: 391, endPoint x: 715, endPoint y: 386, distance: 111.1
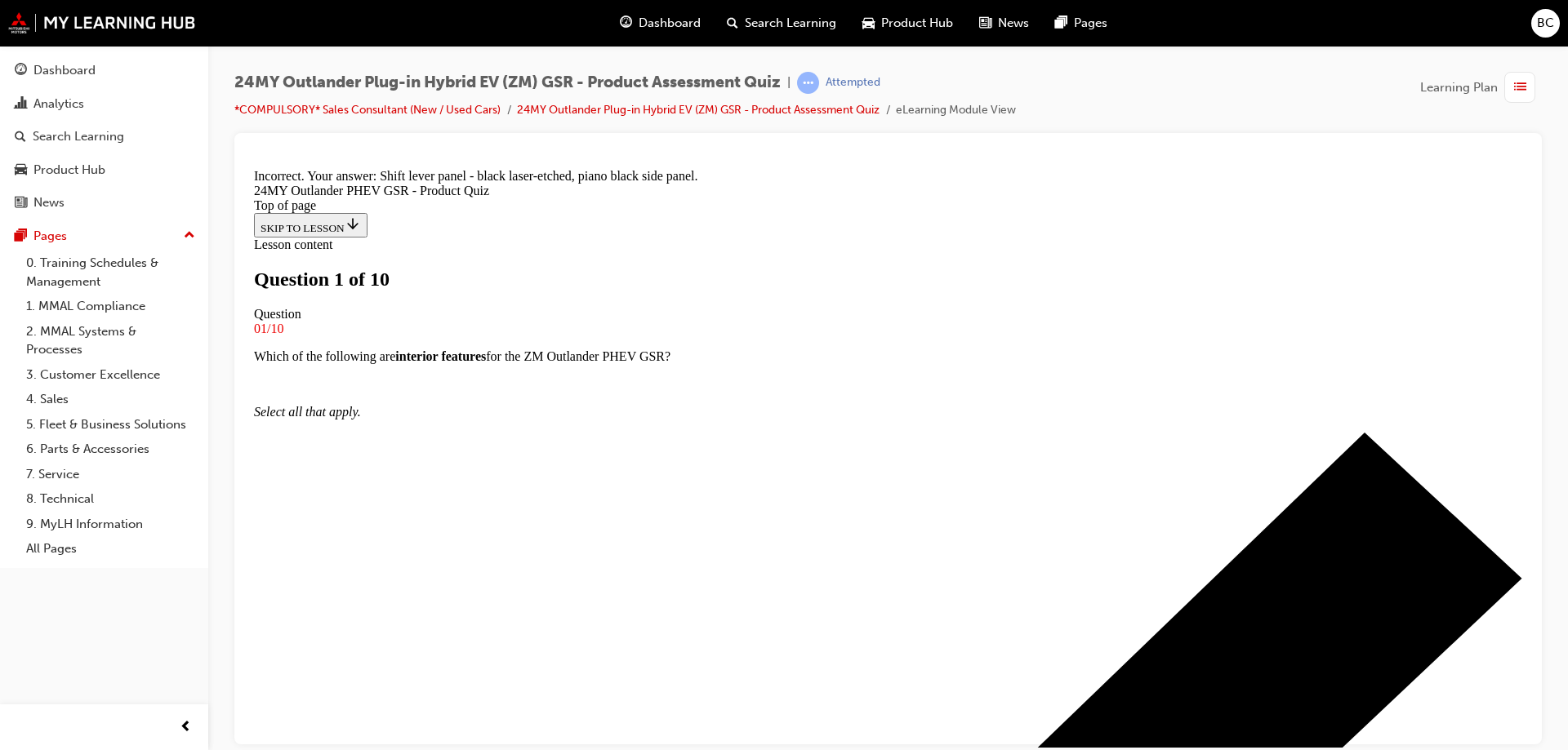
drag, startPoint x: 625, startPoint y: 330, endPoint x: 639, endPoint y: 320, distance: 17.2
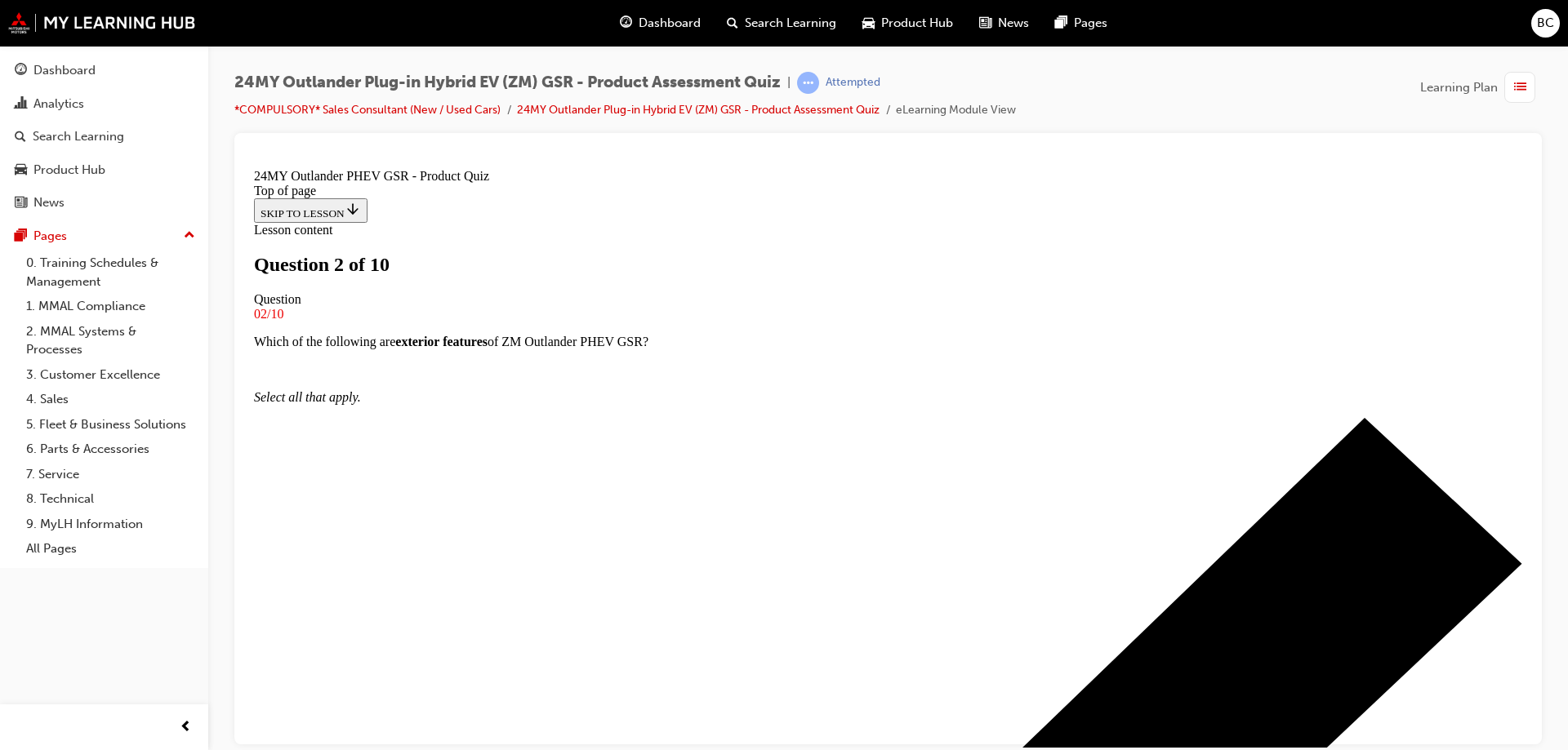
scroll to position [144, 0]
drag, startPoint x: 697, startPoint y: 315, endPoint x: 995, endPoint y: 337, distance: 298.8
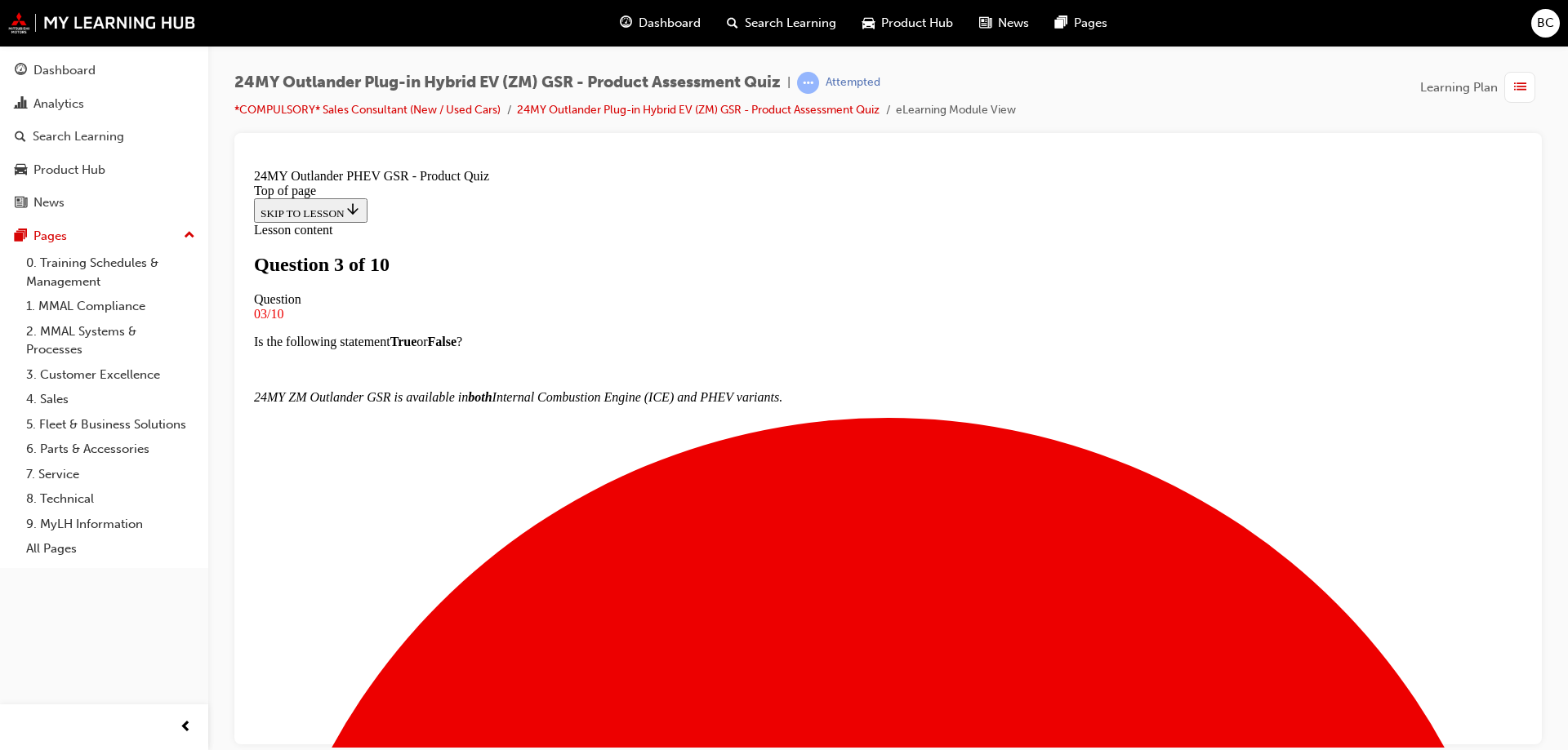
scroll to position [3, 0]
drag, startPoint x: 690, startPoint y: 451, endPoint x: 968, endPoint y: 462, distance: 278.2
drag, startPoint x: 661, startPoint y: 593, endPoint x: 795, endPoint y: 617, distance: 136.1
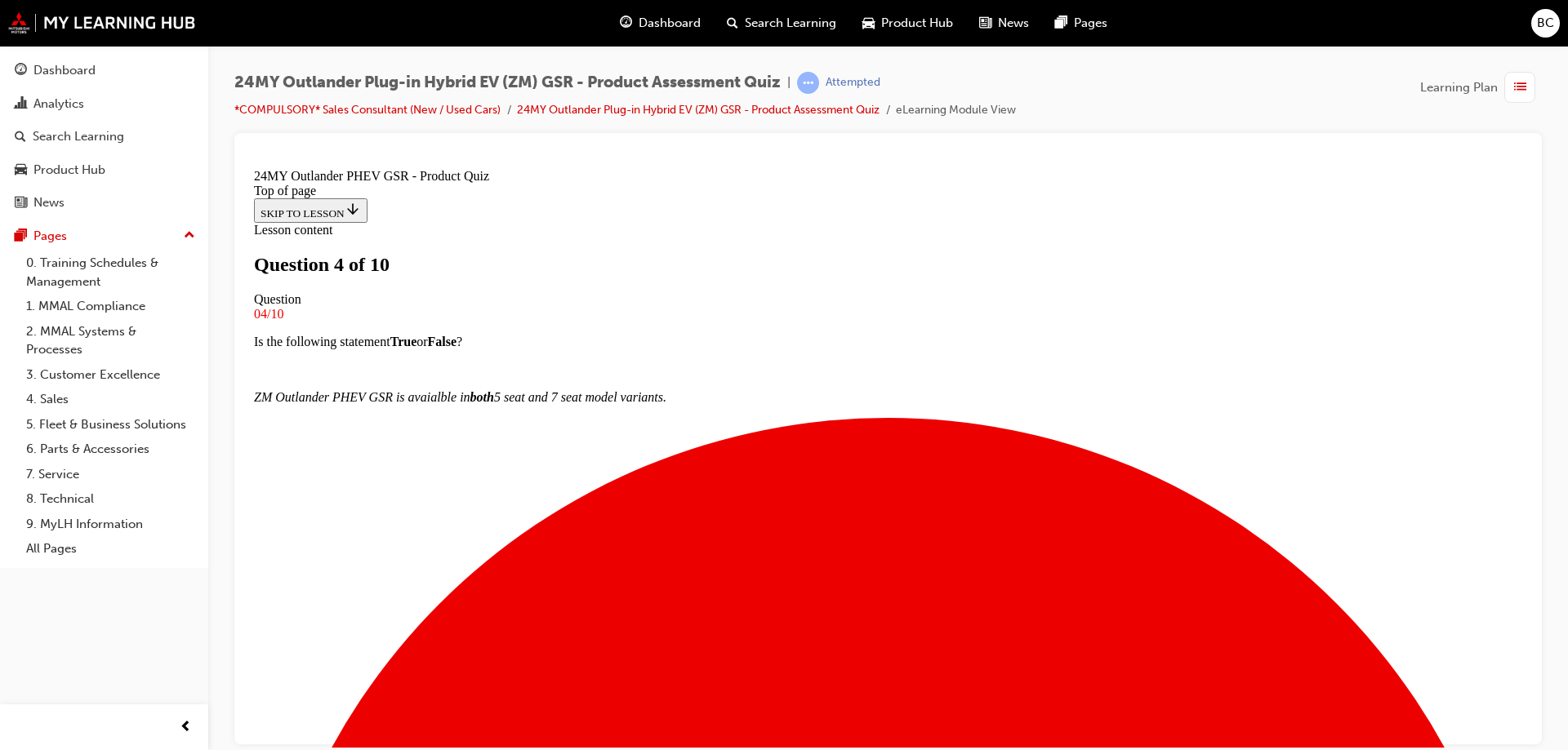
scroll to position [172, 0]
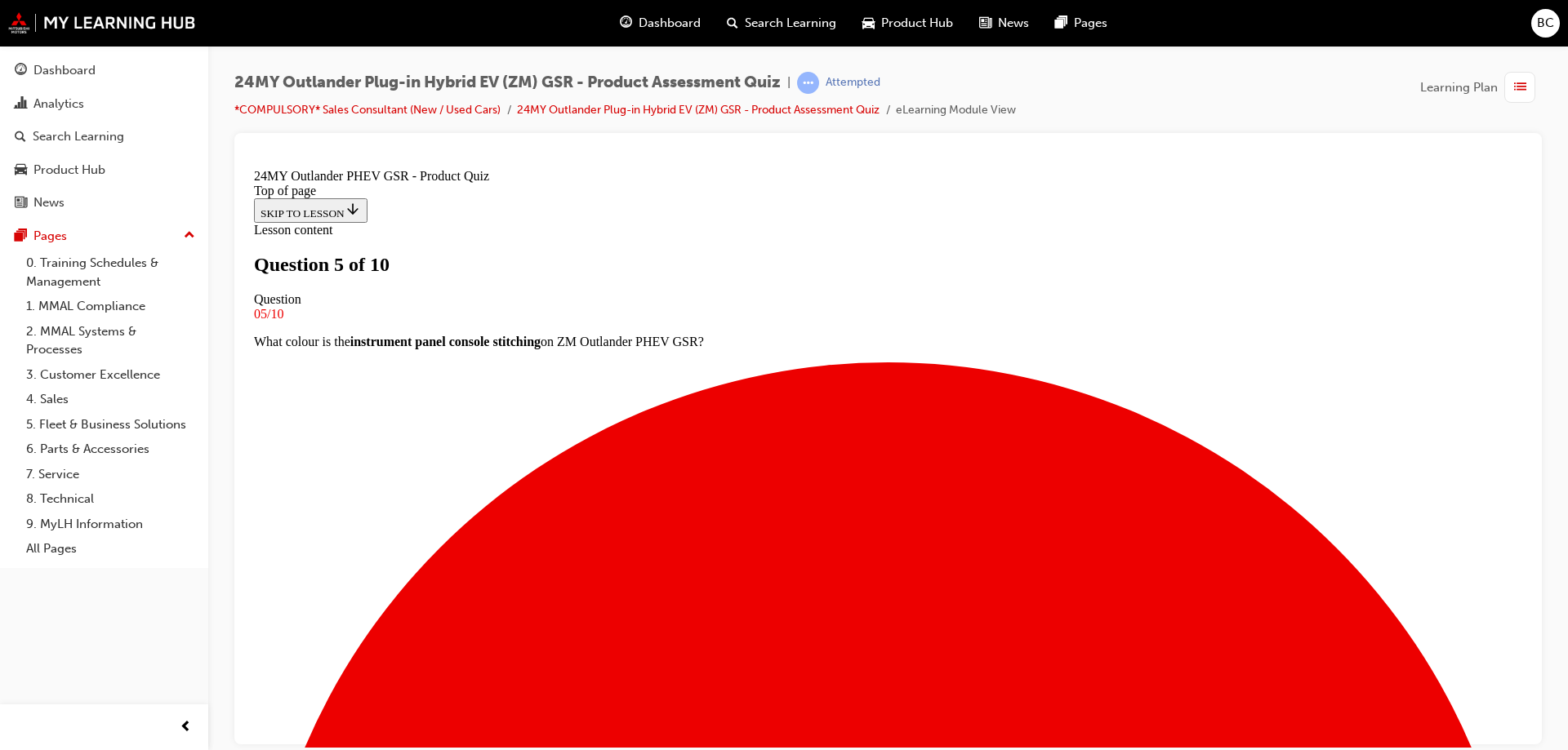
scroll to position [166, 0]
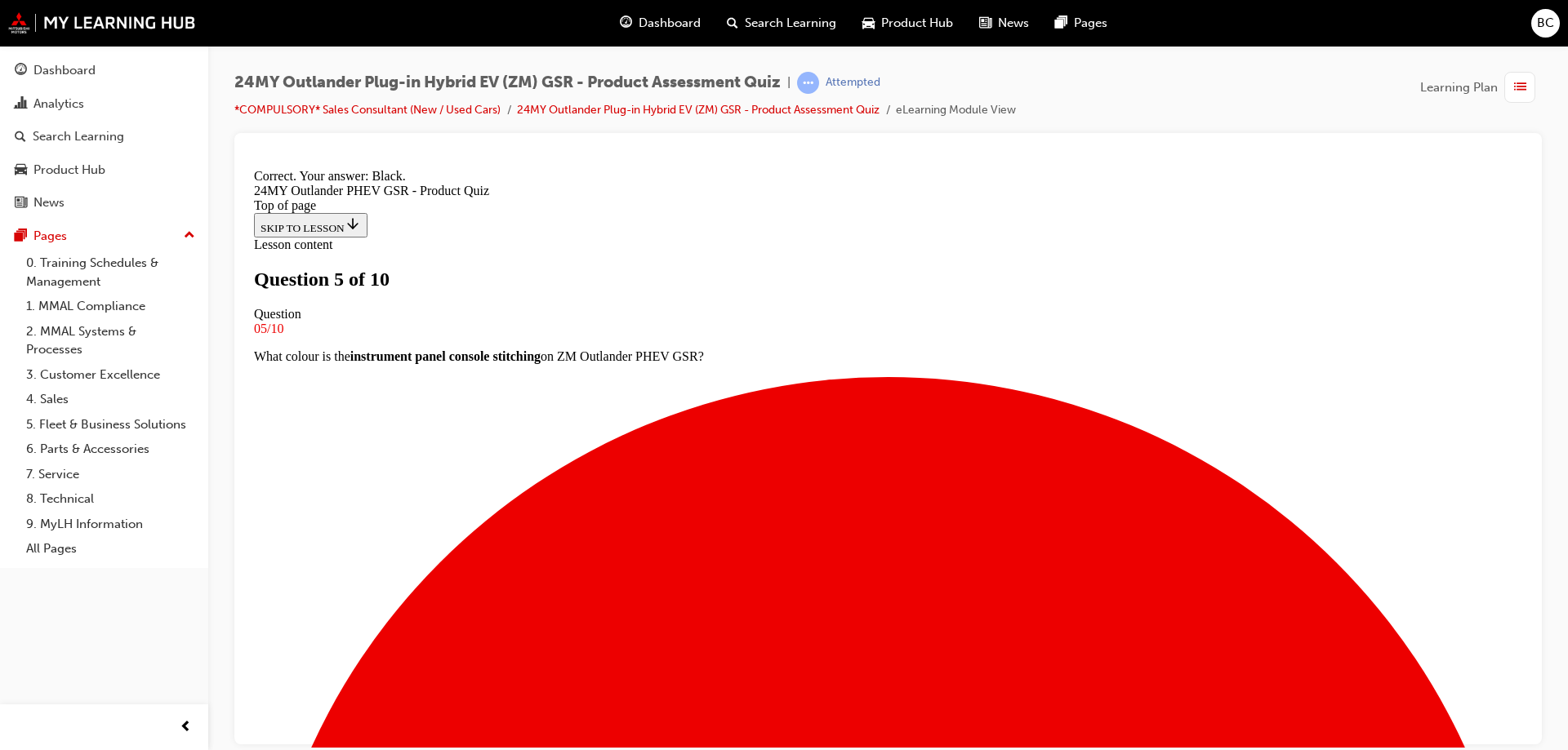
scroll to position [309, 0]
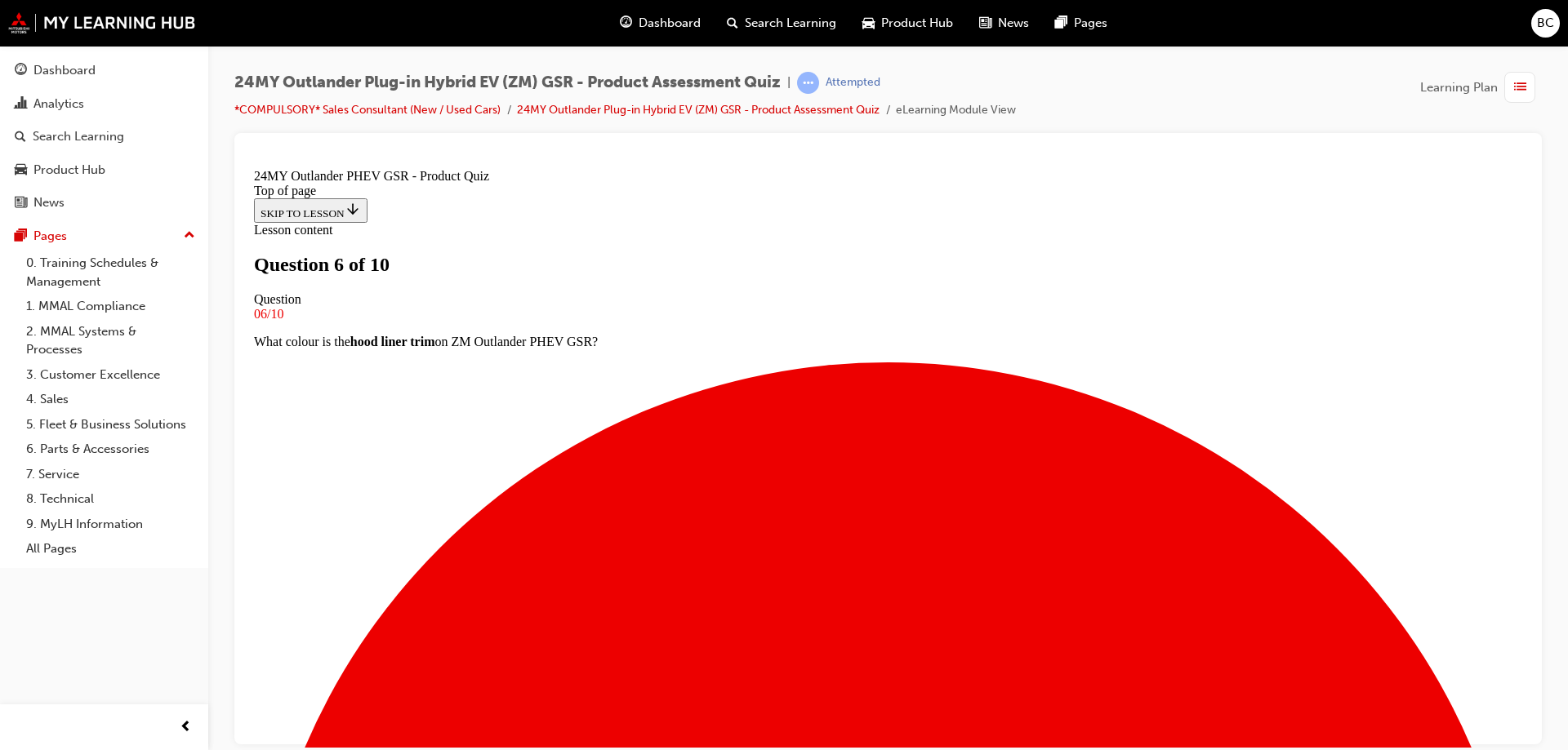
scroll to position [166, 0]
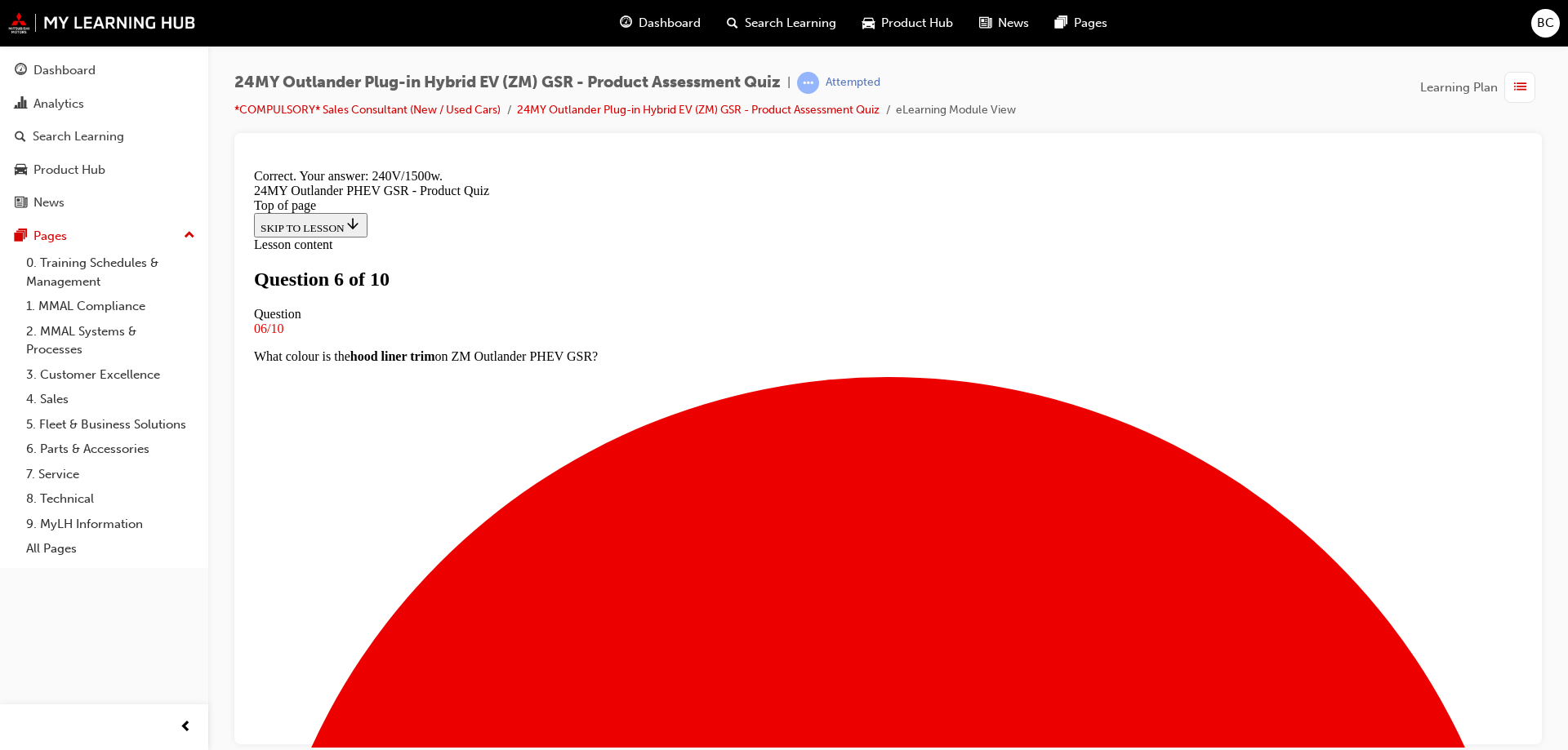
scroll to position [337, 0]
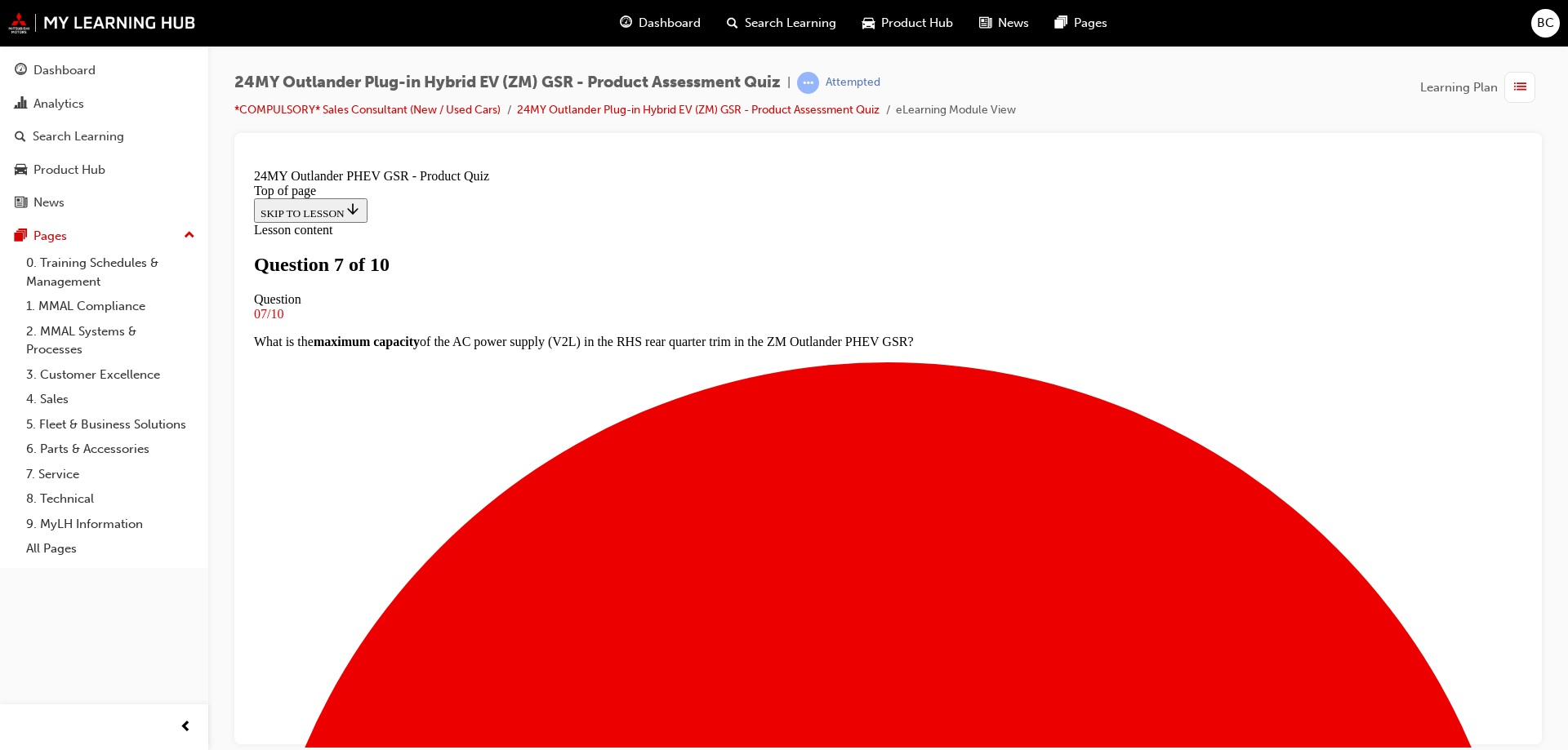
scroll to position [166, 0]
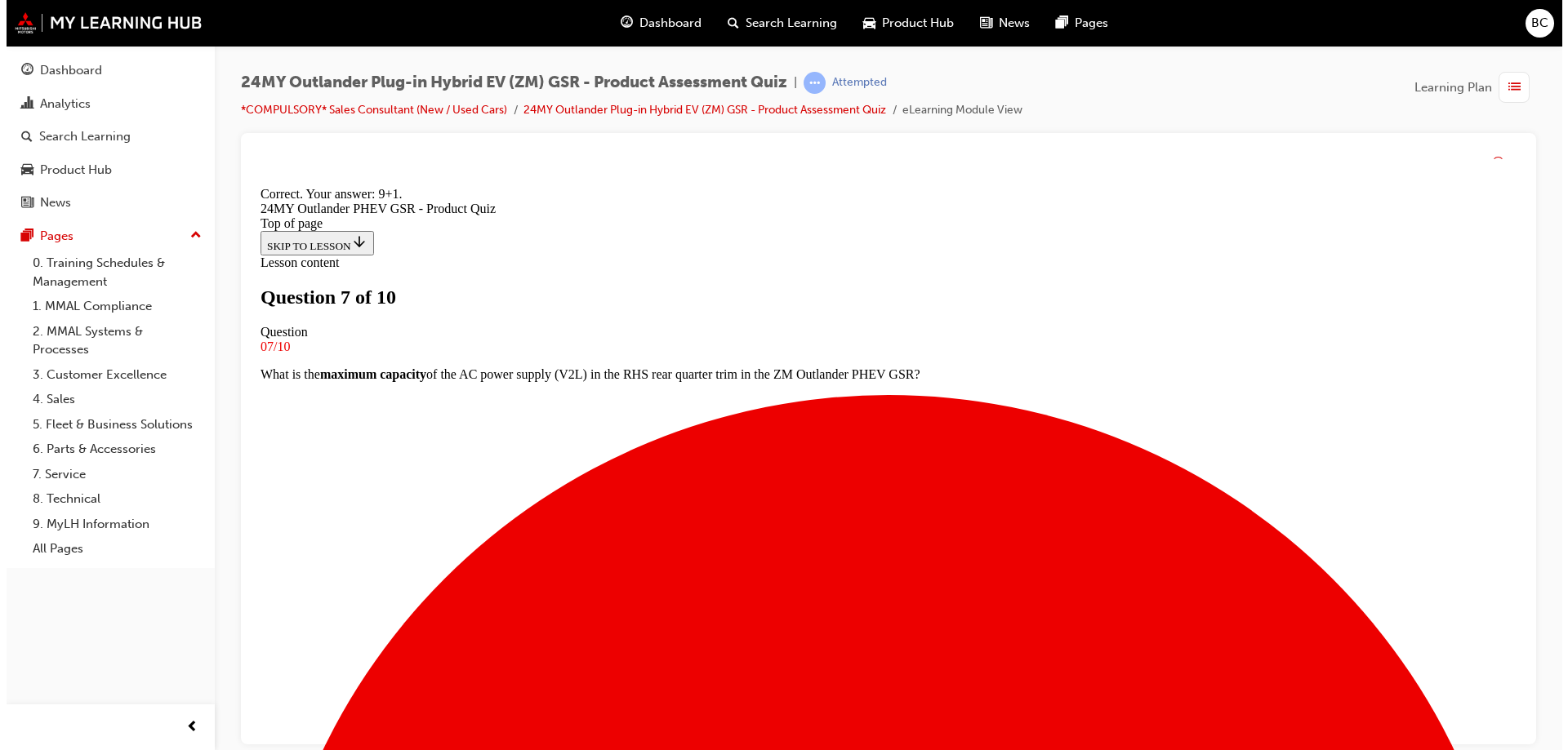
scroll to position [337, 0]
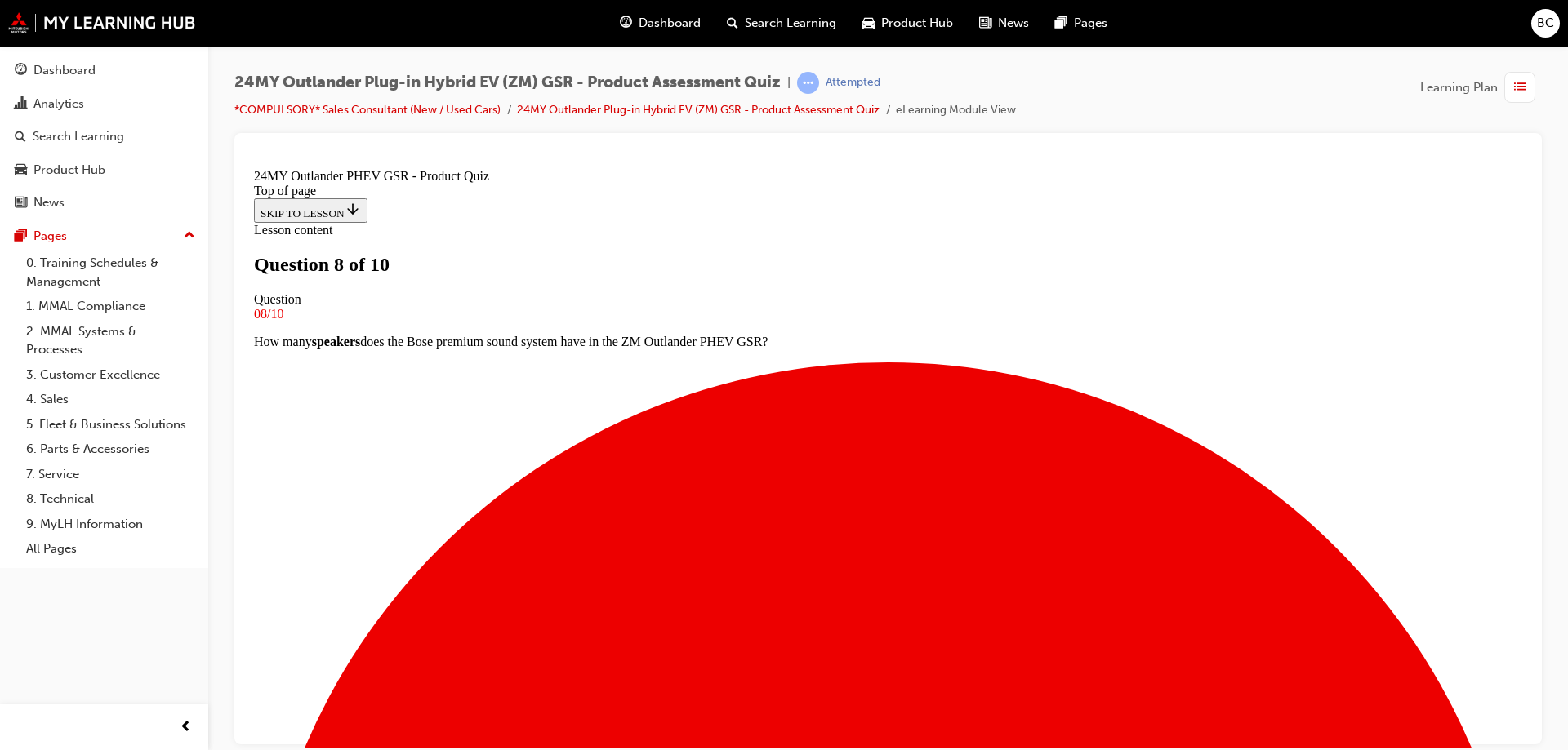
scroll to position [166, 0]
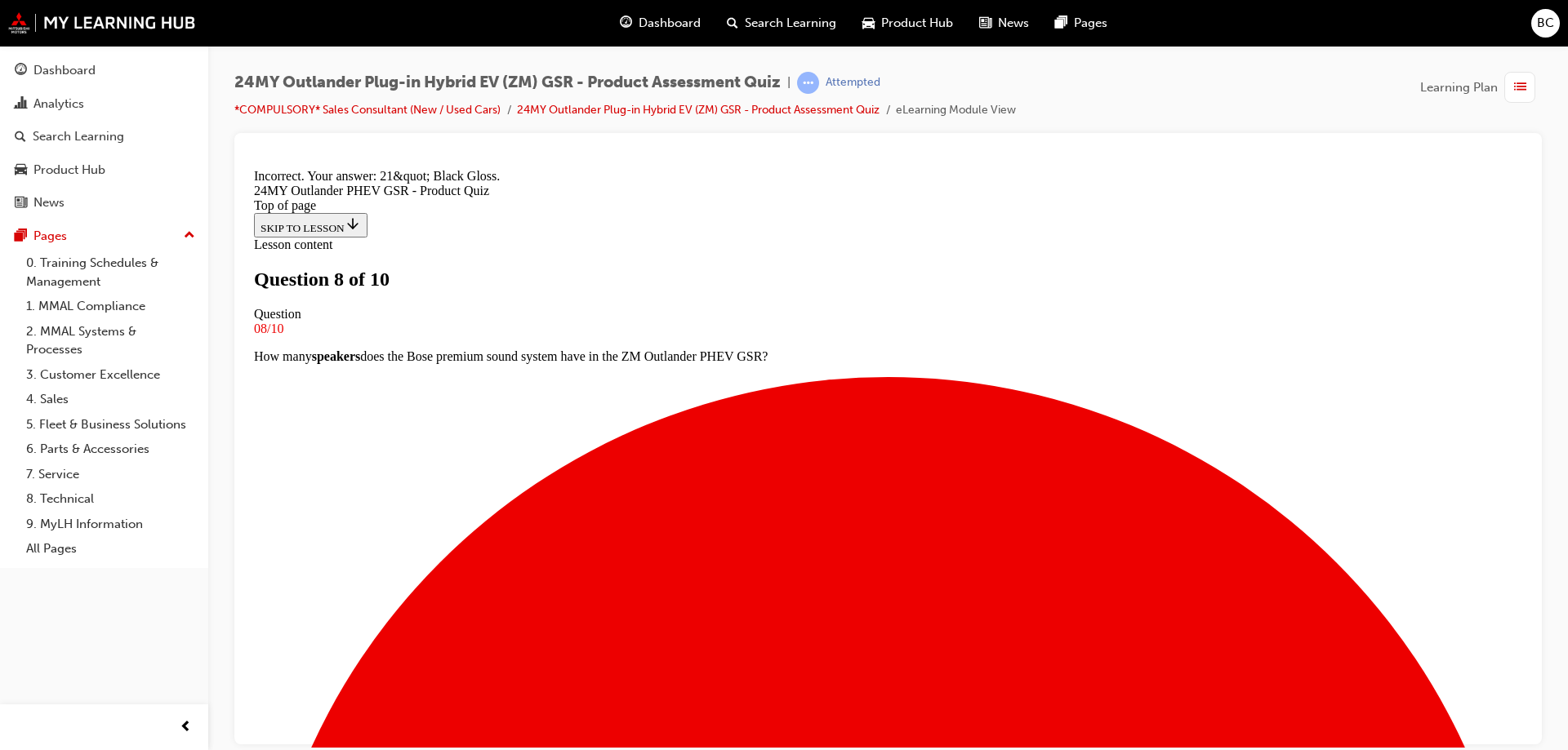
scroll to position [309, 0]
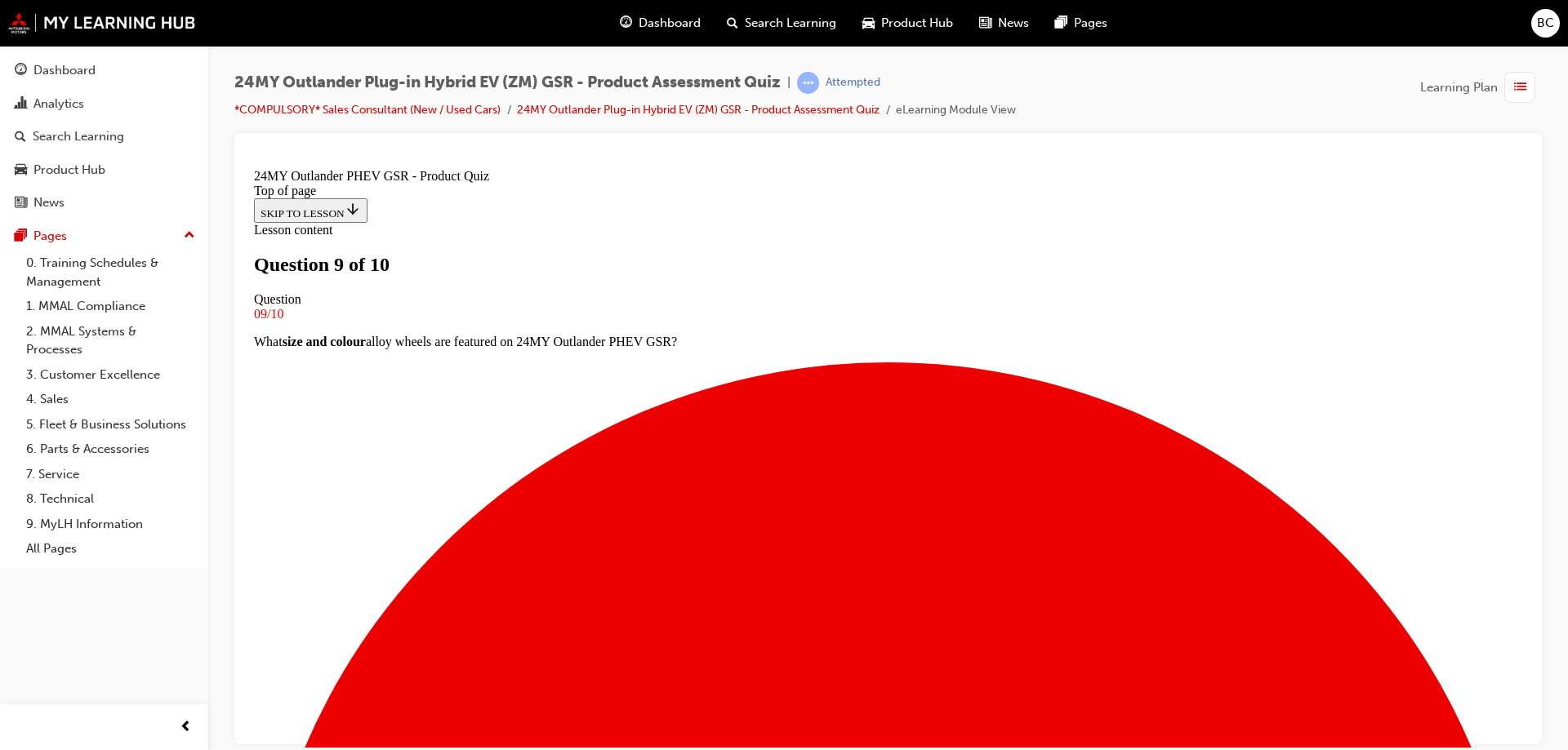
scroll to position [166, 0]
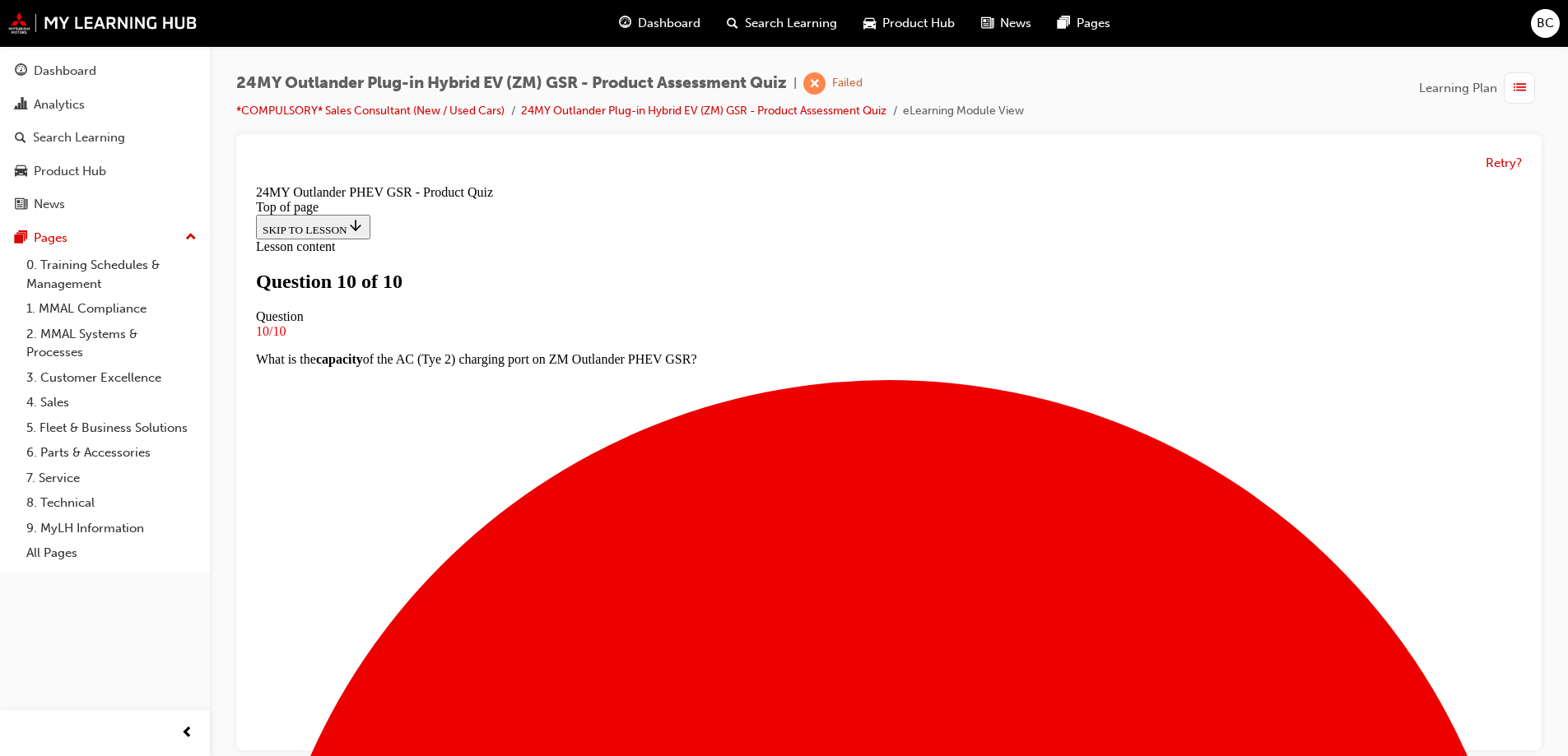
scroll to position [12, 0]
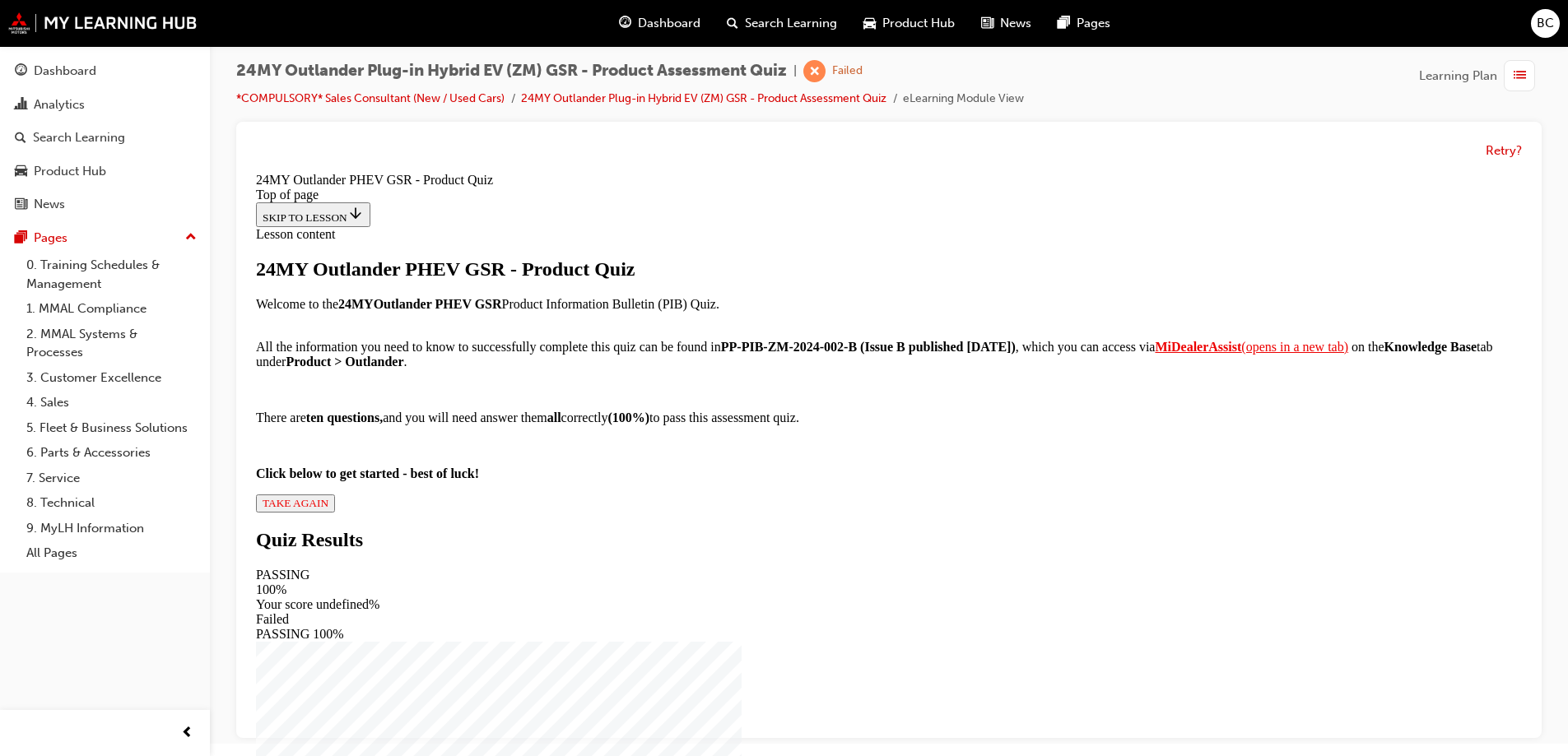
scroll to position [176, 0]
click at [329, 509] on span "TAKE AGAIN" at bounding box center [296, 503] width 66 height 12
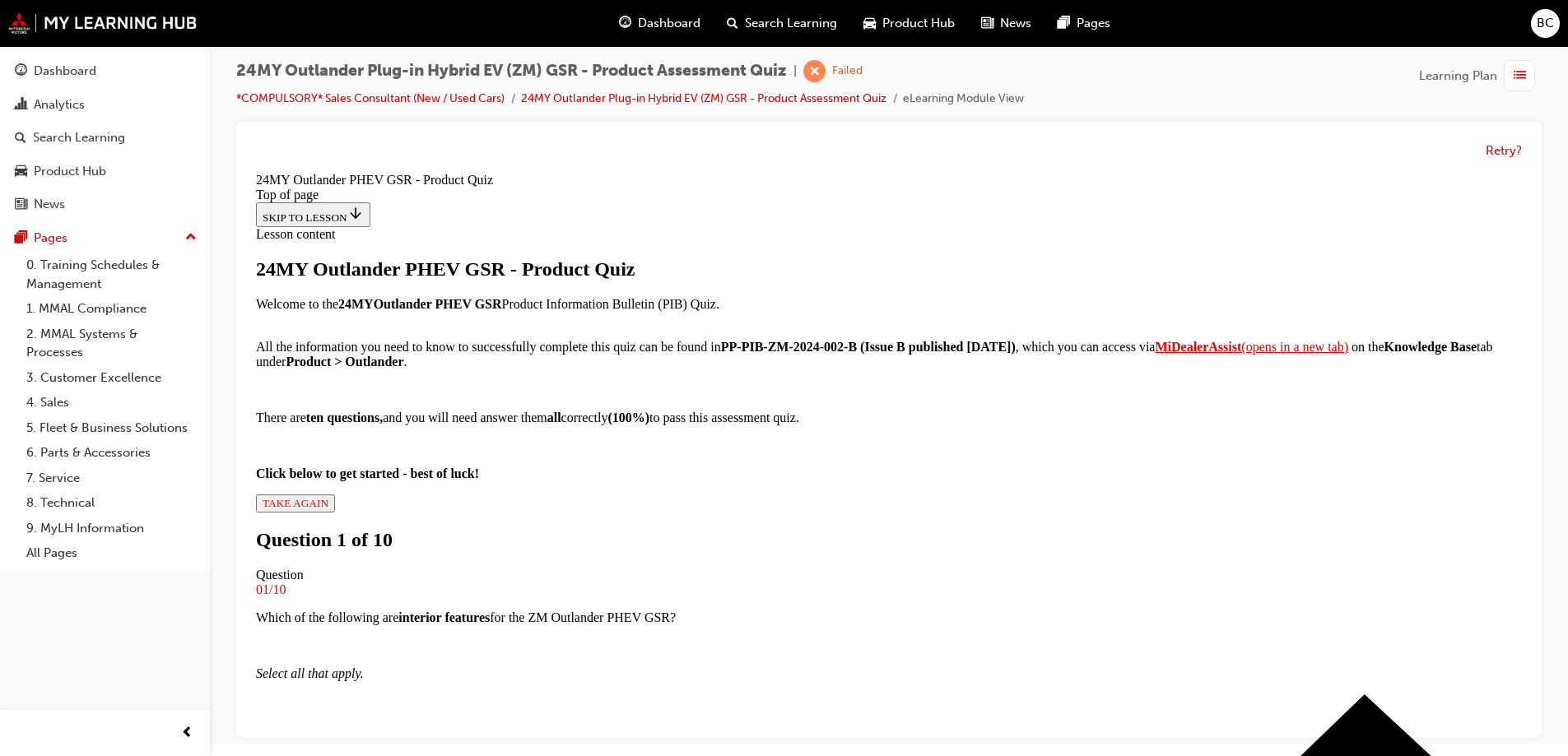
scroll to position [167, 0]
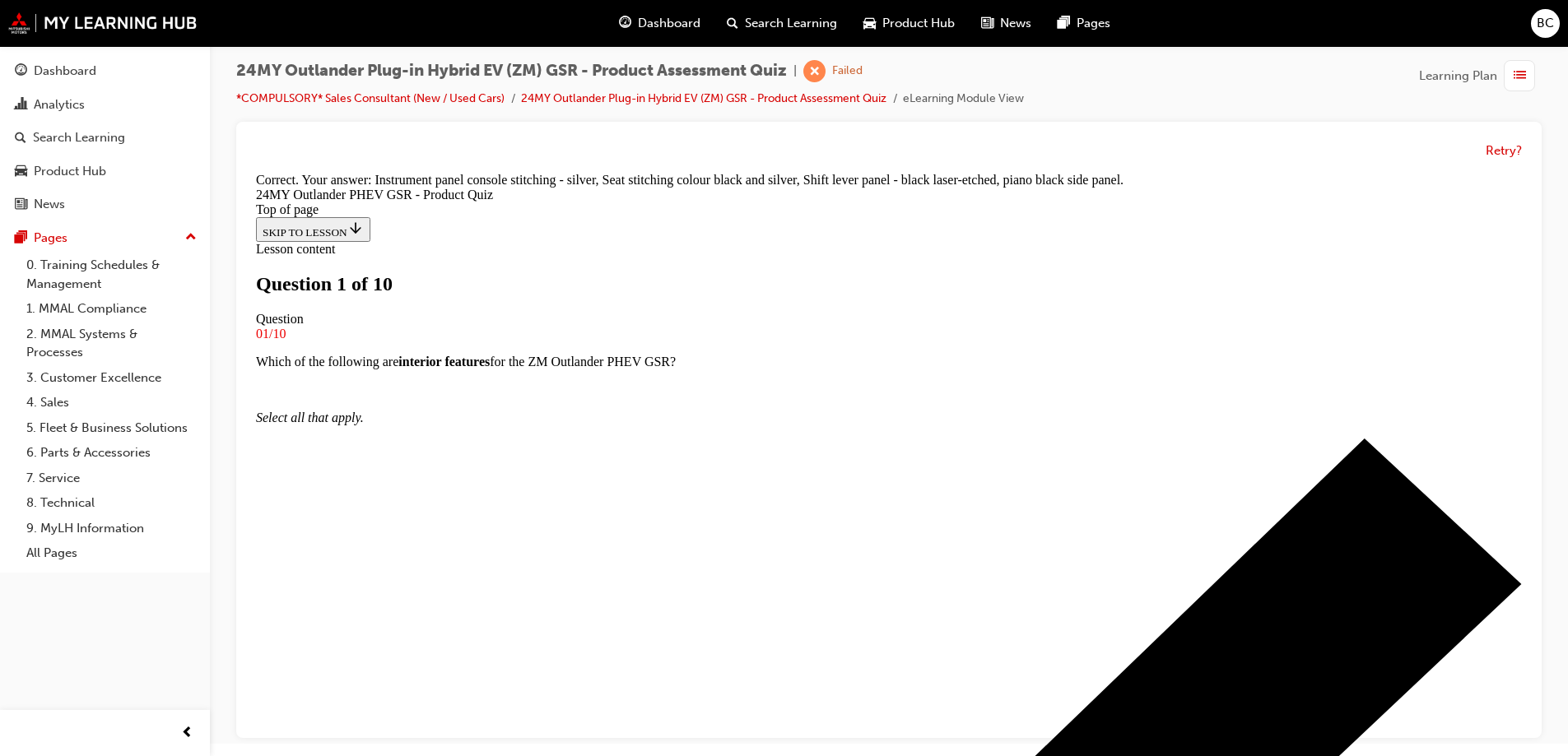
scroll to position [167, 0]
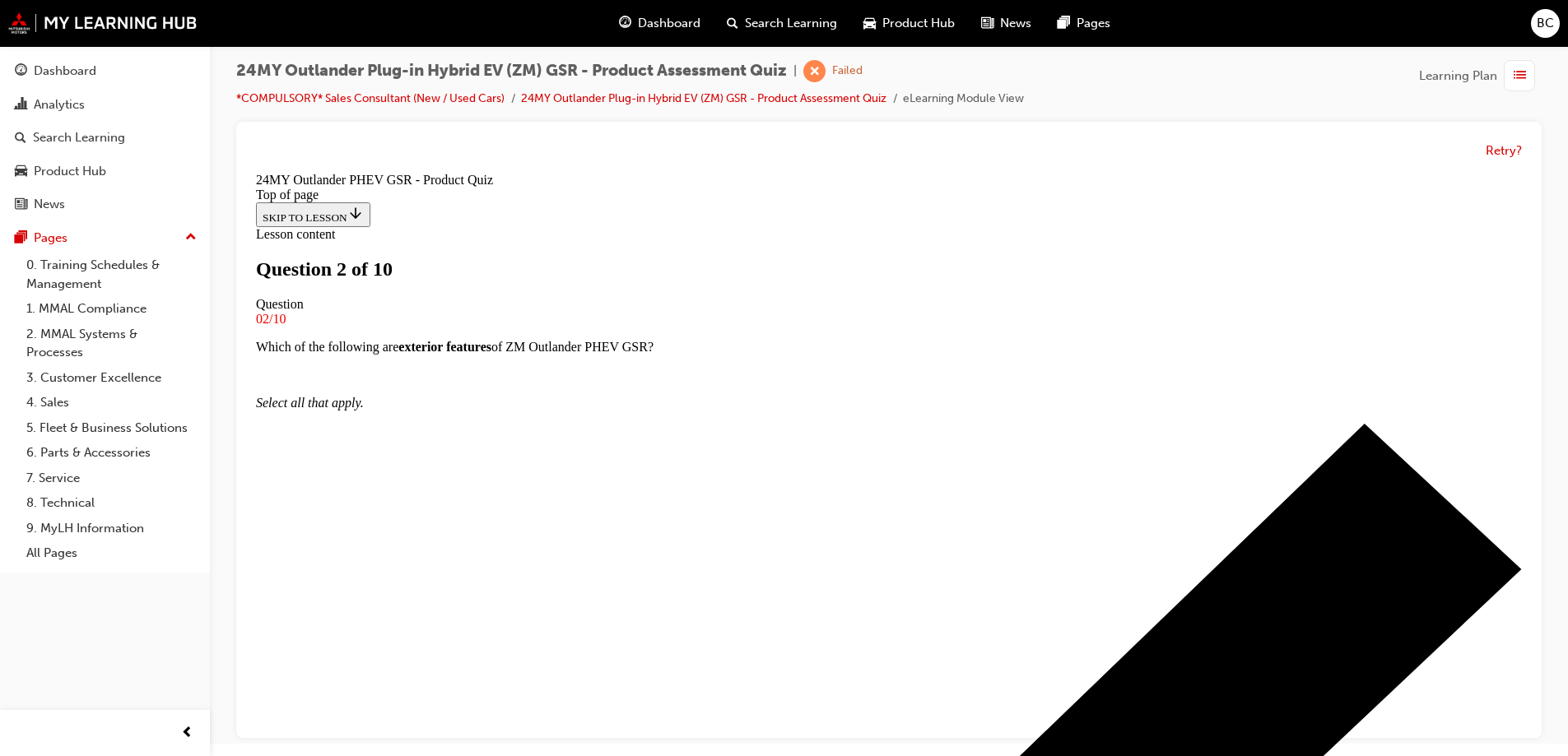
scroll to position [146, 0]
drag, startPoint x: 731, startPoint y: 316, endPoint x: 988, endPoint y: 335, distance: 257.7
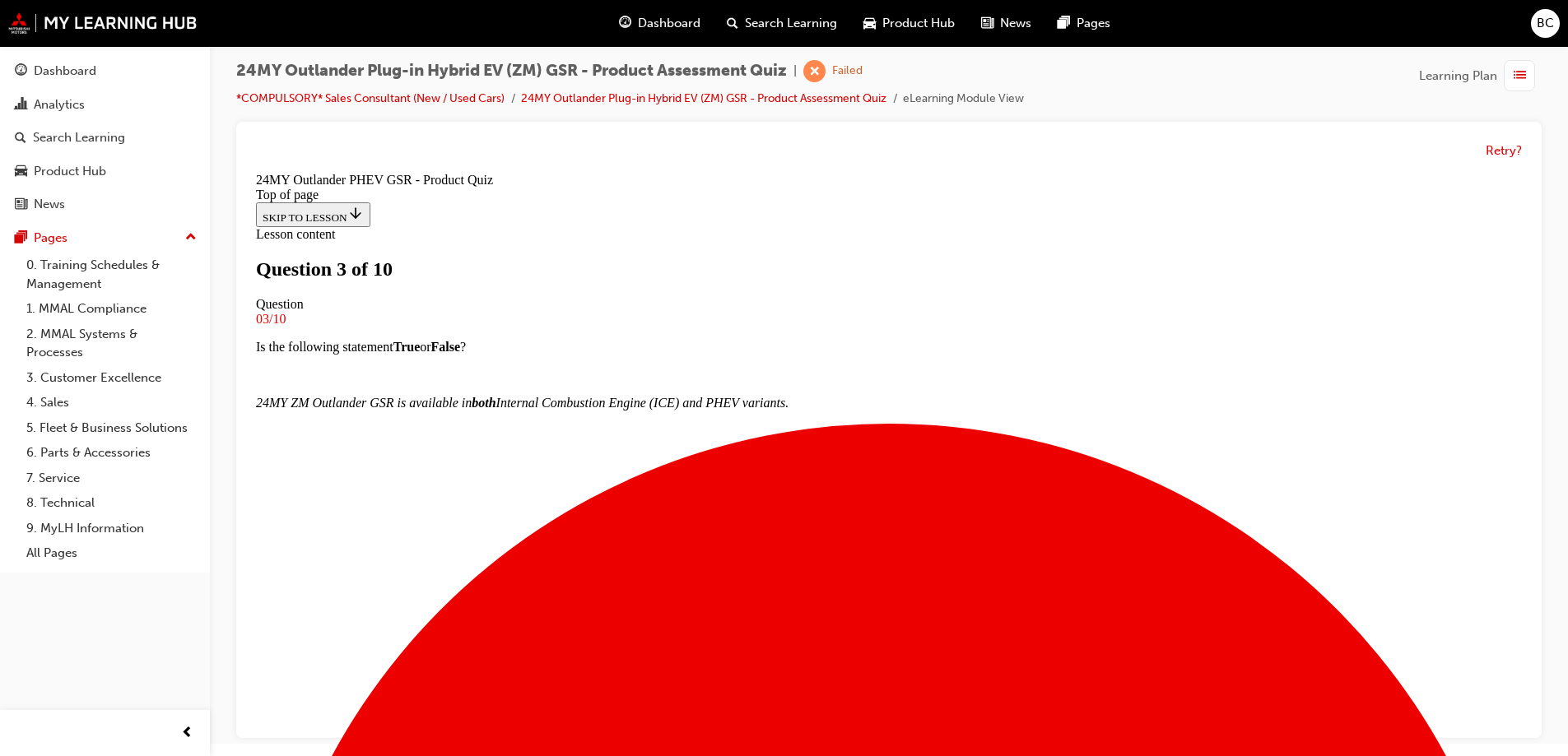
drag, startPoint x: 652, startPoint y: 404, endPoint x: 852, endPoint y: 449, distance: 205.0
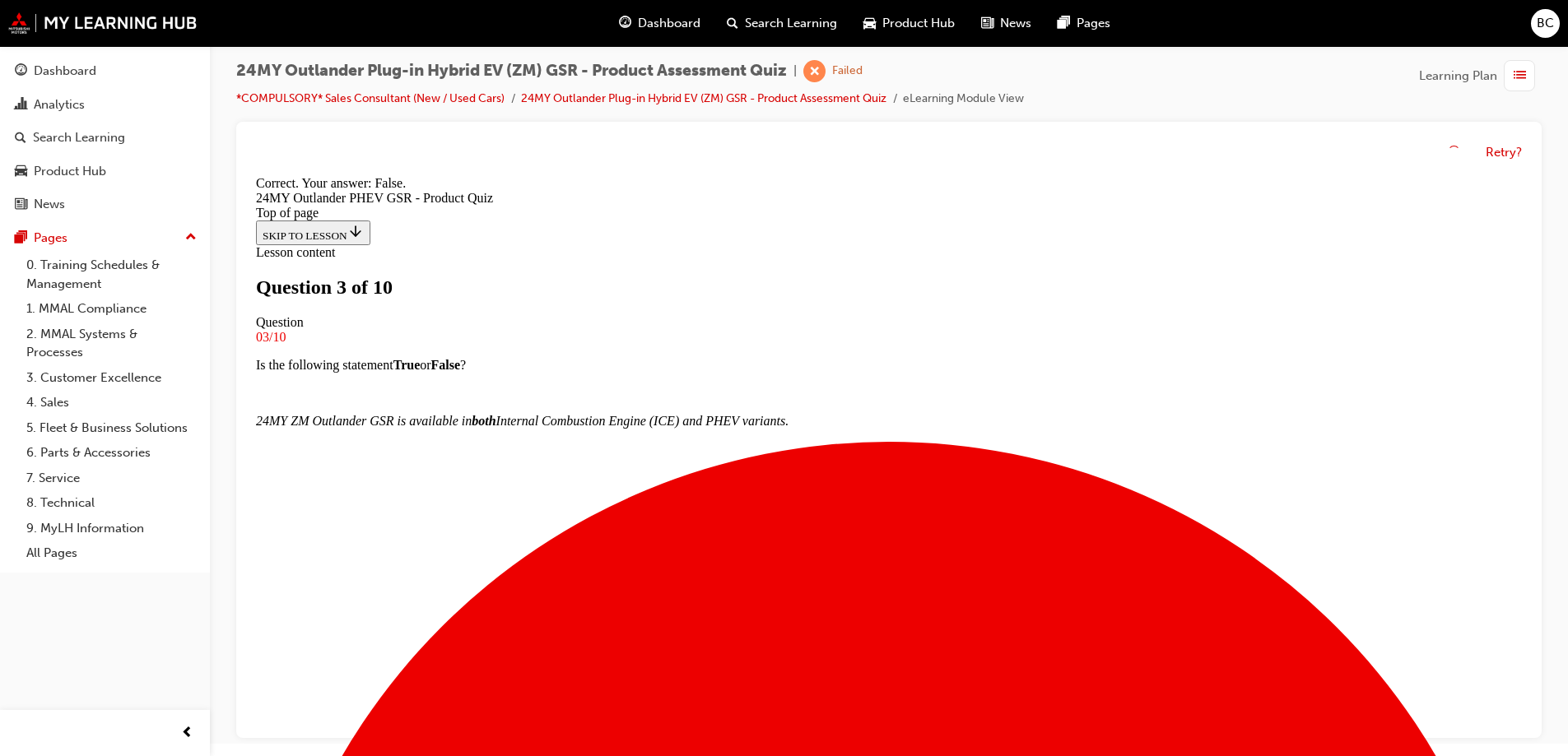
scroll to position [169, 0]
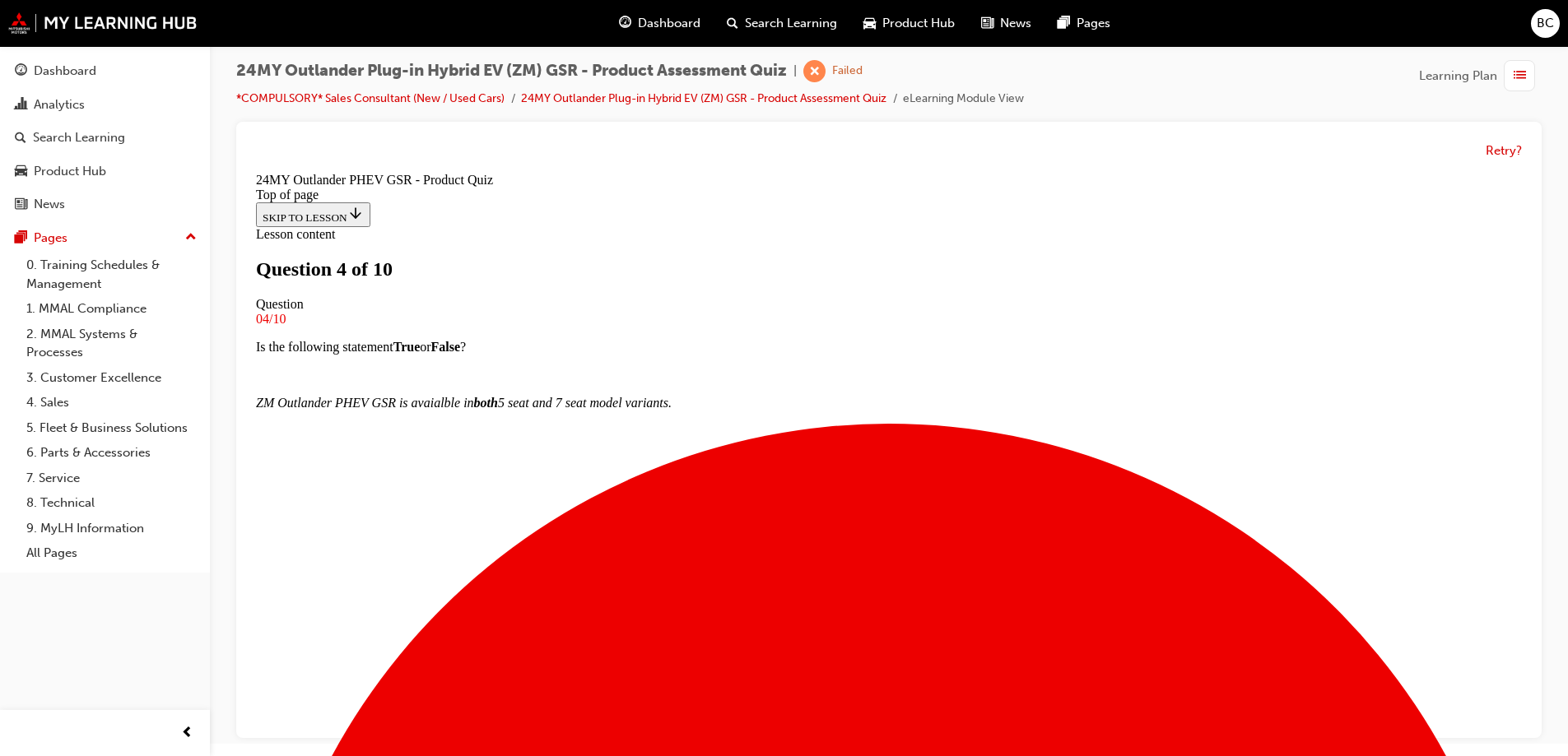
scroll to position [168, 0]
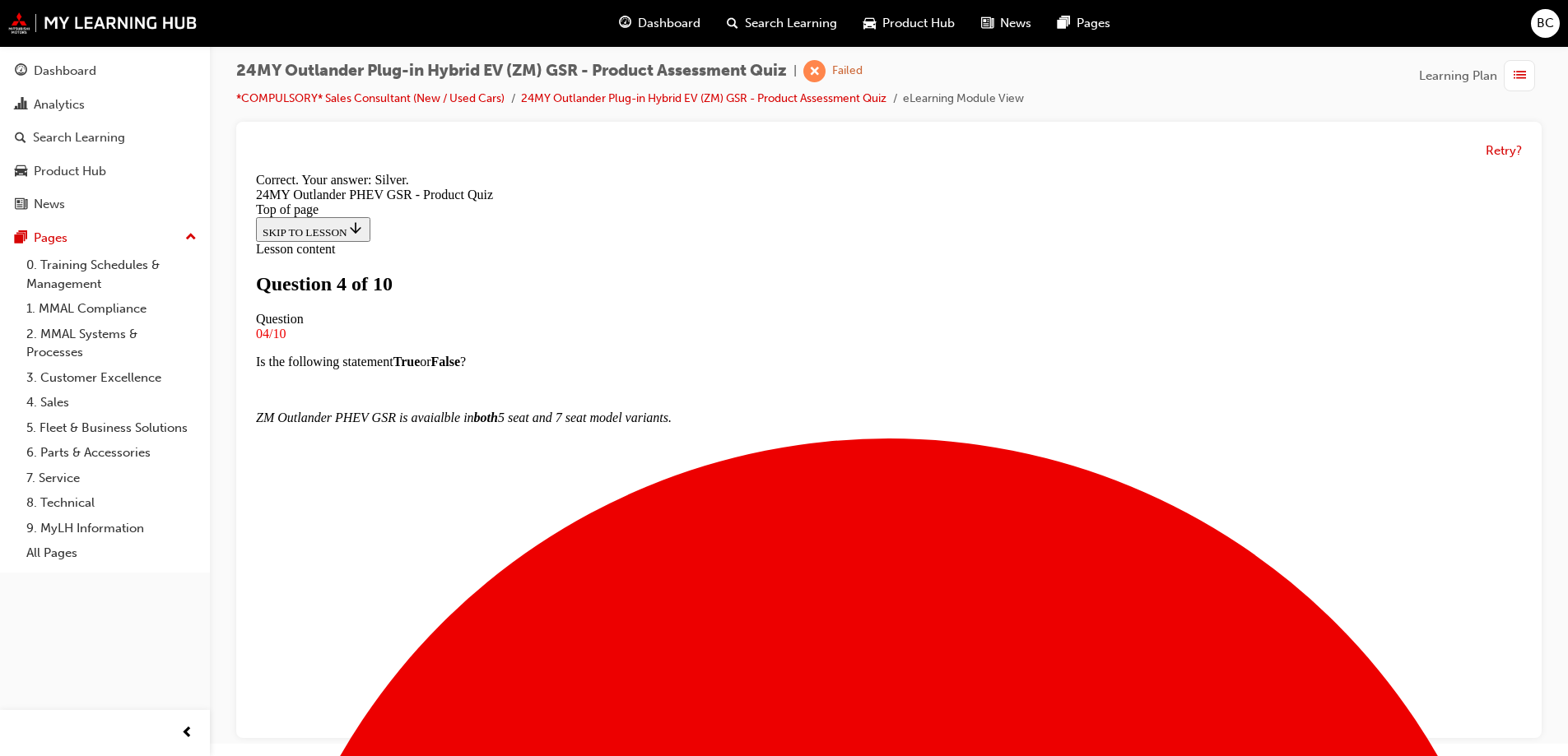
scroll to position [311, 0]
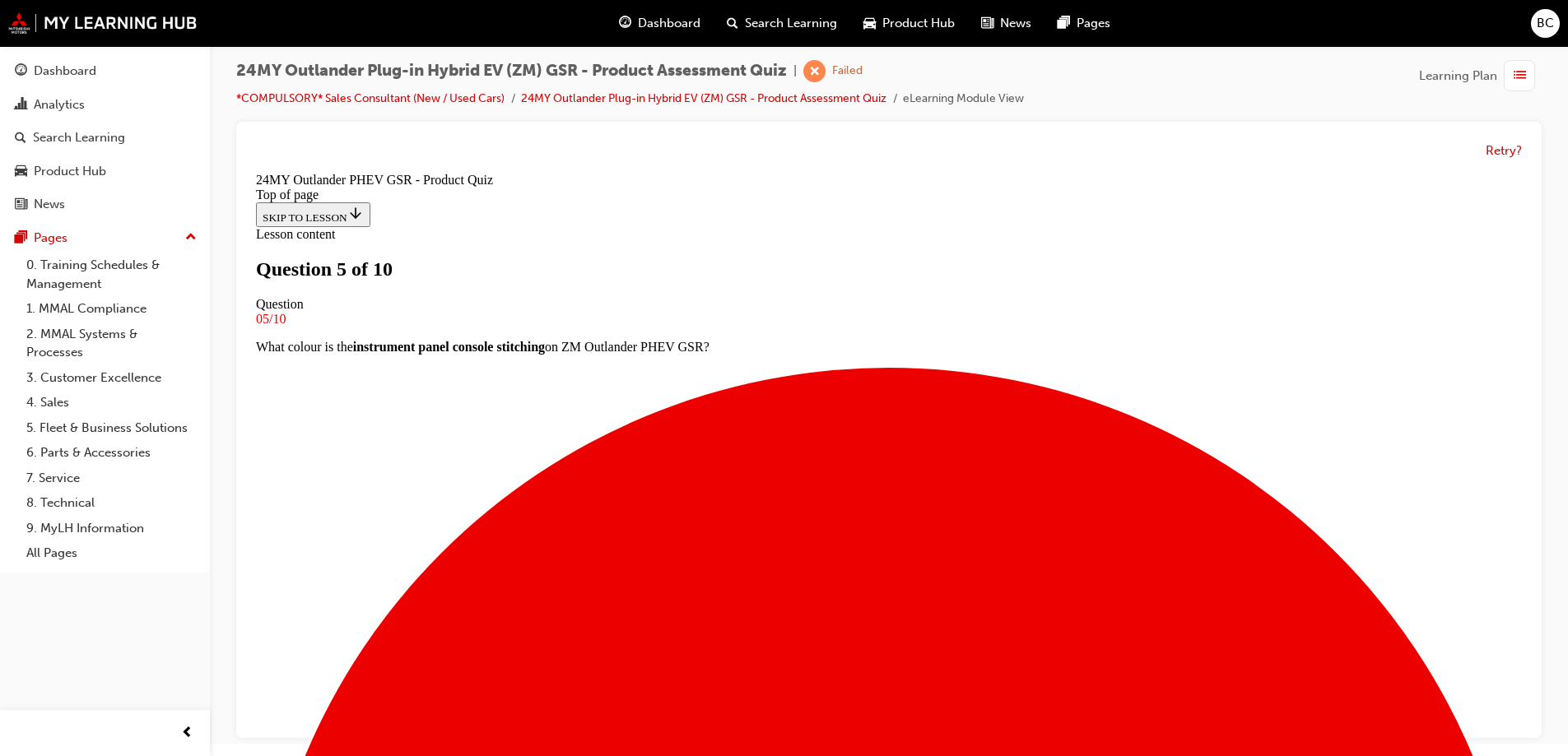
scroll to position [85, 0]
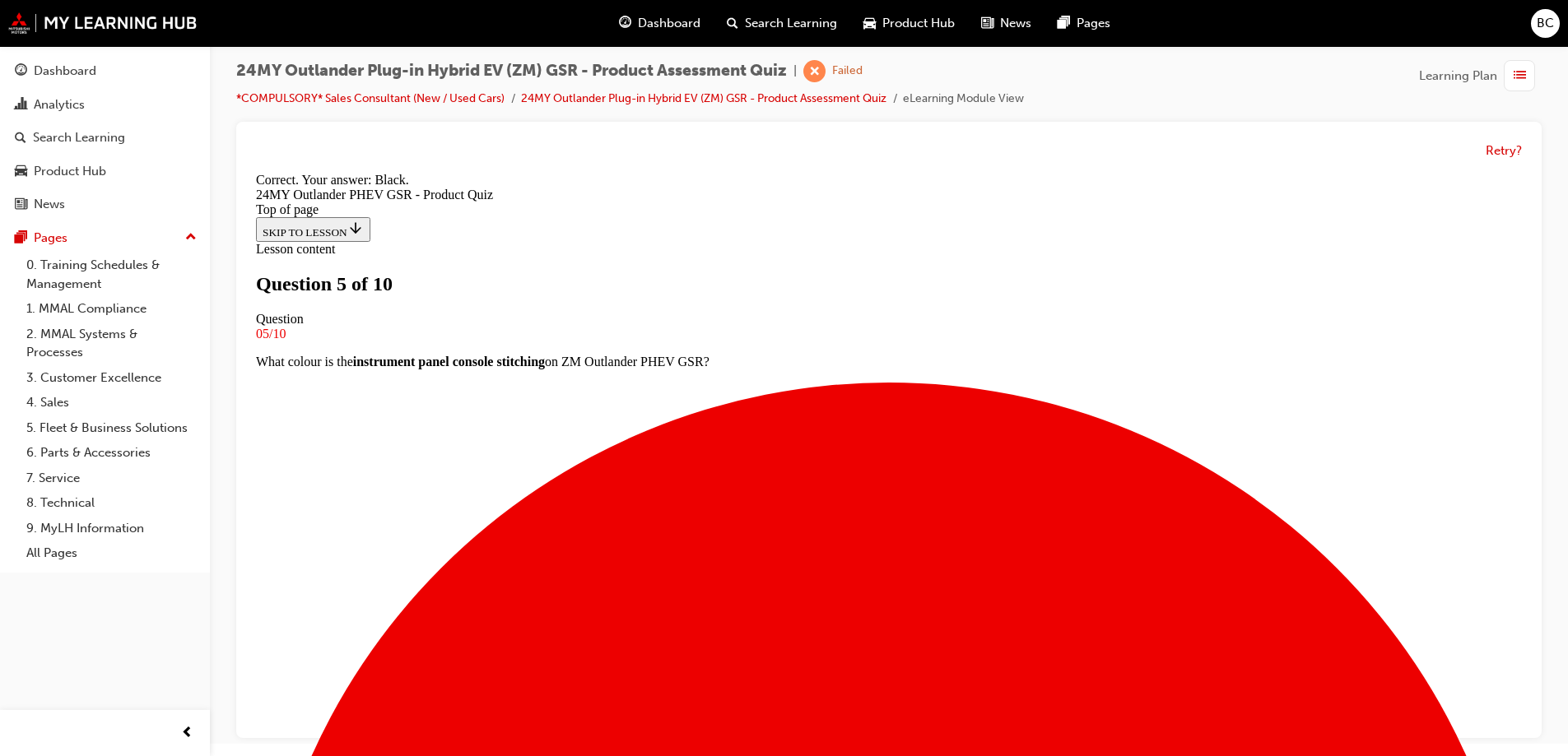
scroll to position [311, 0]
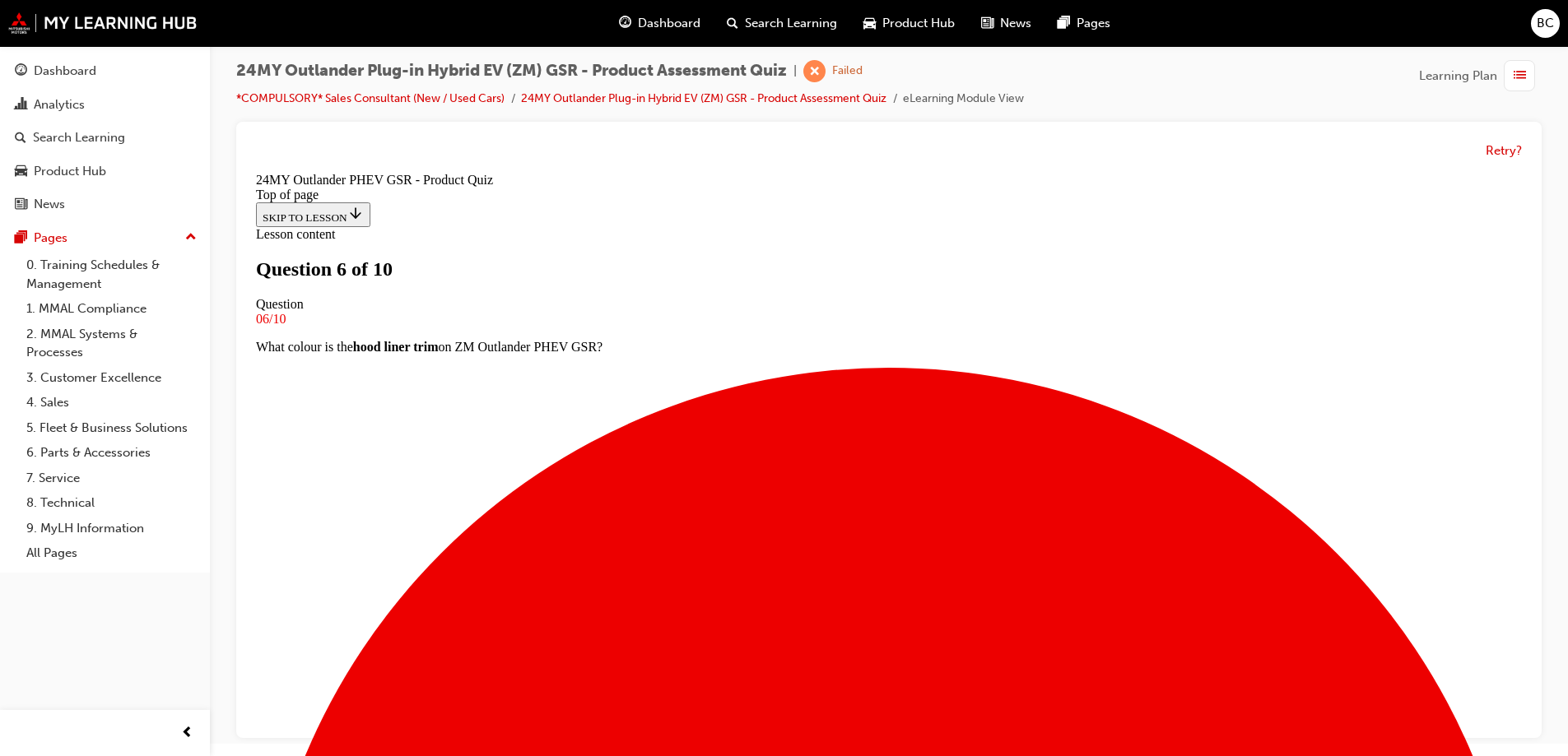
scroll to position [167, 0]
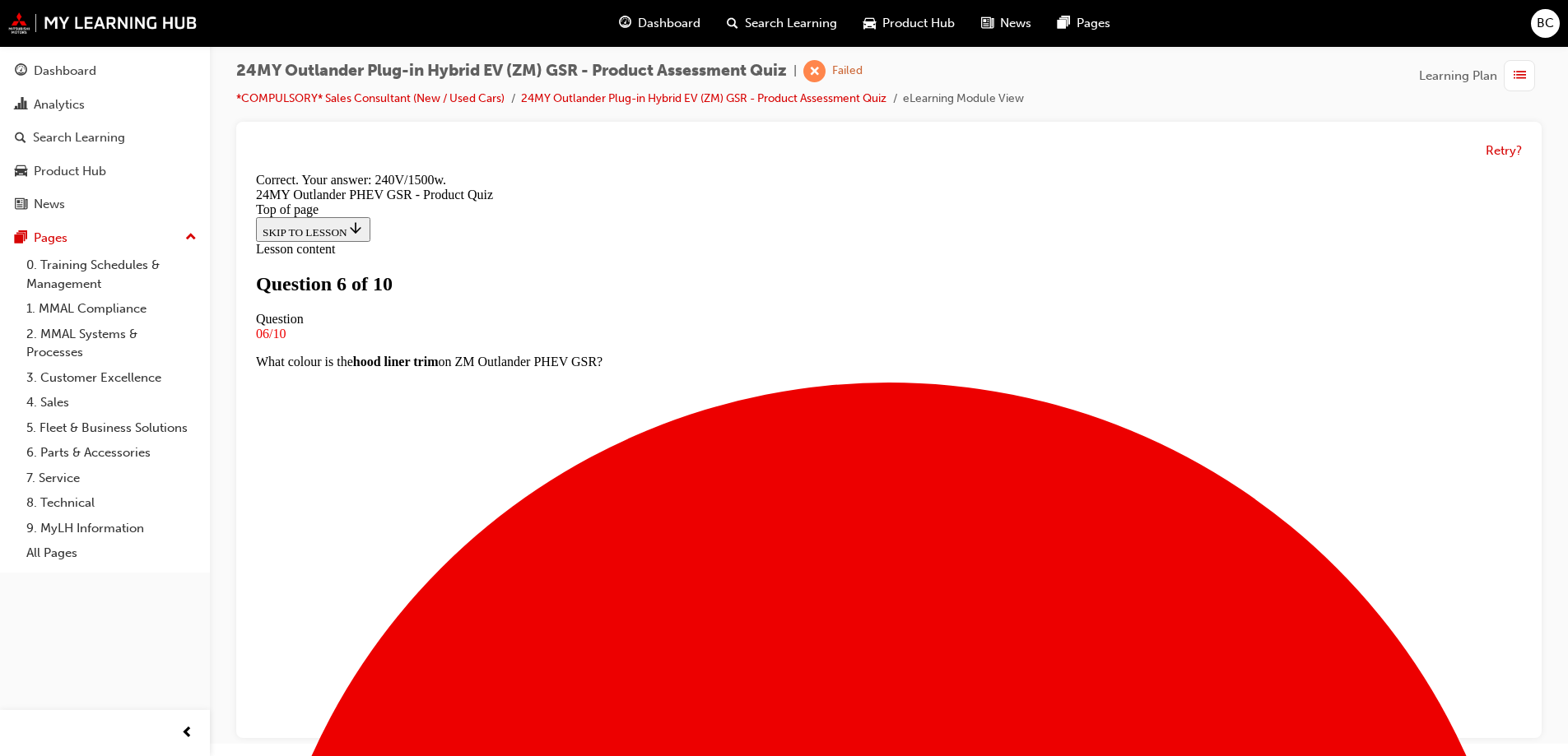
scroll to position [339, 0]
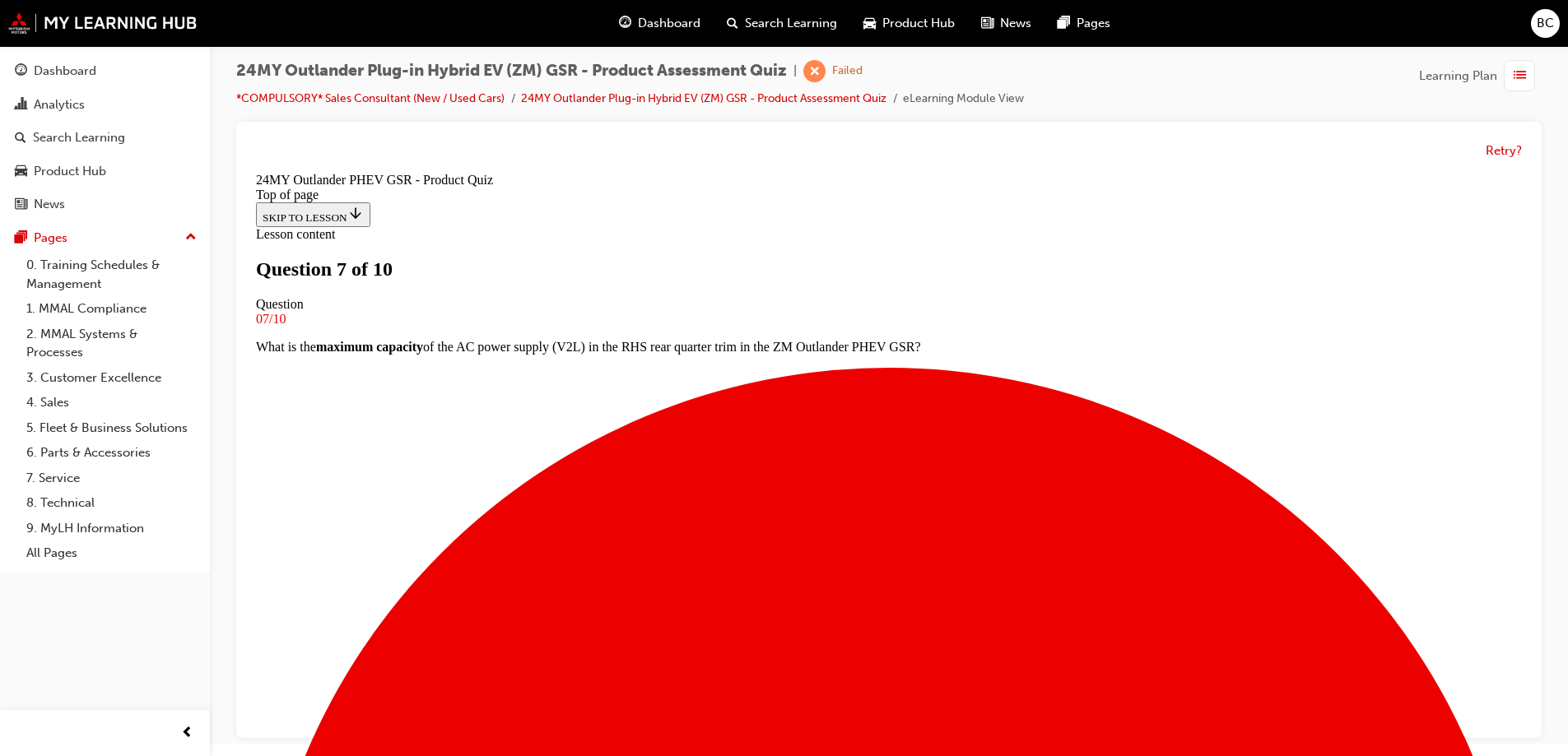
scroll to position [167, 0]
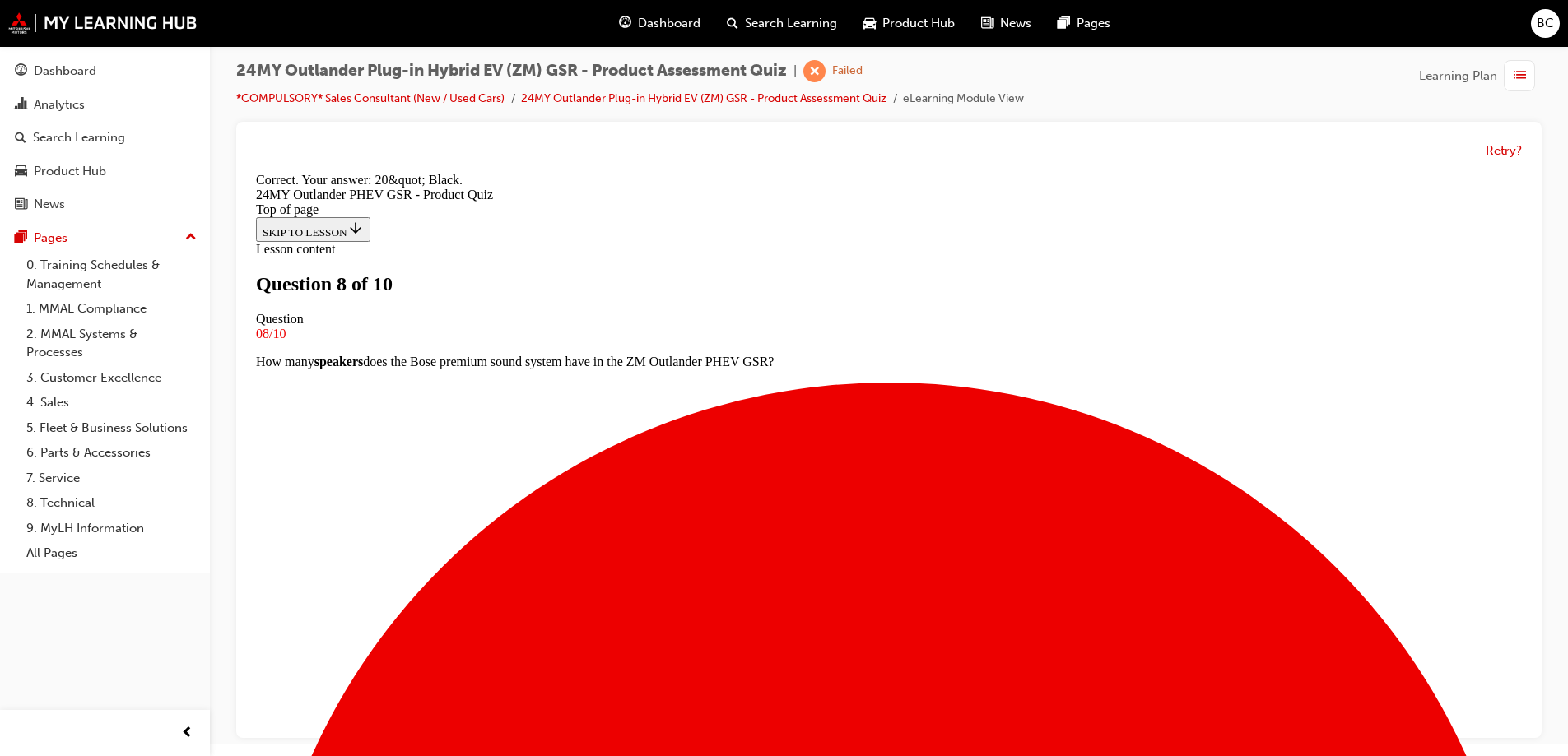
scroll to position [311, 0]
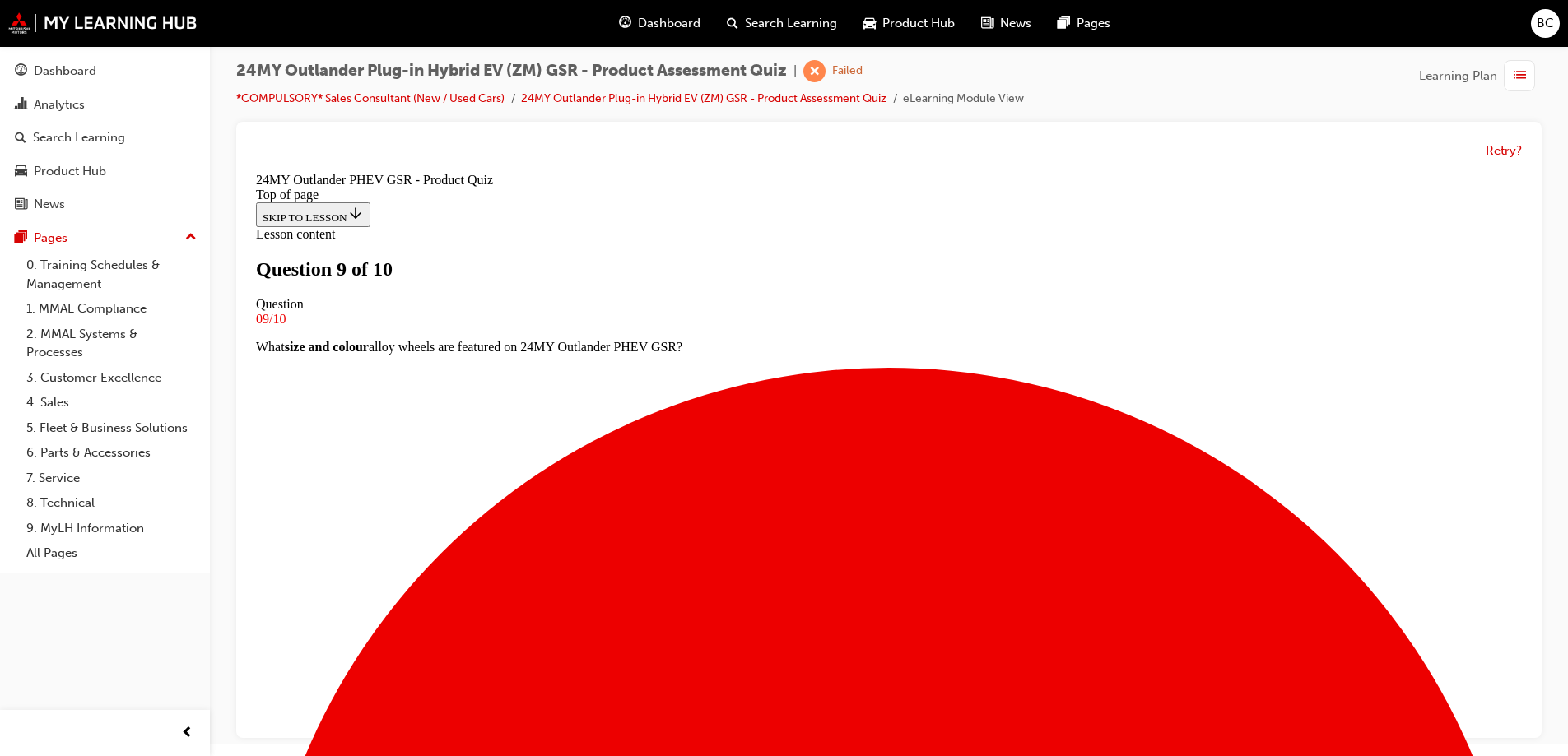
scroll to position [95, 0]
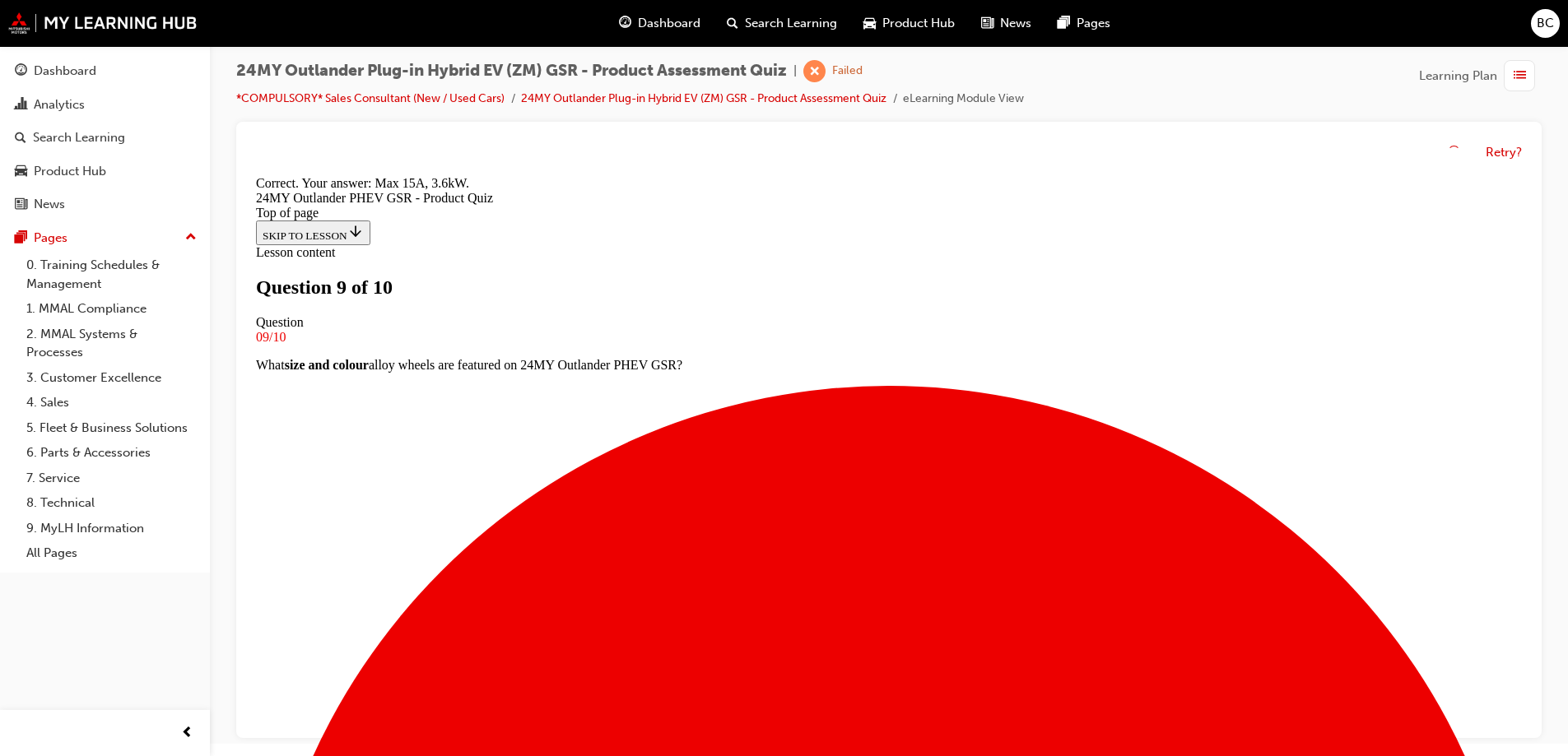
scroll to position [311, 0]
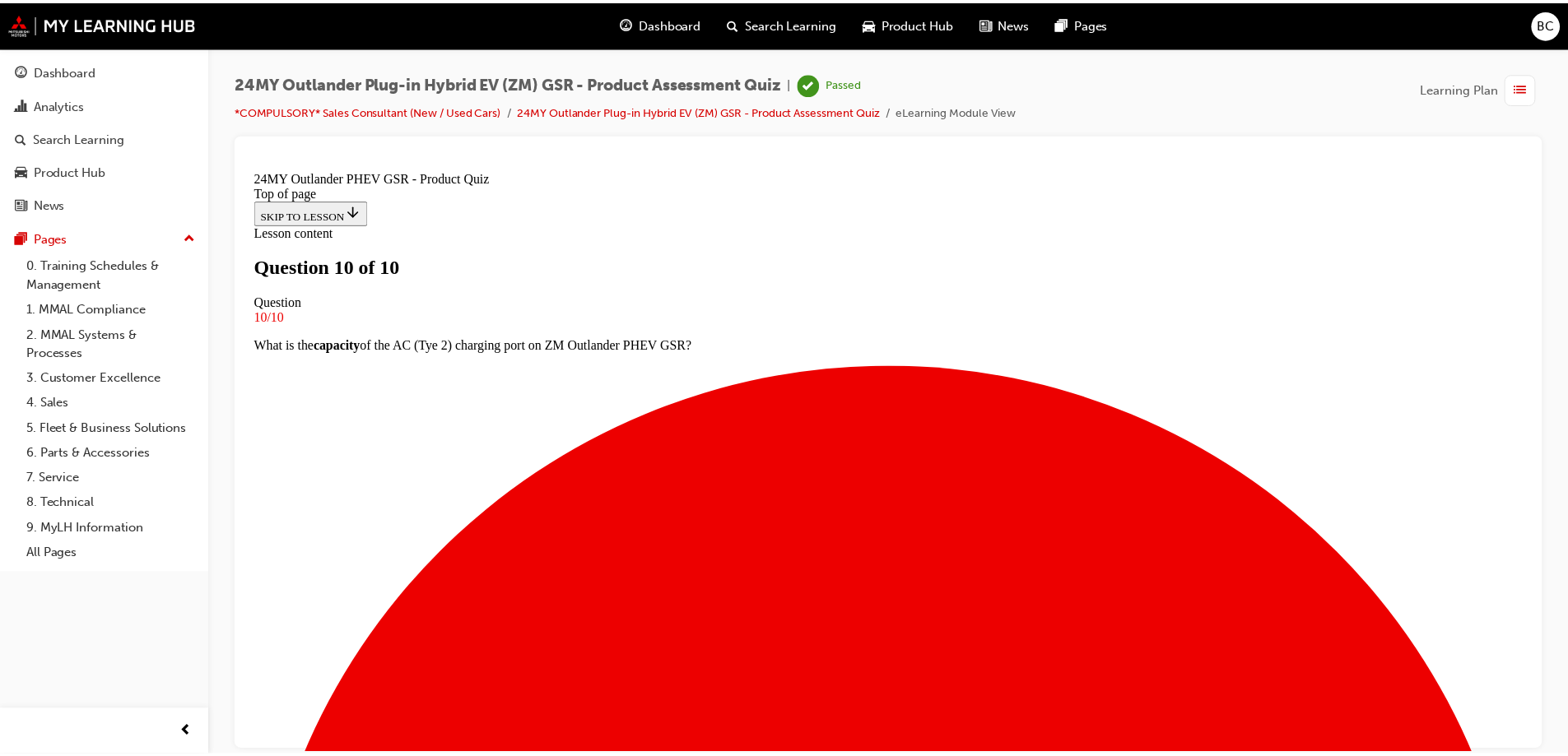
scroll to position [249, 0]
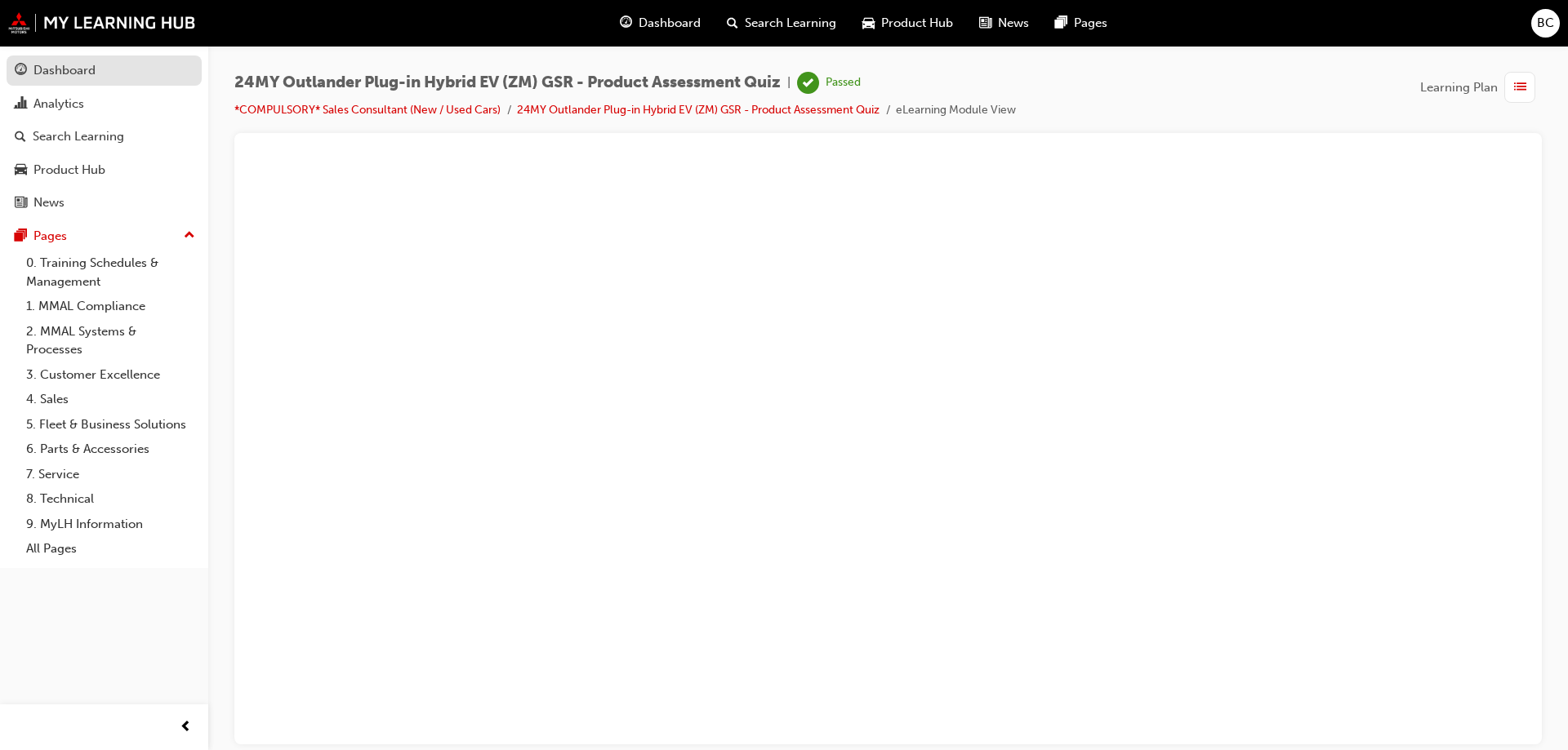
click at [150, 61] on div "Dashboard" at bounding box center [104, 71] width 179 height 21
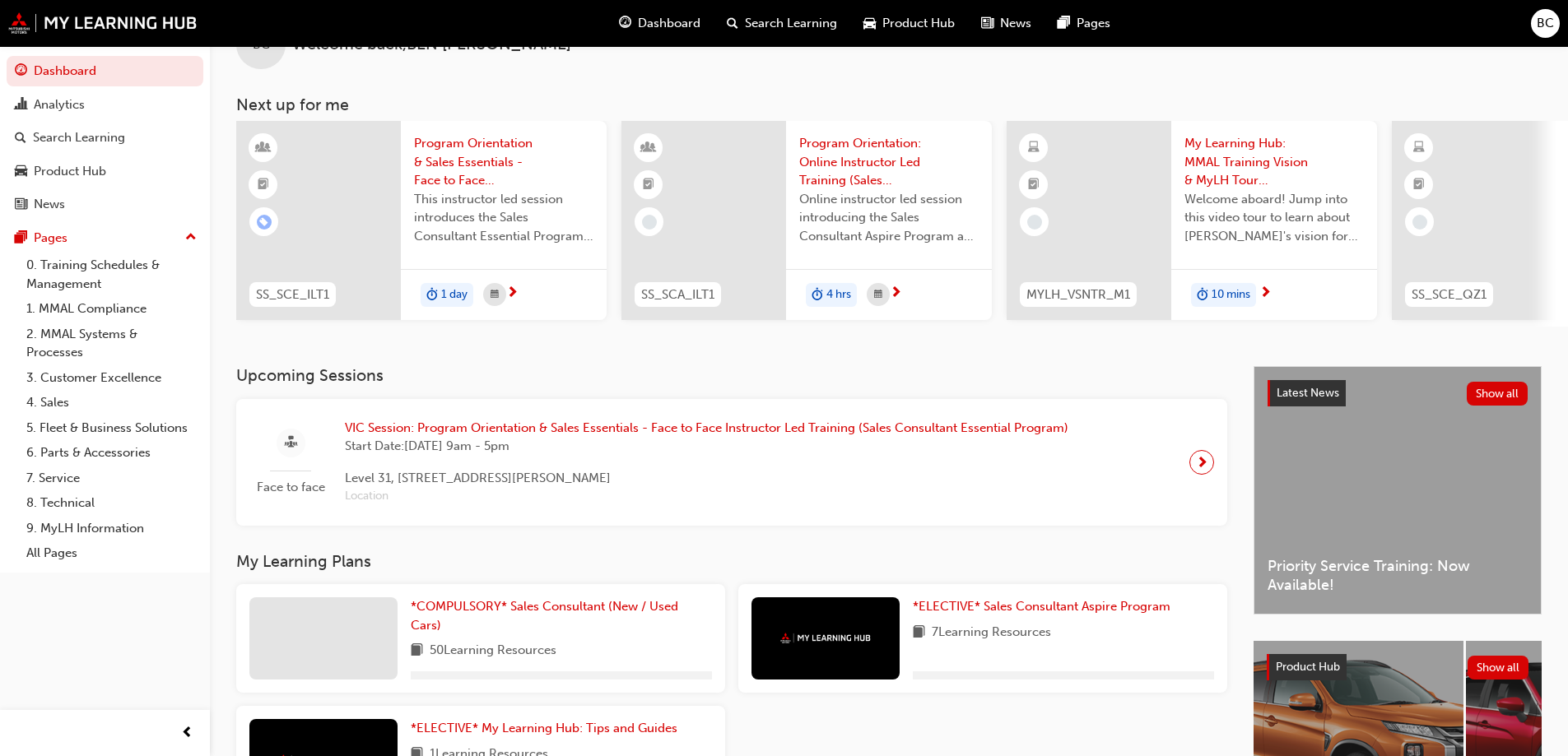
scroll to position [228, 0]
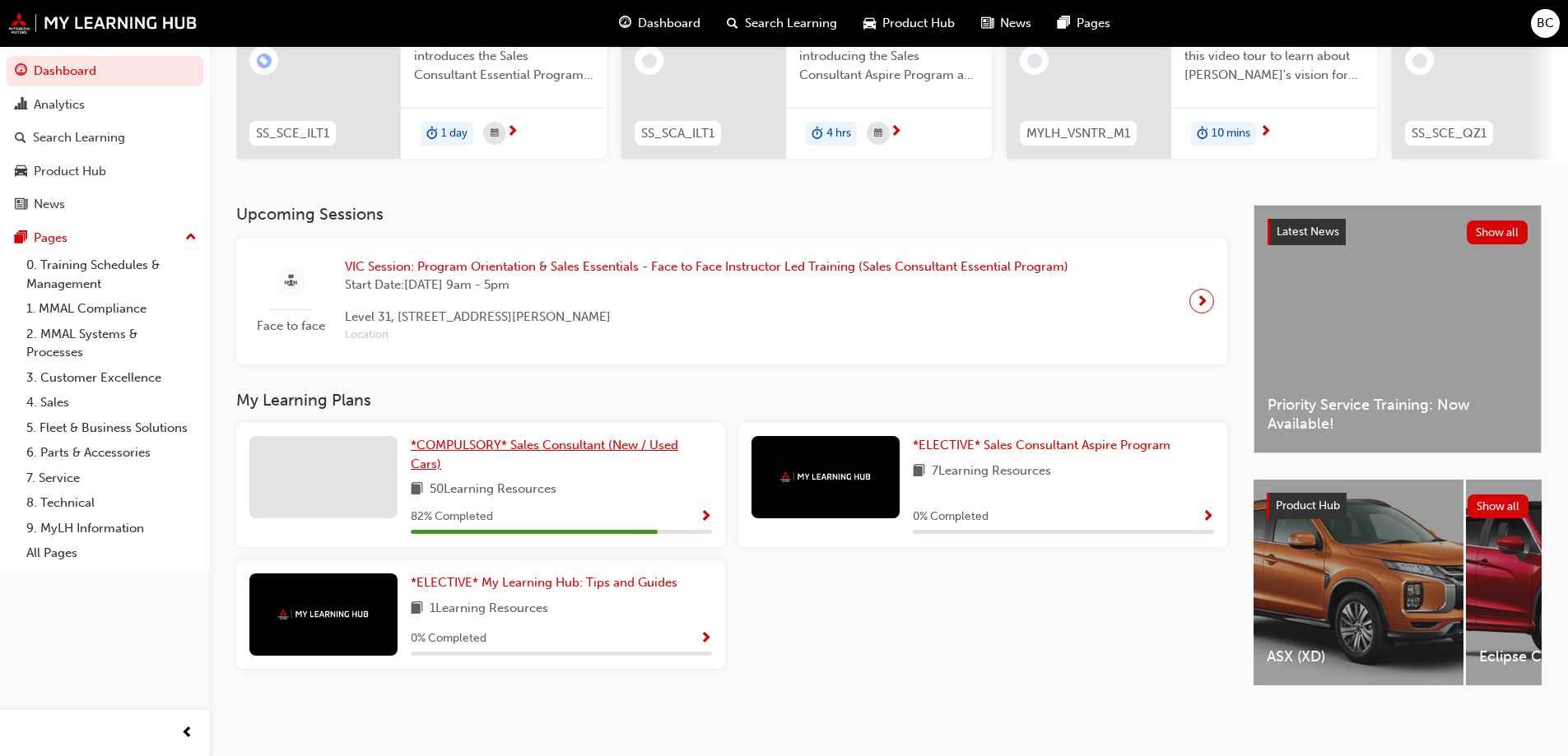
click at [528, 438] on span "*COMPULSORY* Sales Consultant (New / Used Cars)" at bounding box center [544, 454] width 268 height 34
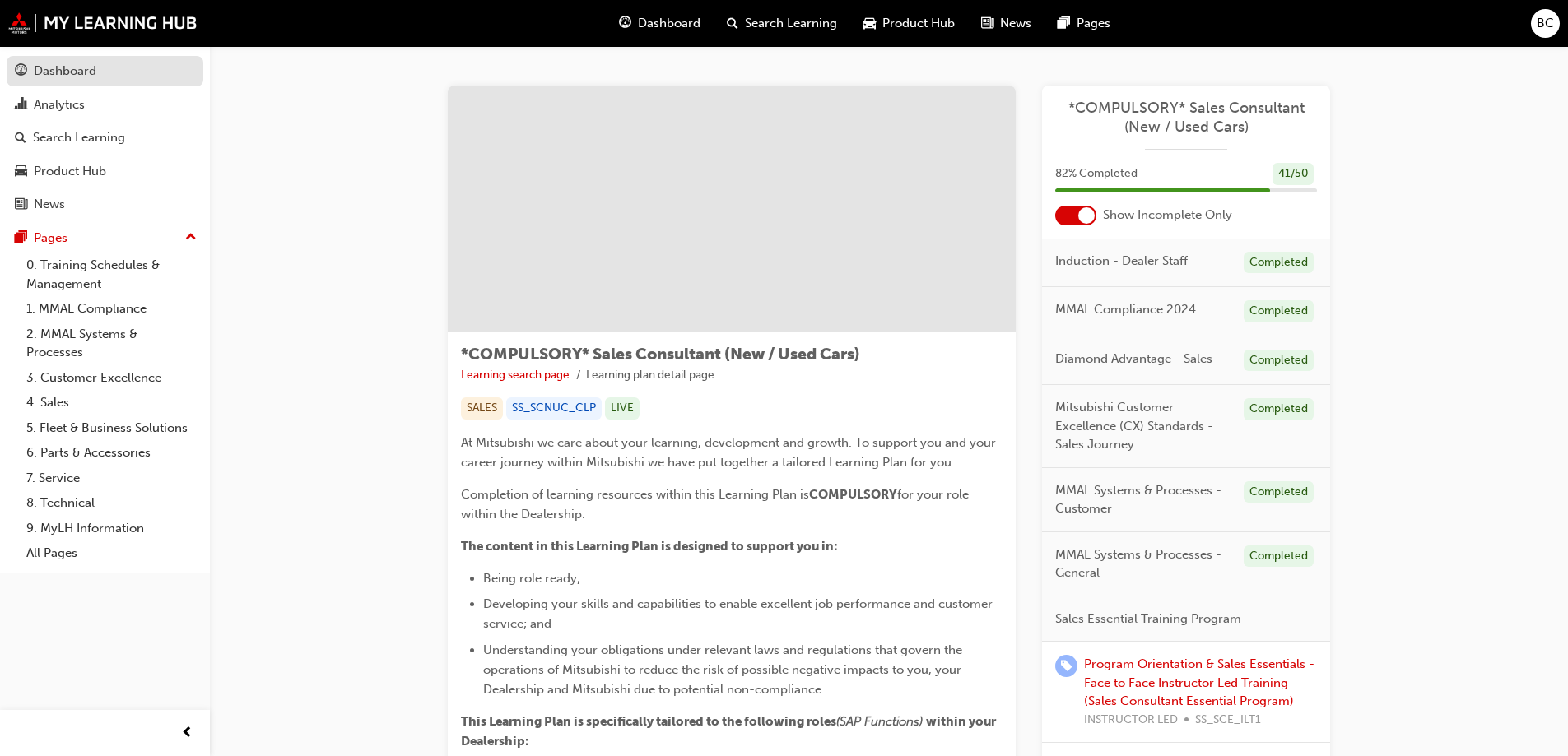
drag, startPoint x: 17, startPoint y: 70, endPoint x: 85, endPoint y: 67, distance: 68.1
click at [18, 69] on span "guage-icon" at bounding box center [21, 72] width 12 height 15
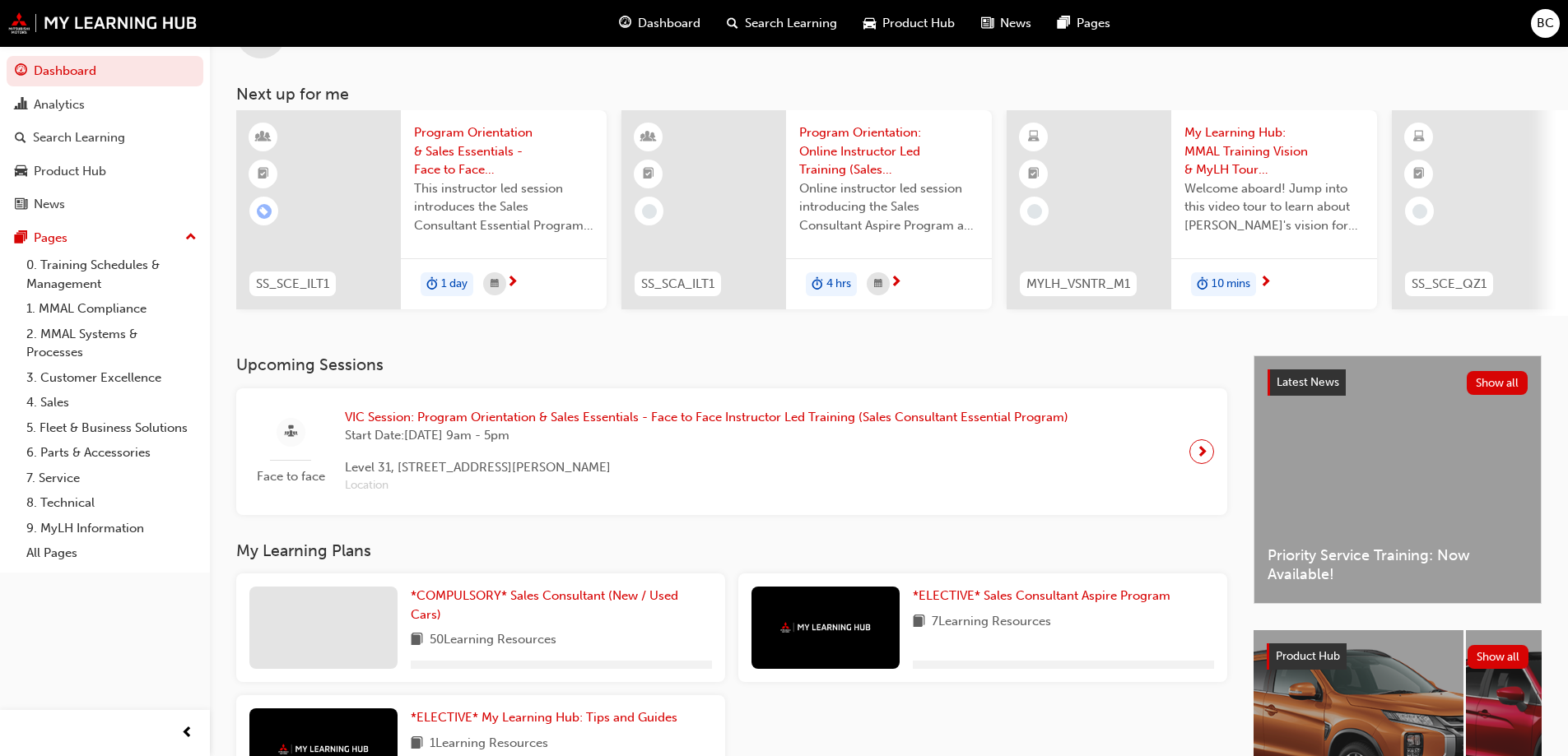
scroll to position [228, 0]
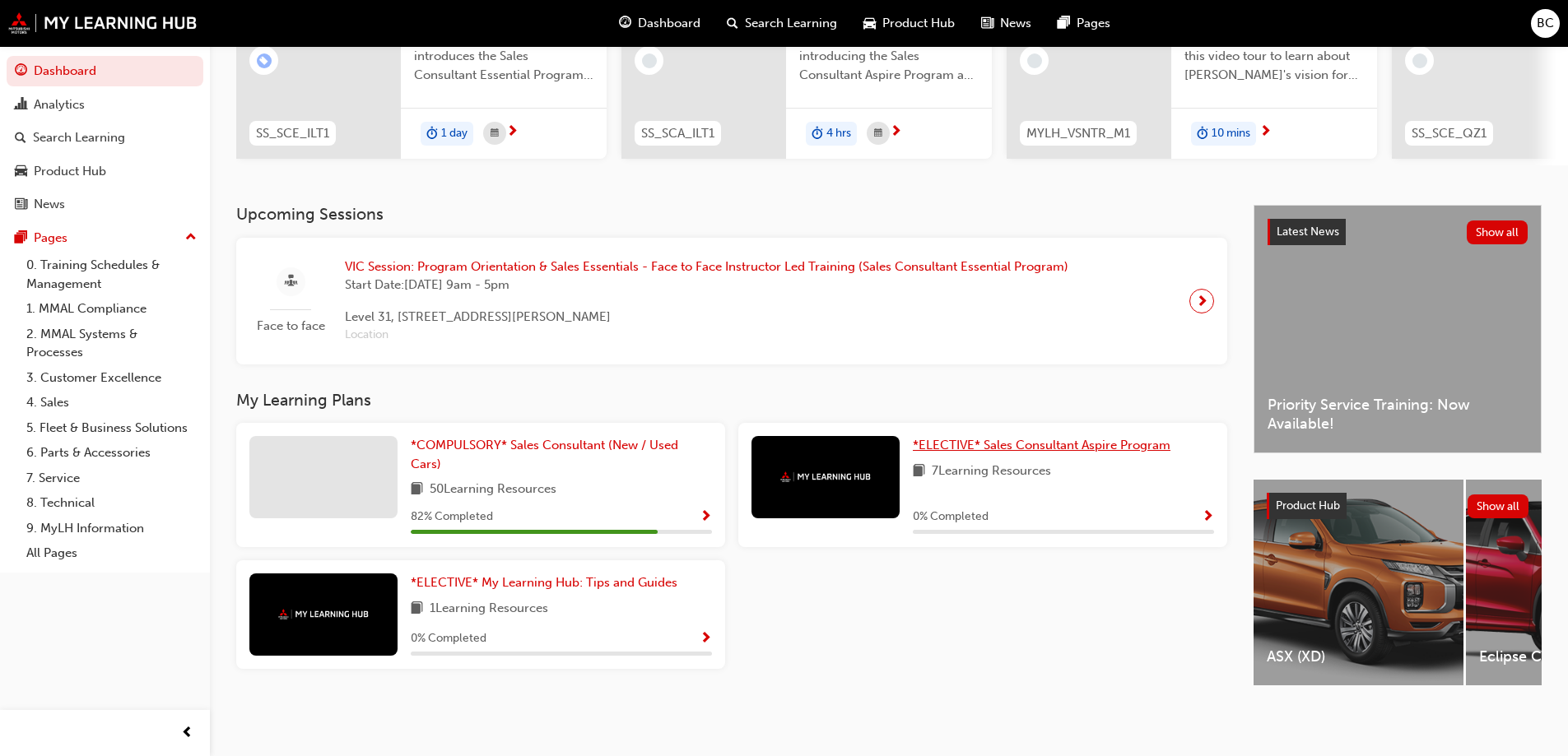
click at [983, 442] on span "*ELECTIVE* Sales Consultant Aspire Program" at bounding box center [1041, 445] width 257 height 15
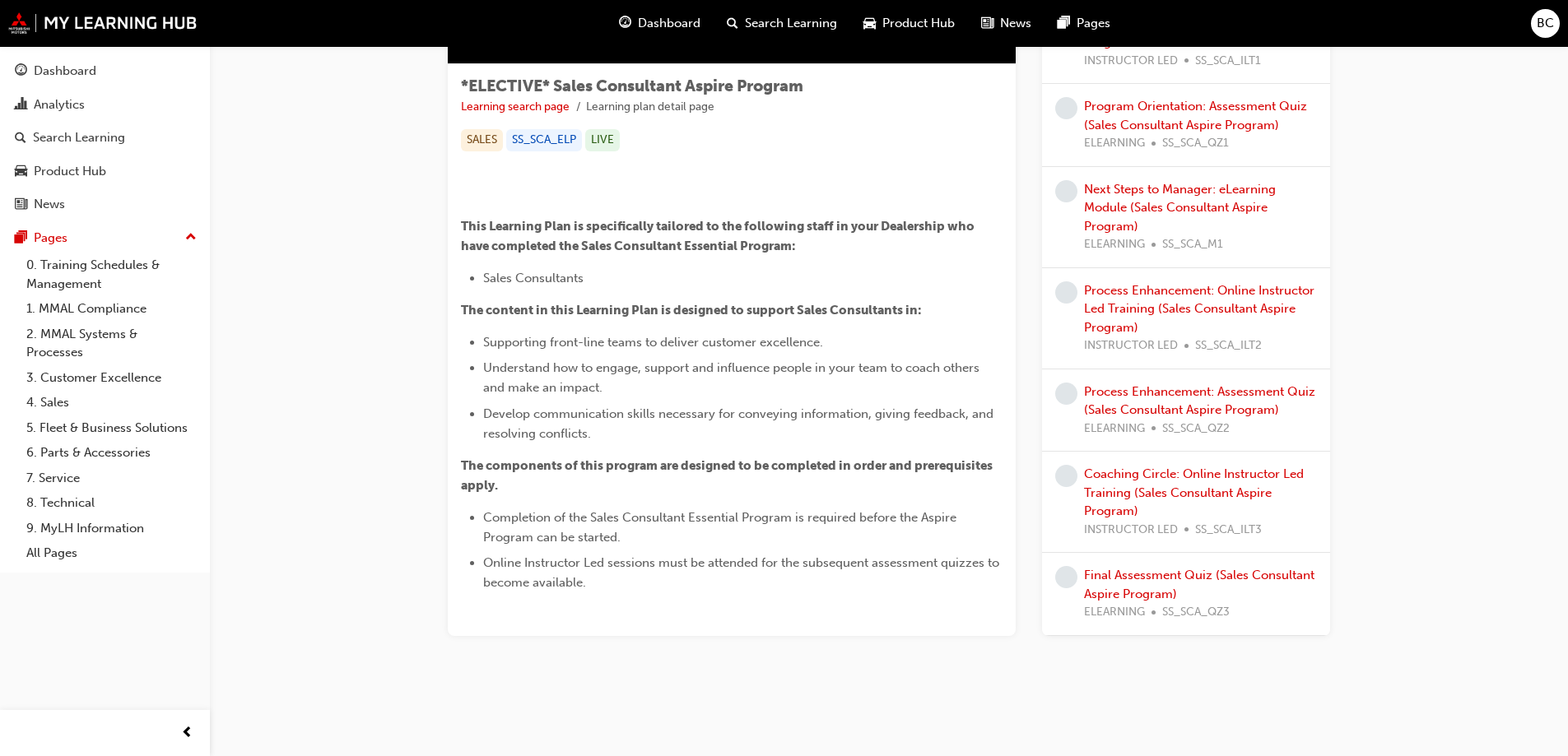
scroll to position [566, 0]
